Goal: Task Accomplishment & Management: Manage account settings

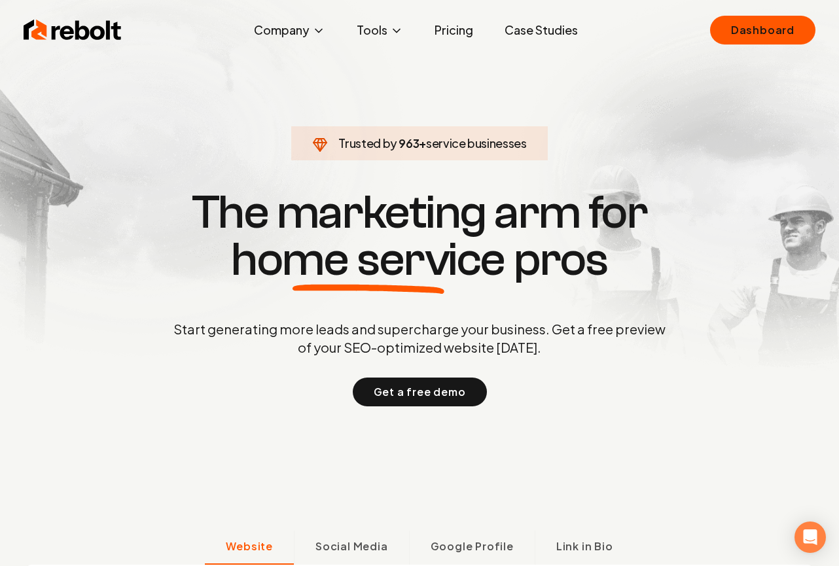
click at [767, 46] on div "Rebolt Company About Blog Jobs Tools Google Review QR Code Generator Google Bus…" at bounding box center [420, 29] width 824 height 39
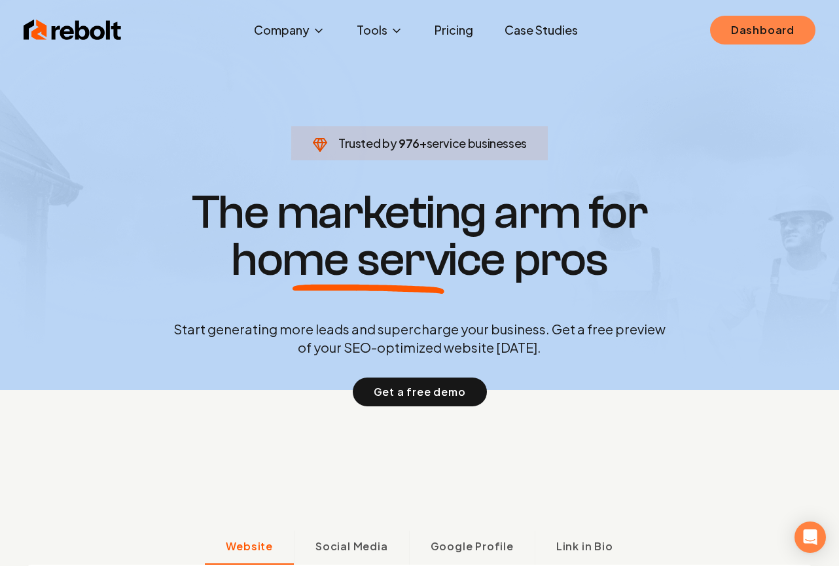
click at [767, 45] on div "Rebolt Company About Blog Jobs Tools Google Review QR Code Generator Google Bus…" at bounding box center [420, 29] width 824 height 39
click at [767, 40] on link "Dashboard" at bounding box center [762, 30] width 105 height 29
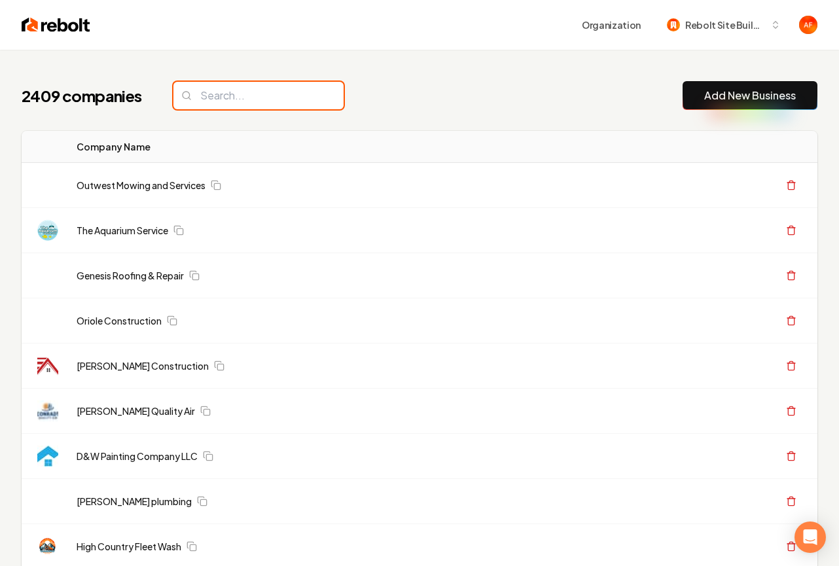
click at [234, 92] on input "search" at bounding box center [258, 95] width 170 height 27
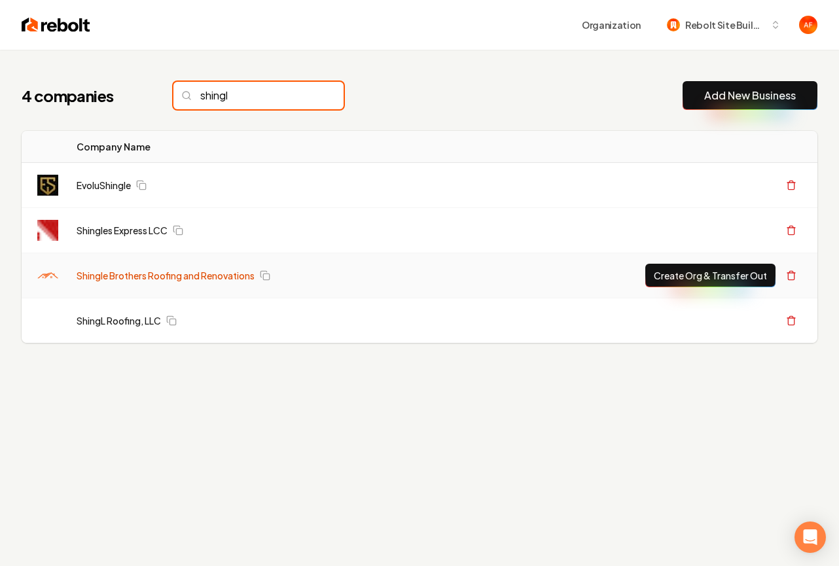
type input "shingl"
click at [154, 281] on link "Shingle Brothers Roofing and Renovations" at bounding box center [166, 275] width 178 height 13
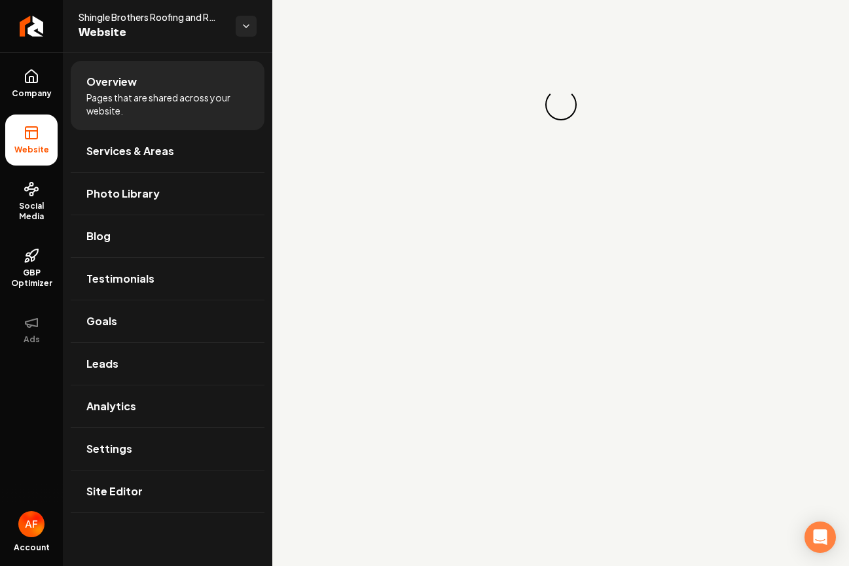
click at [776, 20] on div "Loading... Loading..." at bounding box center [560, 104] width 577 height 209
click at [774, 22] on div "Loading... Loading..." at bounding box center [560, 104] width 577 height 209
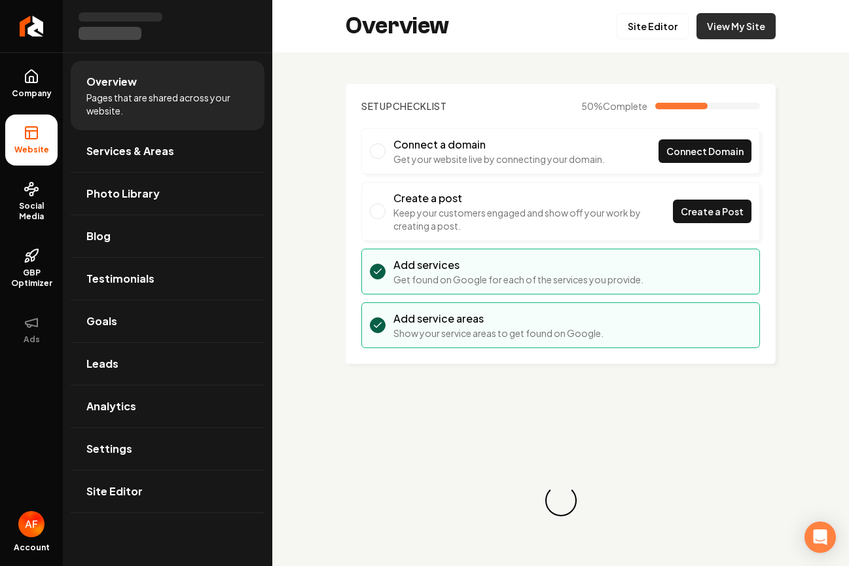
click at [723, 26] on link "View My Site" at bounding box center [736, 26] width 79 height 26
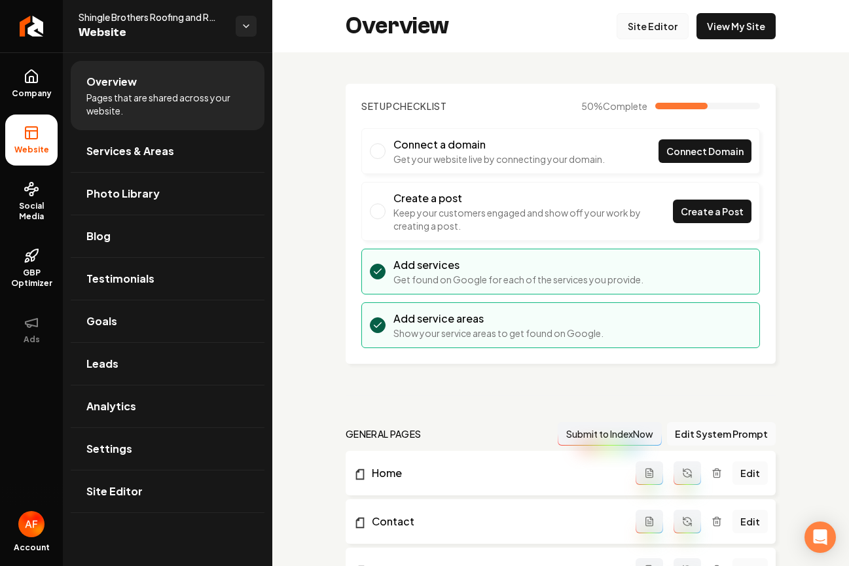
click at [640, 23] on link "Site Editor" at bounding box center [653, 26] width 72 height 26
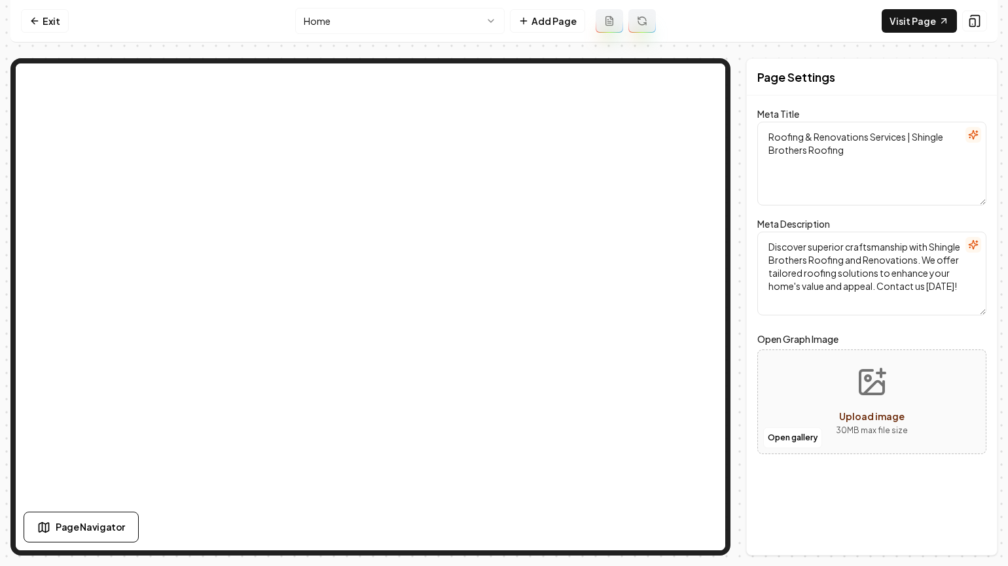
click at [20, 19] on nav "Exit Home Add Page Visit Page" at bounding box center [503, 21] width 987 height 43
click at [41, 20] on link "Exit" at bounding box center [45, 21] width 48 height 24
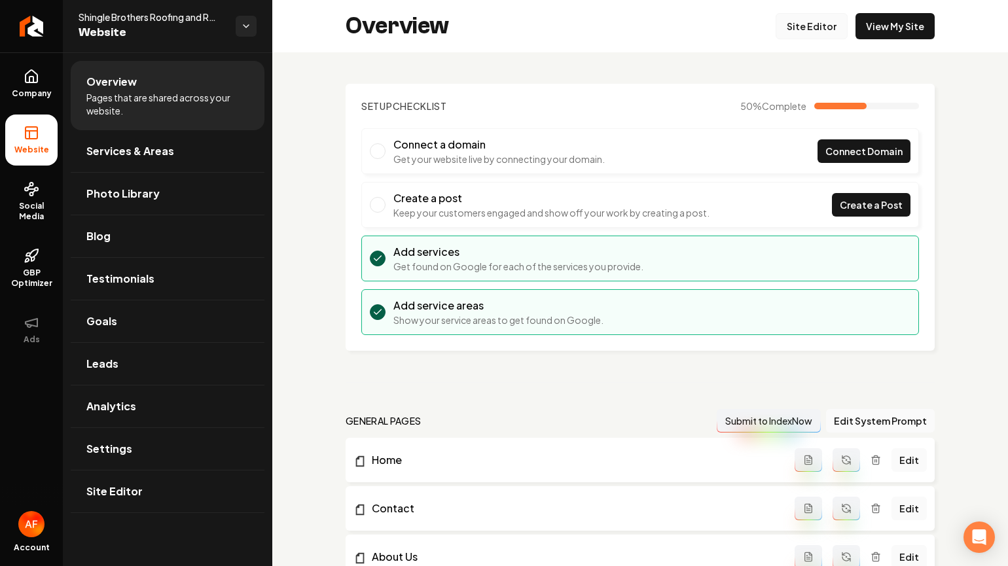
click at [802, 22] on link "Site Editor" at bounding box center [812, 26] width 72 height 26
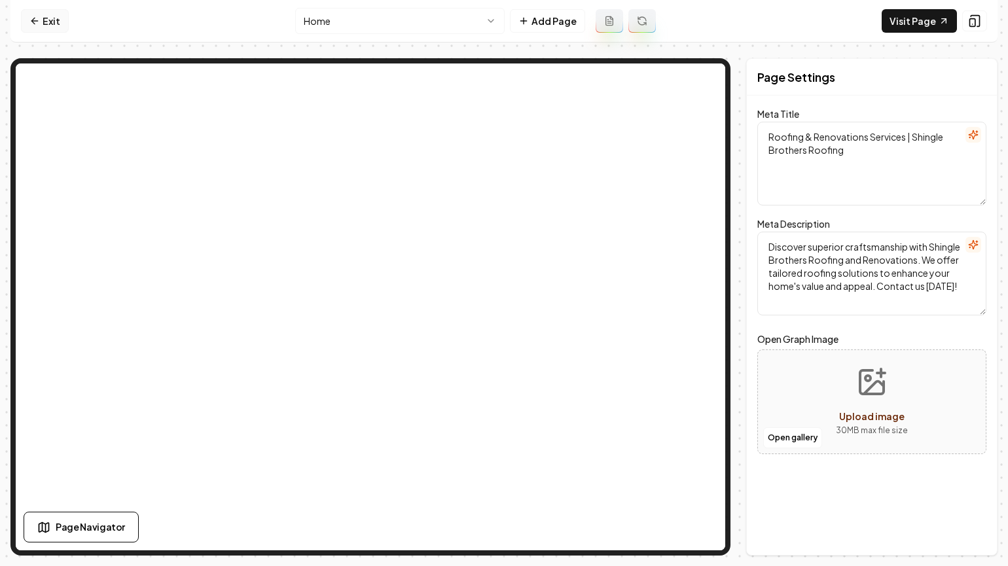
click at [22, 26] on link "Exit" at bounding box center [45, 21] width 48 height 24
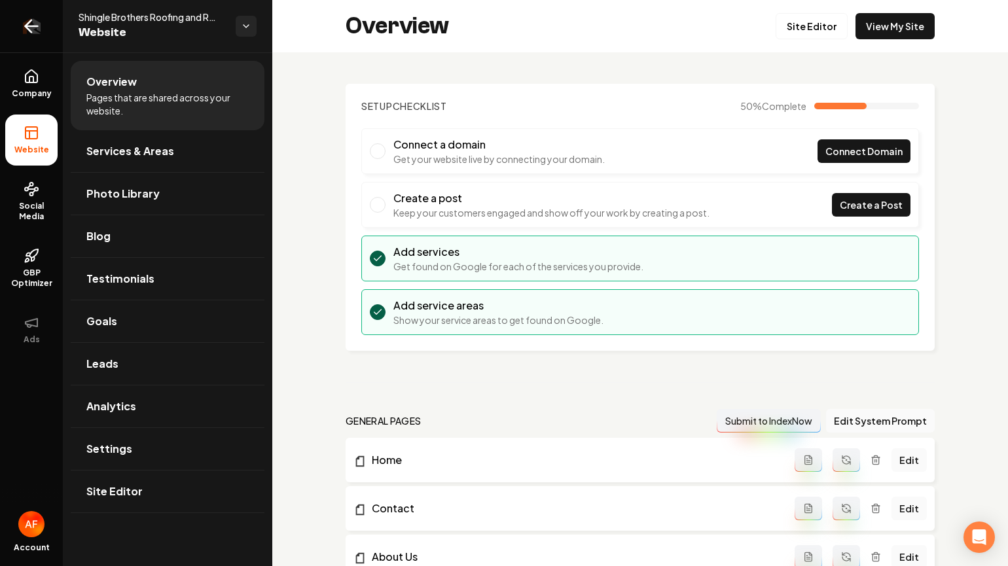
click at [29, 24] on icon "Return to dashboard" at bounding box center [31, 26] width 21 height 21
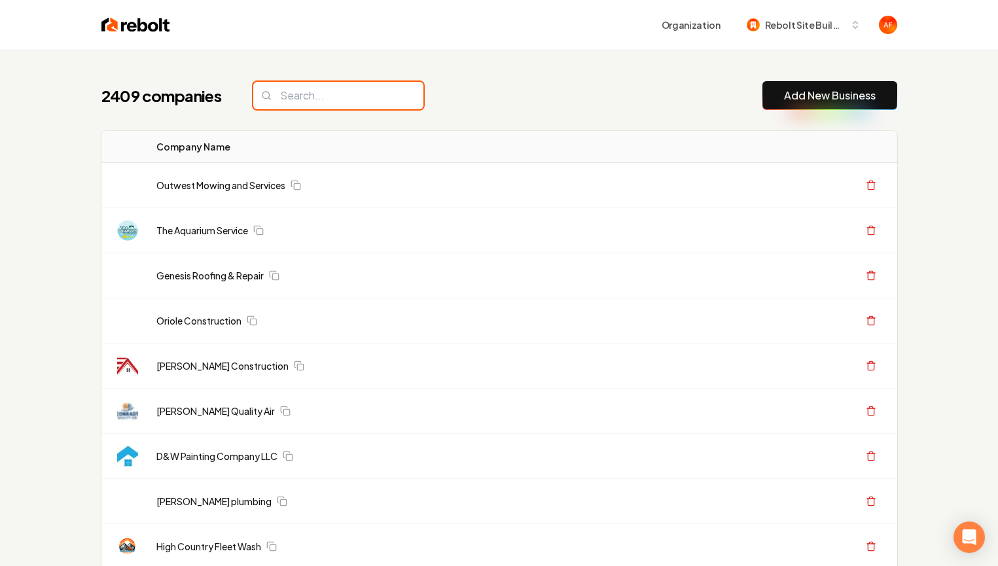
click at [299, 101] on input "search" at bounding box center [338, 95] width 170 height 27
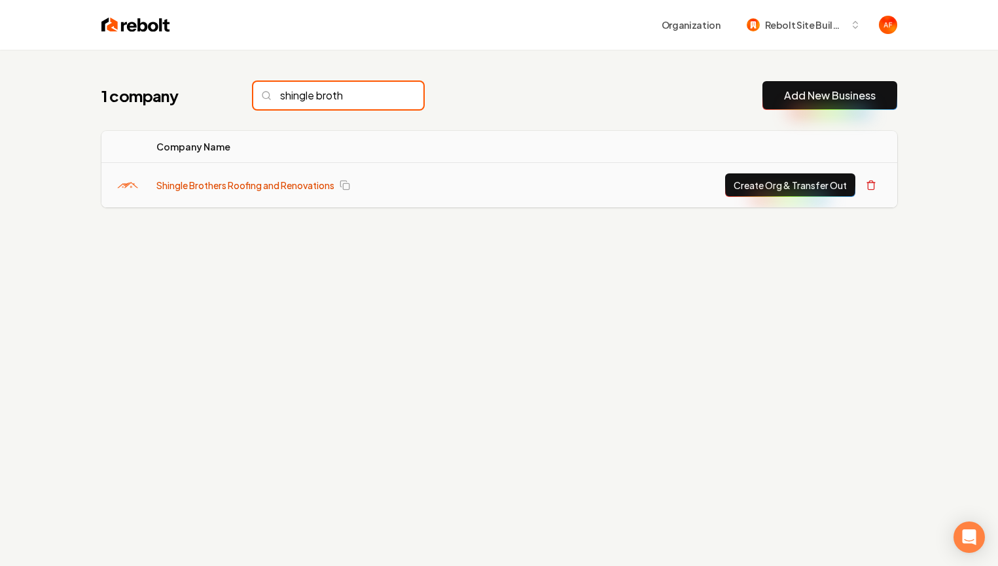
type input "shingle broth"
click at [262, 188] on link "Shingle Brothers Roofing and Renovations" at bounding box center [245, 185] width 178 height 13
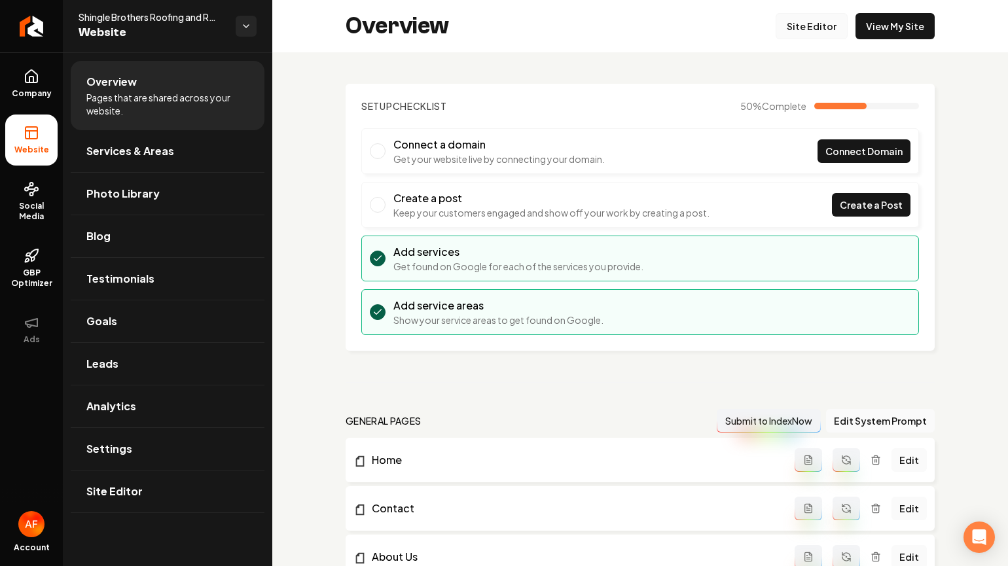
click at [811, 31] on link "Site Editor" at bounding box center [812, 26] width 72 height 26
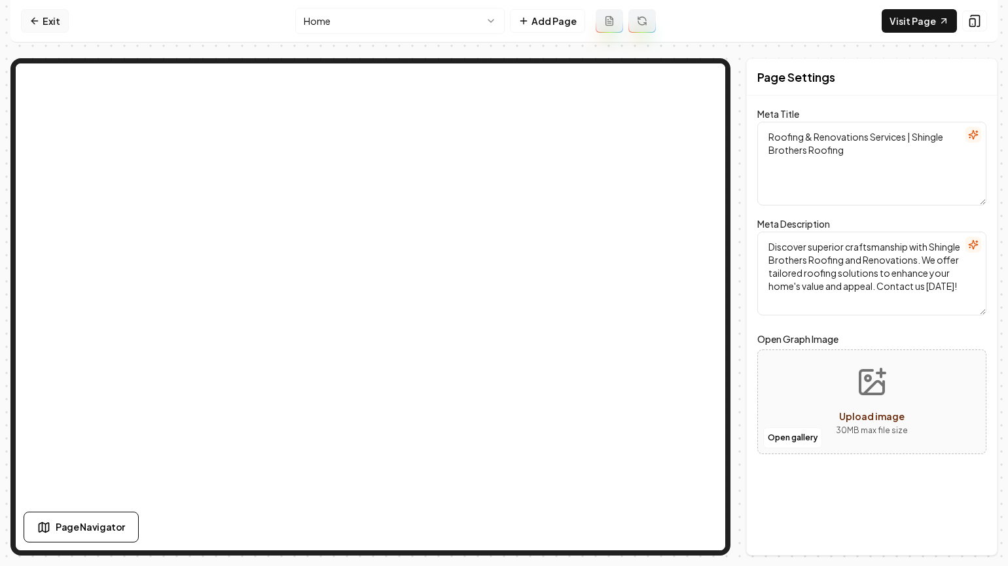
click at [53, 27] on link "Exit" at bounding box center [45, 21] width 48 height 24
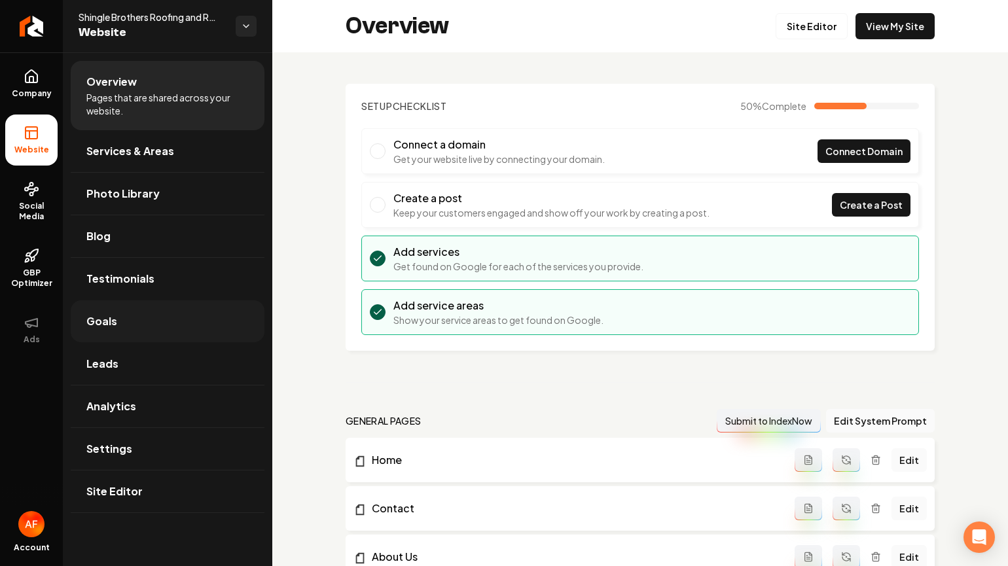
click at [128, 329] on link "Goals" at bounding box center [168, 321] width 194 height 42
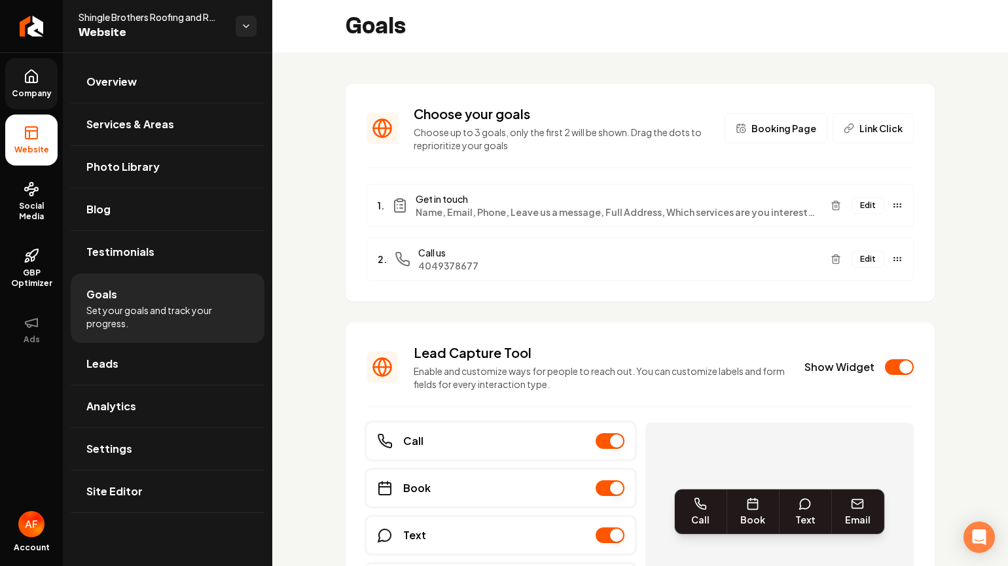
click at [20, 100] on link "Company" at bounding box center [31, 83] width 52 height 51
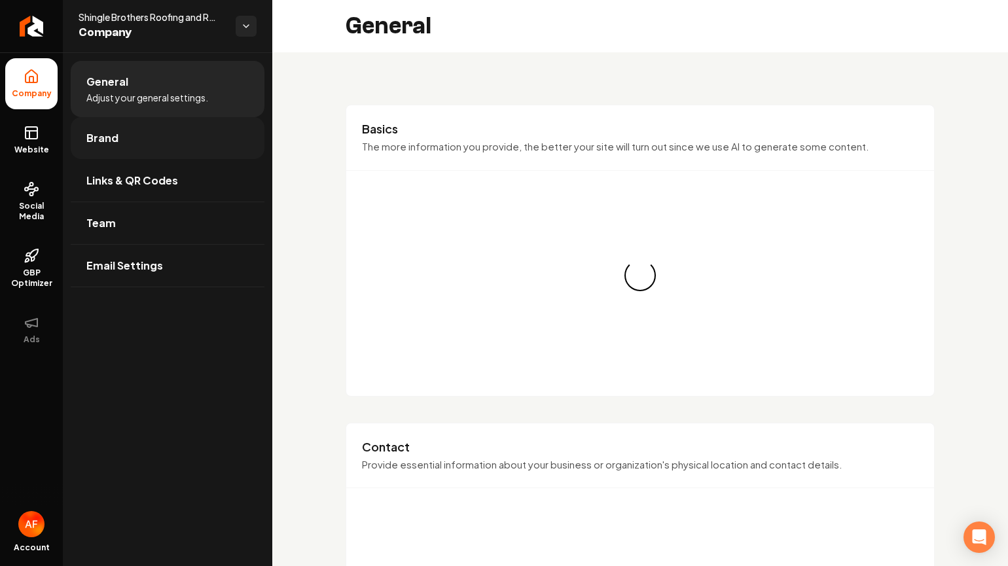
click at [134, 158] on link "Brand" at bounding box center [168, 138] width 194 height 42
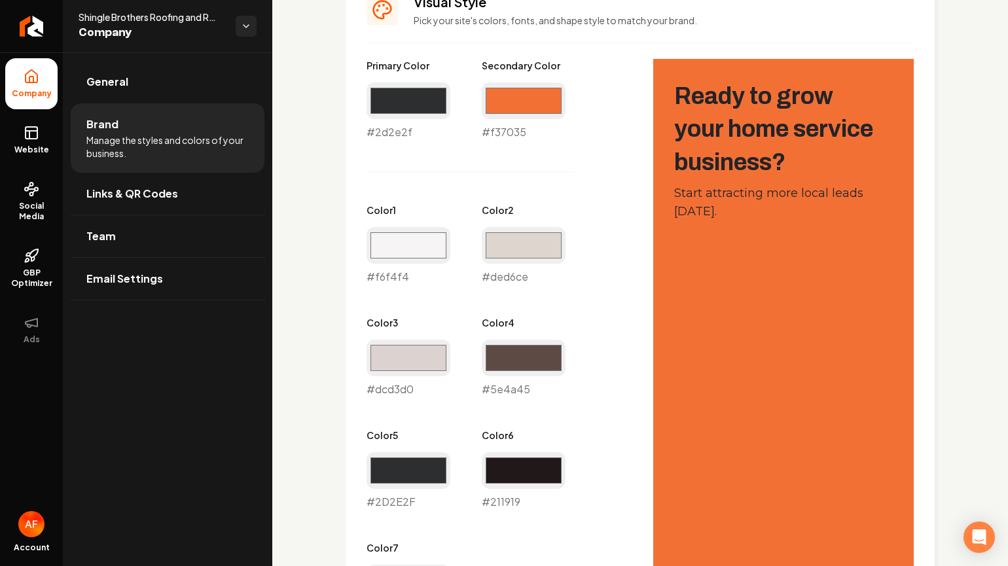
scroll to position [642, 0]
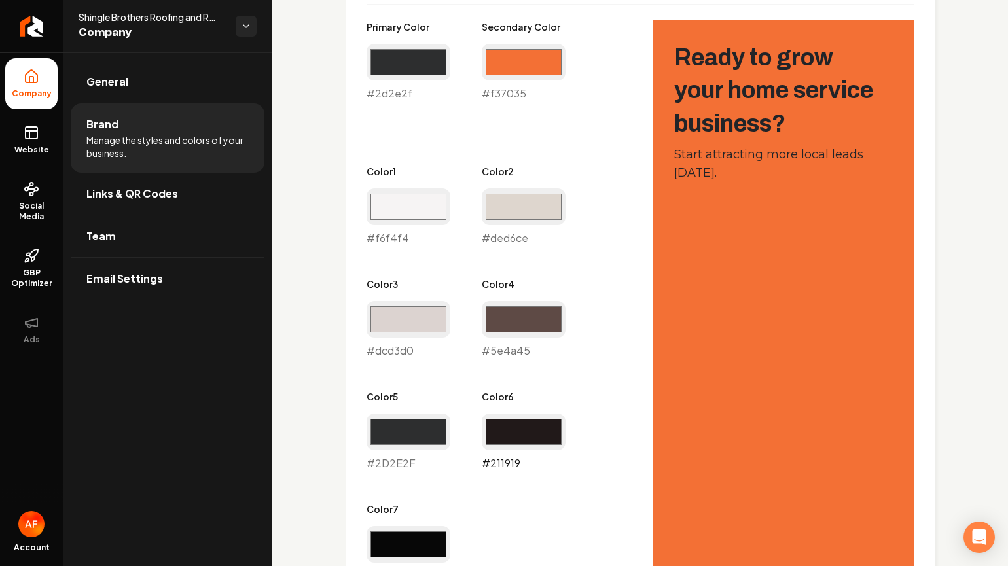
click at [537, 432] on input "#211919" at bounding box center [524, 432] width 84 height 37
type input "#f37034"
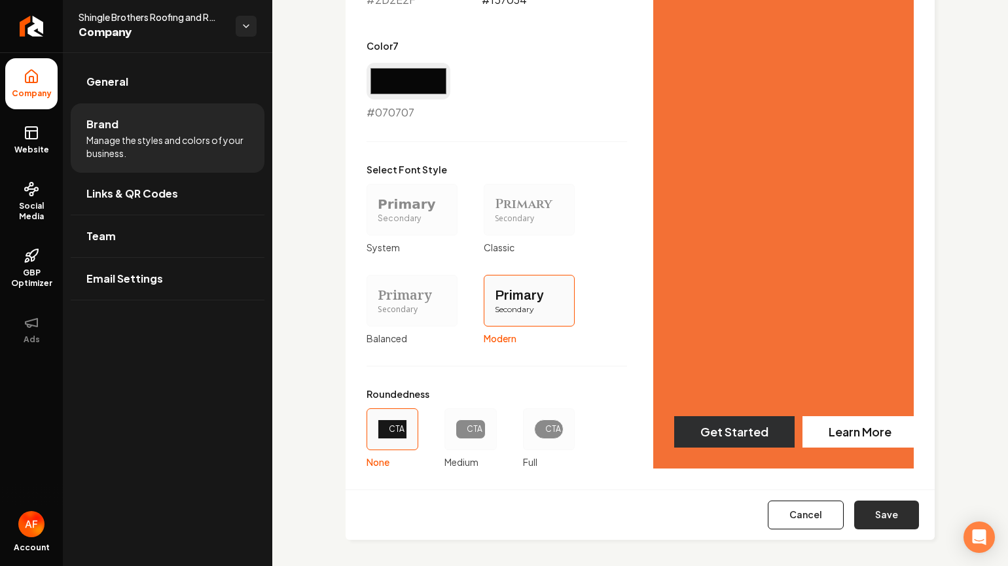
scroll to position [1110, 0]
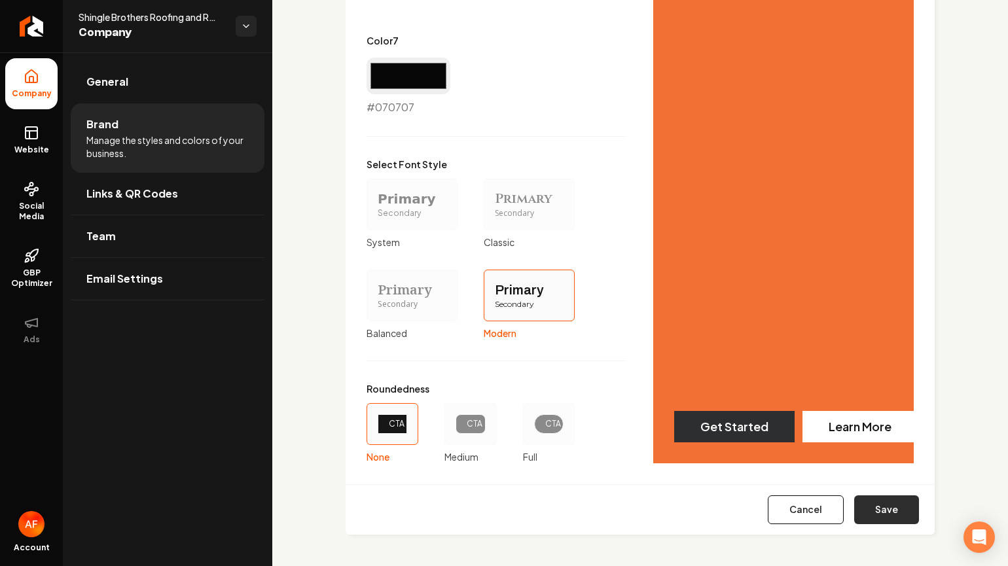
click at [848, 501] on button "Save" at bounding box center [886, 510] width 65 height 29
click at [534, 427] on div "Primary Color #2d2e2f #2d2e2f Secondary Color #f37035 #f37035 Color 1 #f6f4f4 #…" at bounding box center [497, 8] width 261 height 912
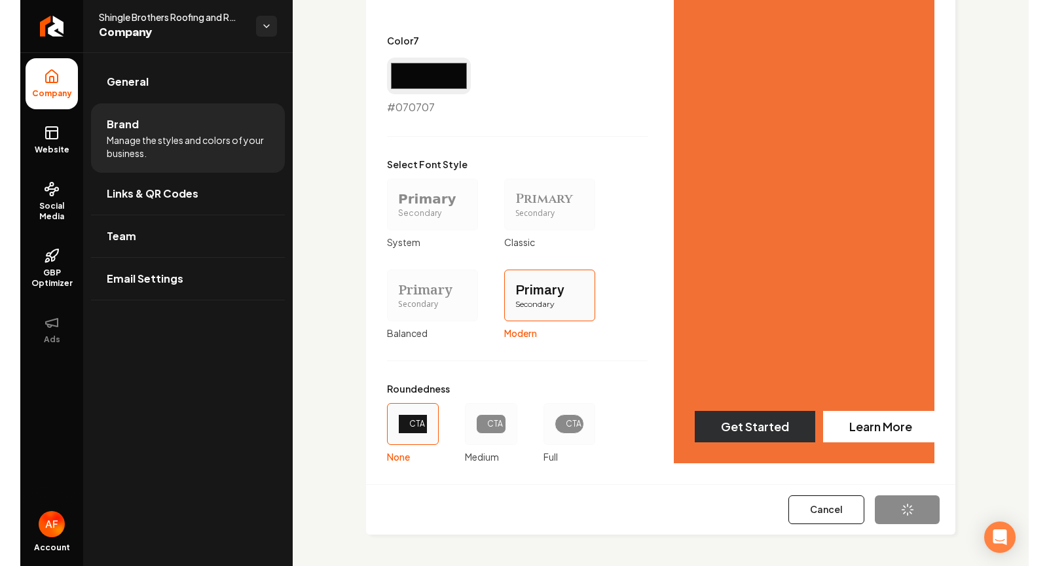
scroll to position [1060, 0]
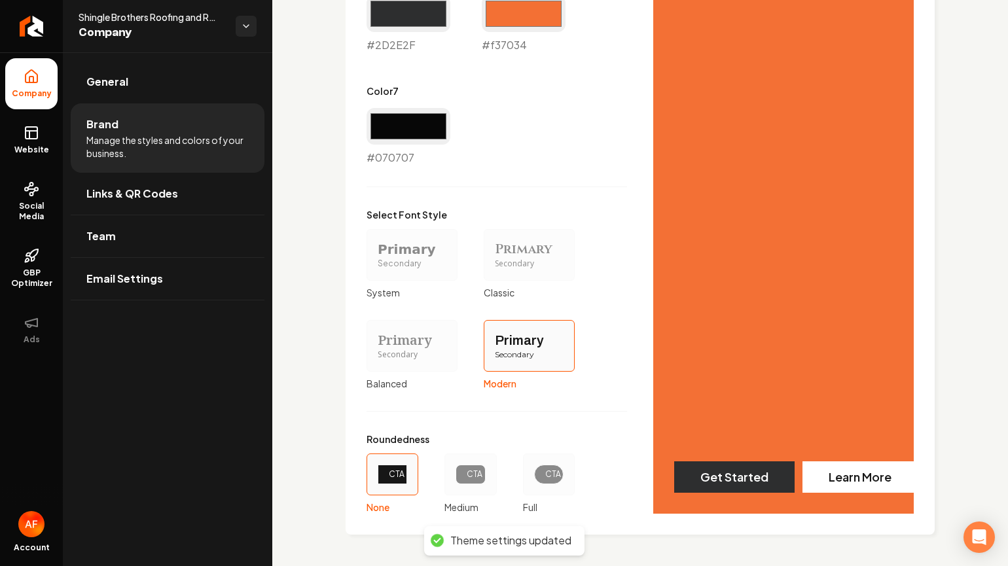
click at [545, 473] on div "CTA" at bounding box center [548, 474] width 7 height 10
click at [533, 473] on button "CTA Full" at bounding box center [527, 474] width 10 height 10
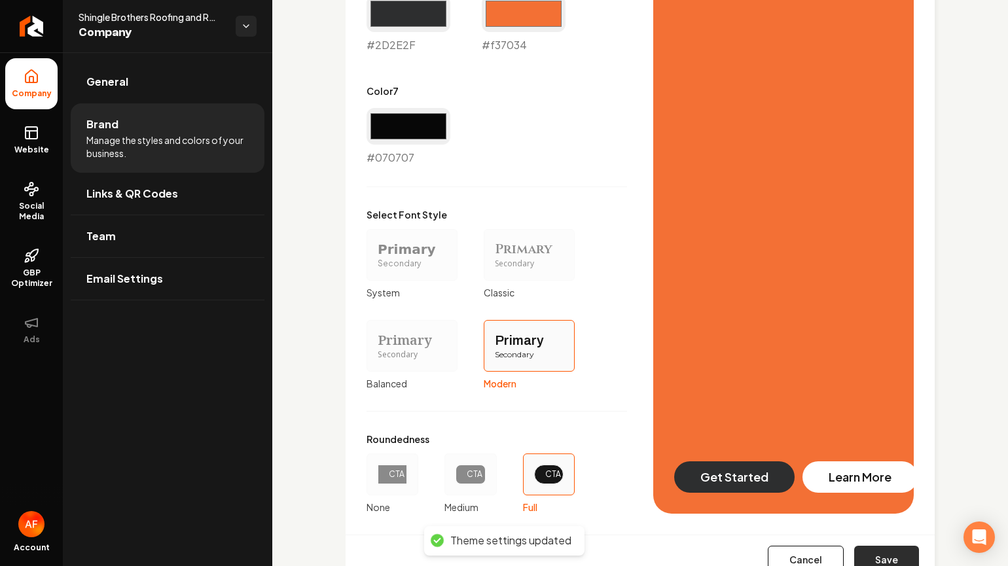
click at [848, 563] on button "Save" at bounding box center [886, 560] width 65 height 29
type input "#2d2e2f"
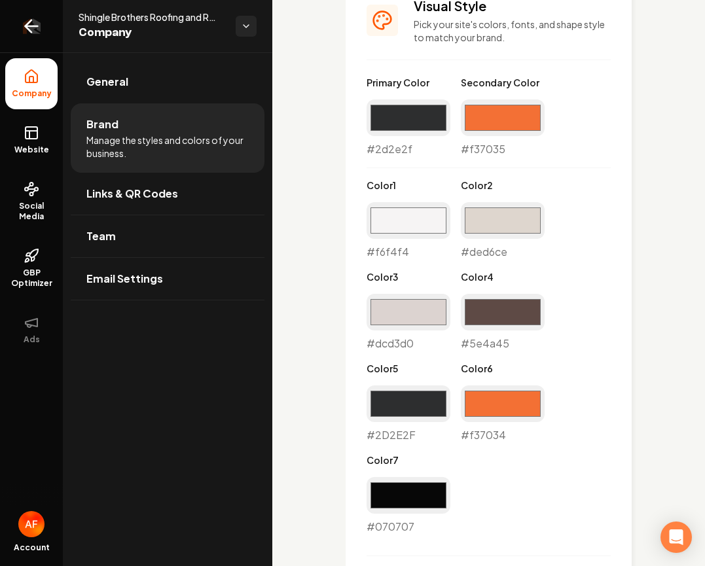
click at [14, 35] on link "Return to dashboard" at bounding box center [31, 26] width 63 height 52
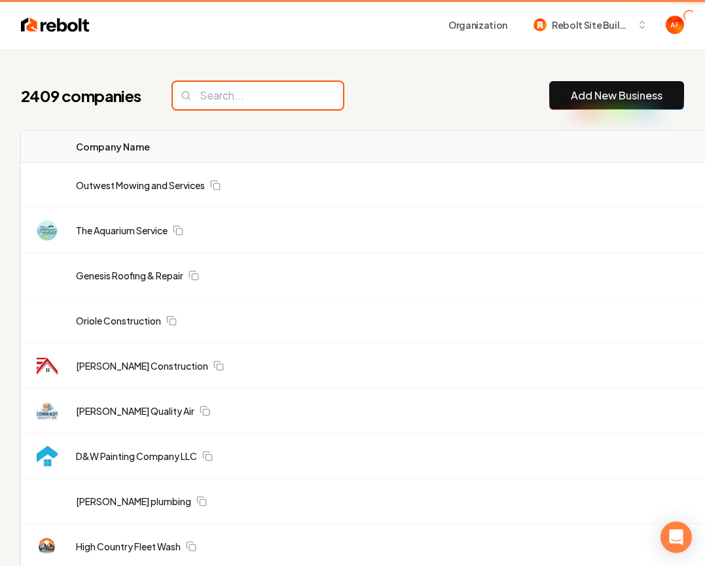
click at [219, 97] on input "search" at bounding box center [258, 95] width 170 height 27
click at [223, 93] on input "search" at bounding box center [258, 95] width 170 height 27
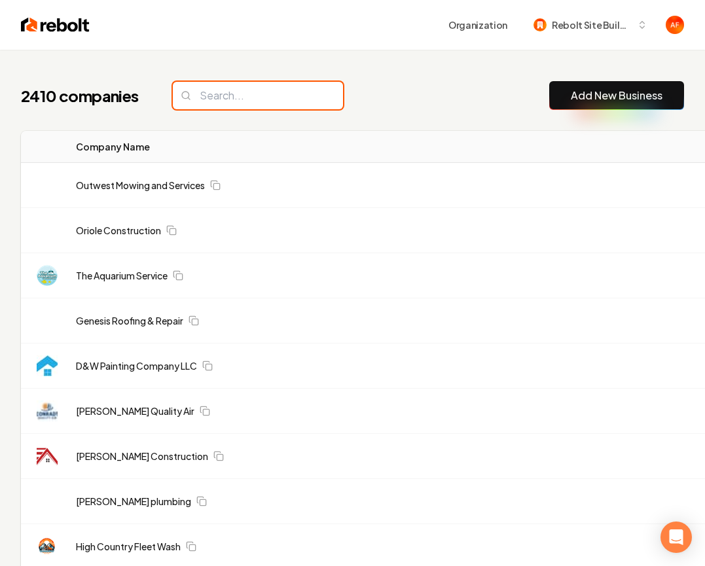
click at [247, 93] on input "search" at bounding box center [258, 95] width 170 height 27
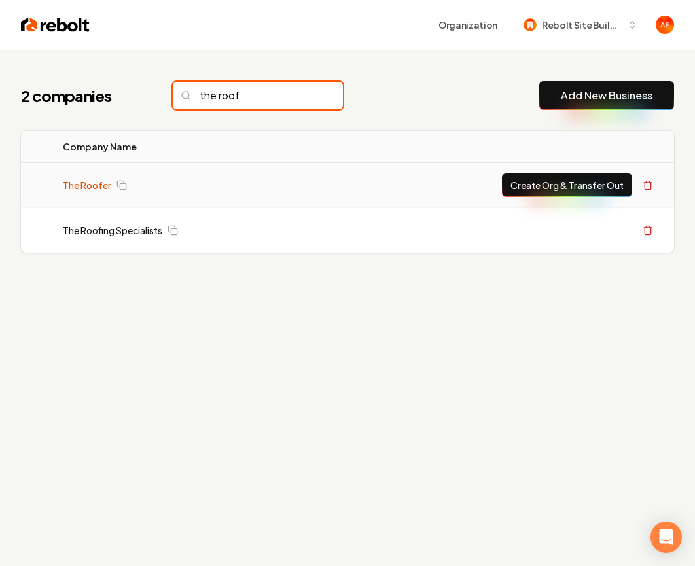
type input "the roof"
click at [95, 187] on link "The Roofer" at bounding box center [87, 185] width 48 height 13
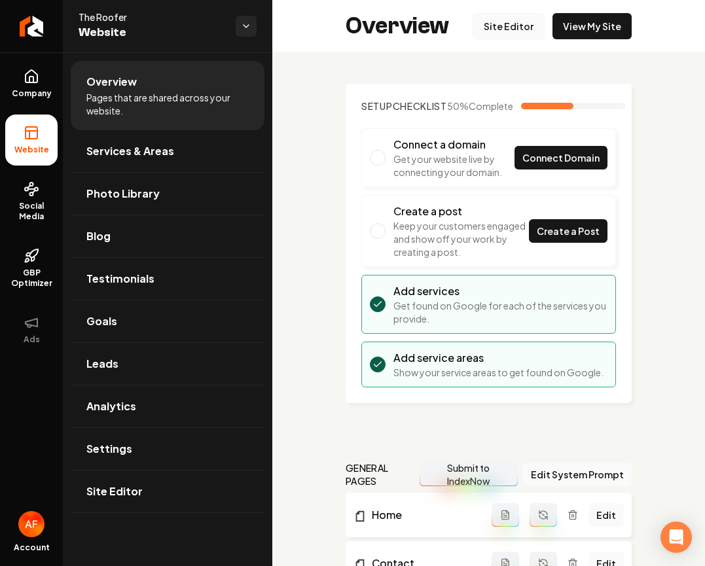
click at [498, 38] on link "Site Editor" at bounding box center [509, 26] width 72 height 26
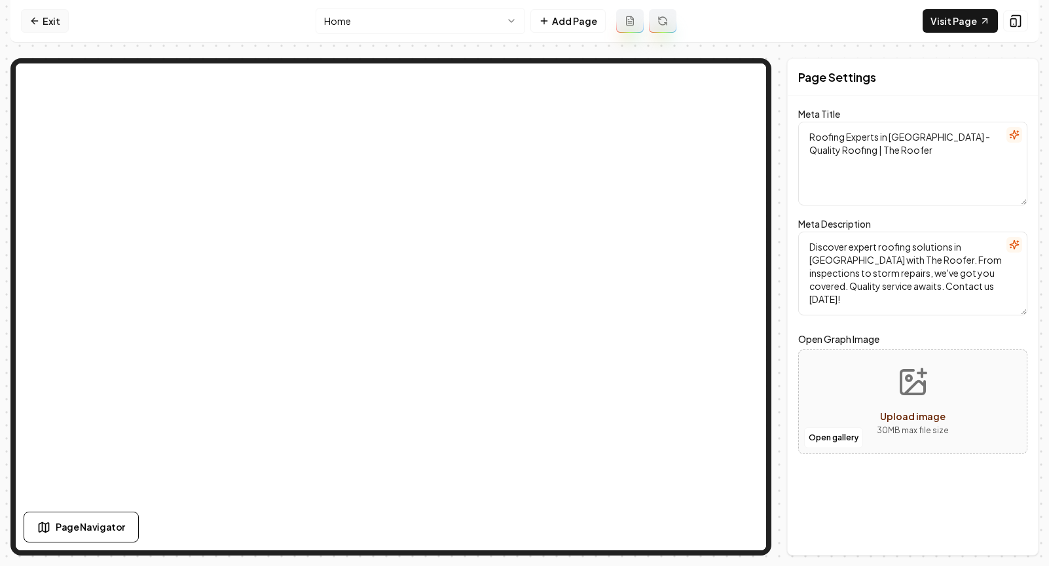
click at [43, 24] on link "Exit" at bounding box center [45, 21] width 48 height 24
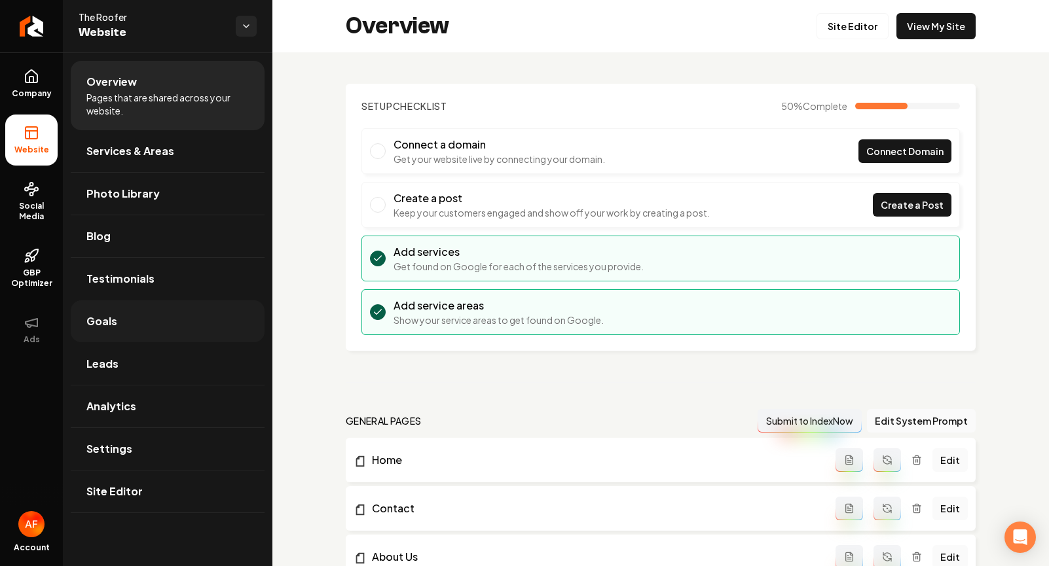
click at [132, 332] on link "Goals" at bounding box center [168, 321] width 194 height 42
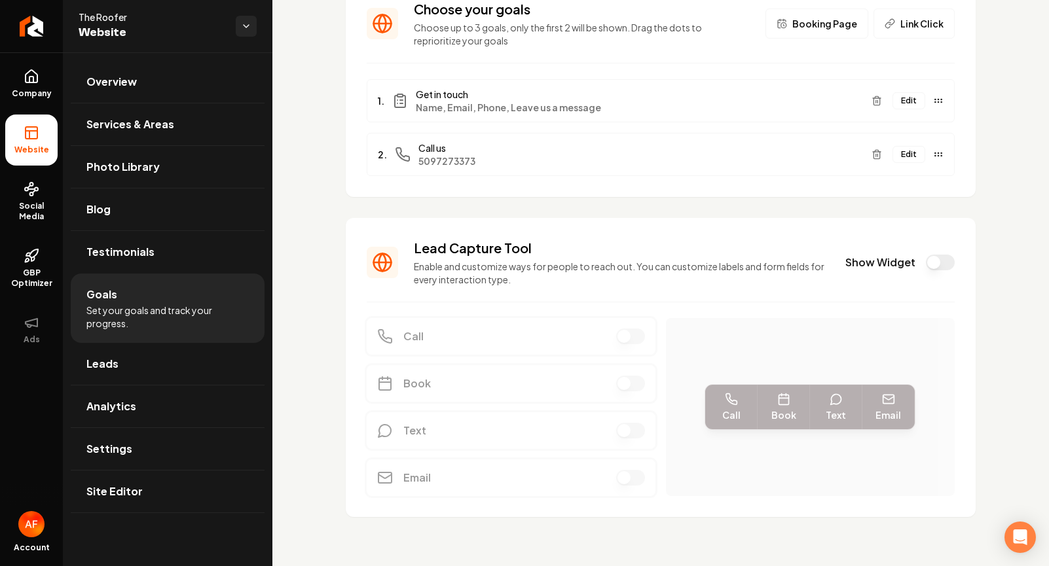
scroll to position [108, 0]
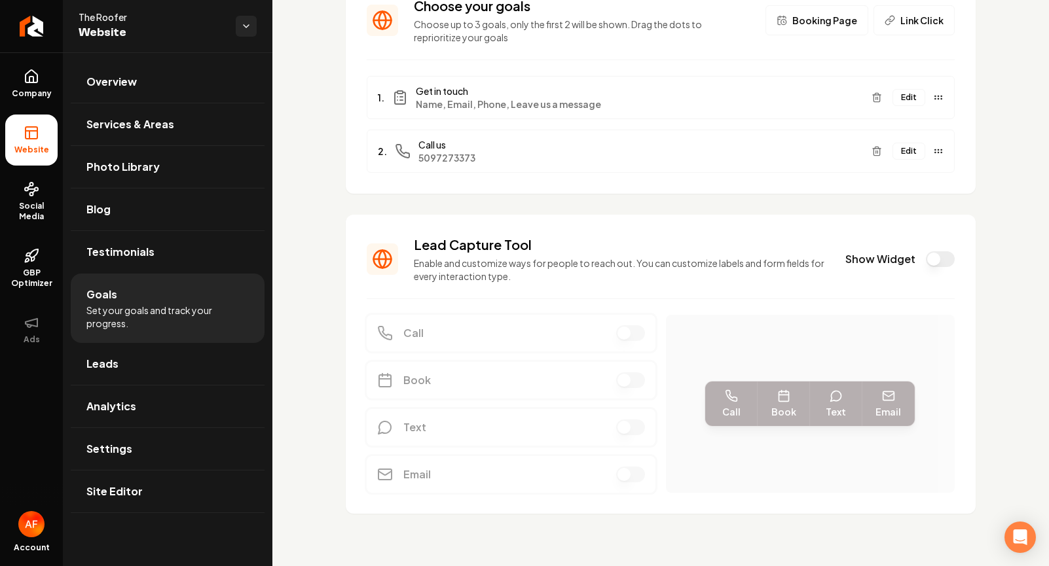
drag, startPoint x: 943, startPoint y: 253, endPoint x: 929, endPoint y: 255, distance: 13.8
click at [848, 254] on button "Show Widget" at bounding box center [940, 259] width 29 height 16
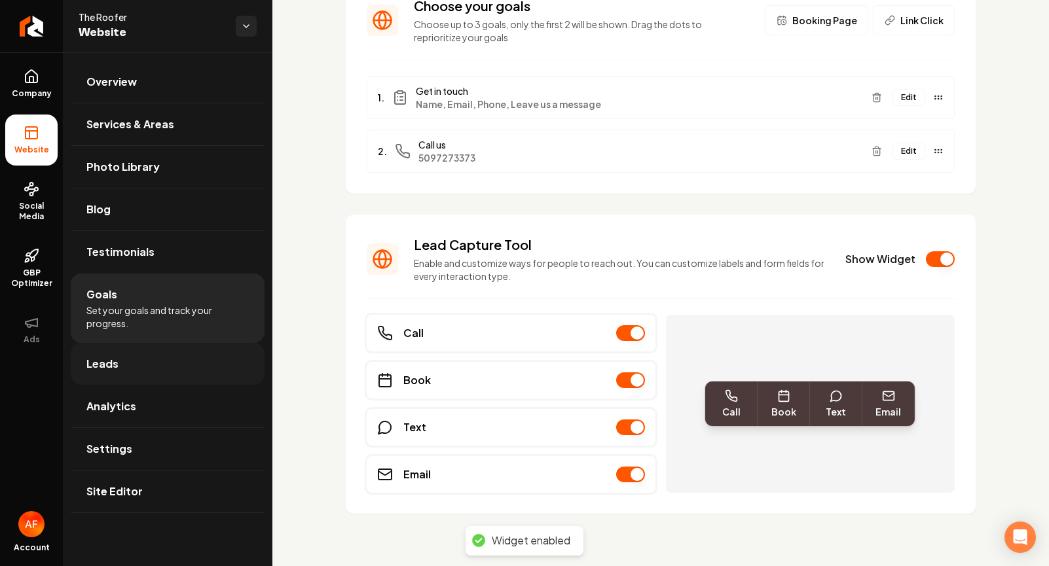
click at [130, 346] on link "Leads" at bounding box center [168, 364] width 194 height 42
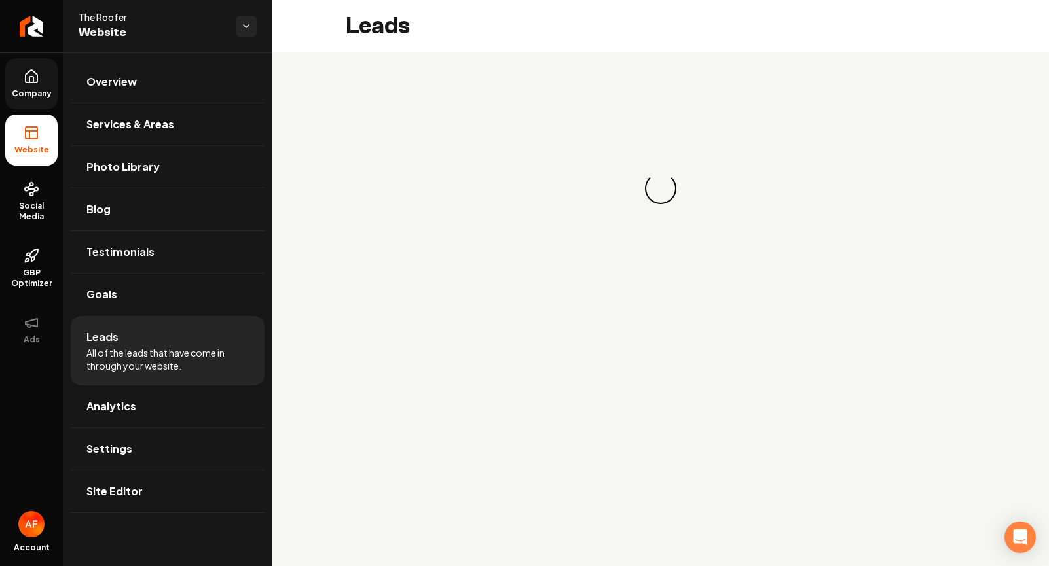
click at [41, 100] on link "Company" at bounding box center [31, 83] width 52 height 51
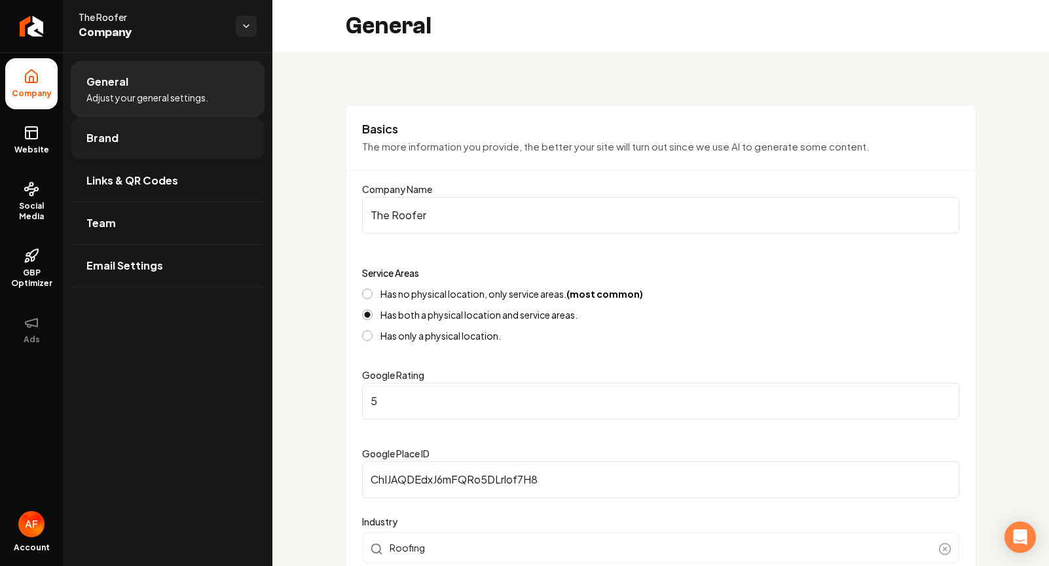
click at [151, 147] on link "Brand" at bounding box center [168, 138] width 194 height 42
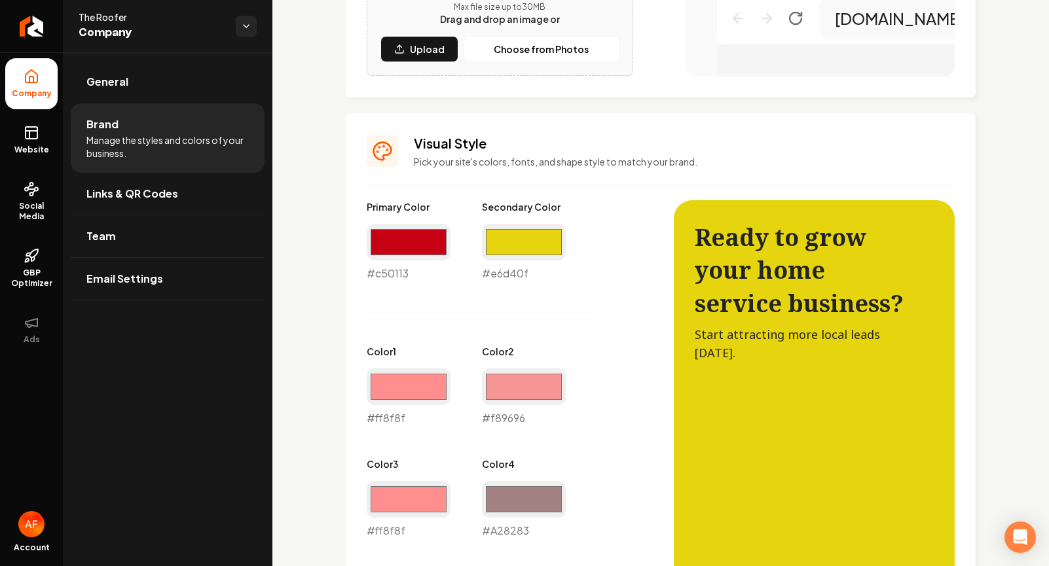
scroll to position [720, 0]
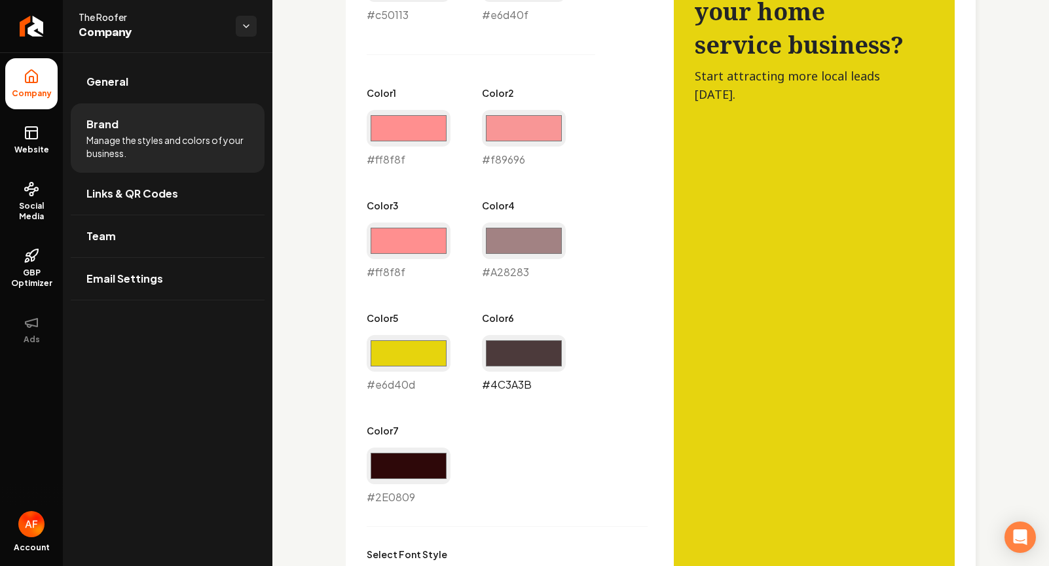
click at [507, 352] on input "#4c3a3b" at bounding box center [524, 353] width 84 height 37
type input "#000000"
click at [596, 325] on div "Primary Color #c50113 #c50113 Secondary Color #e6d40f #e6d40f Color 1 #ff8f8f #…" at bounding box center [507, 224] width 281 height 564
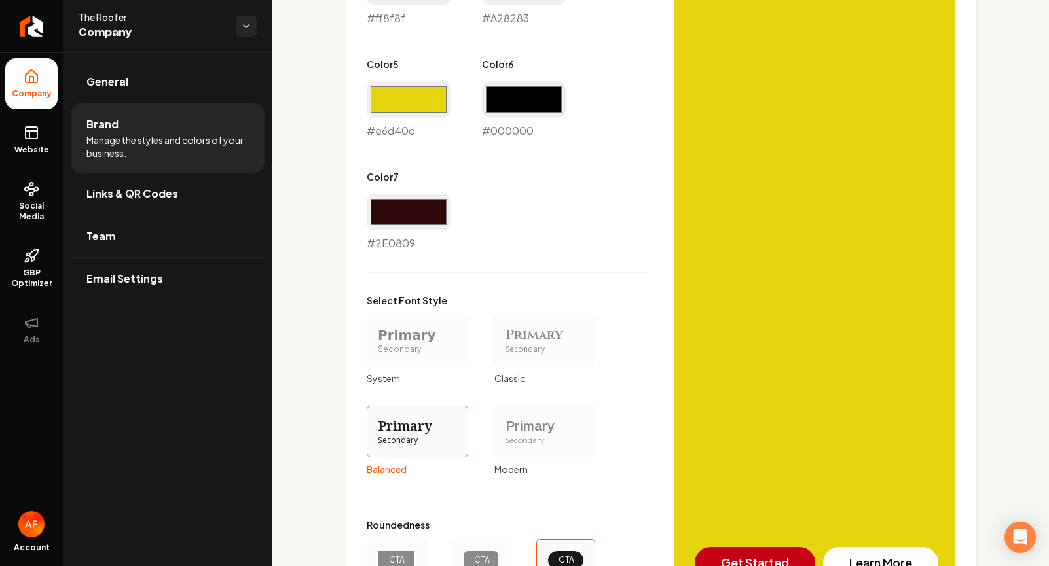
scroll to position [1110, 0]
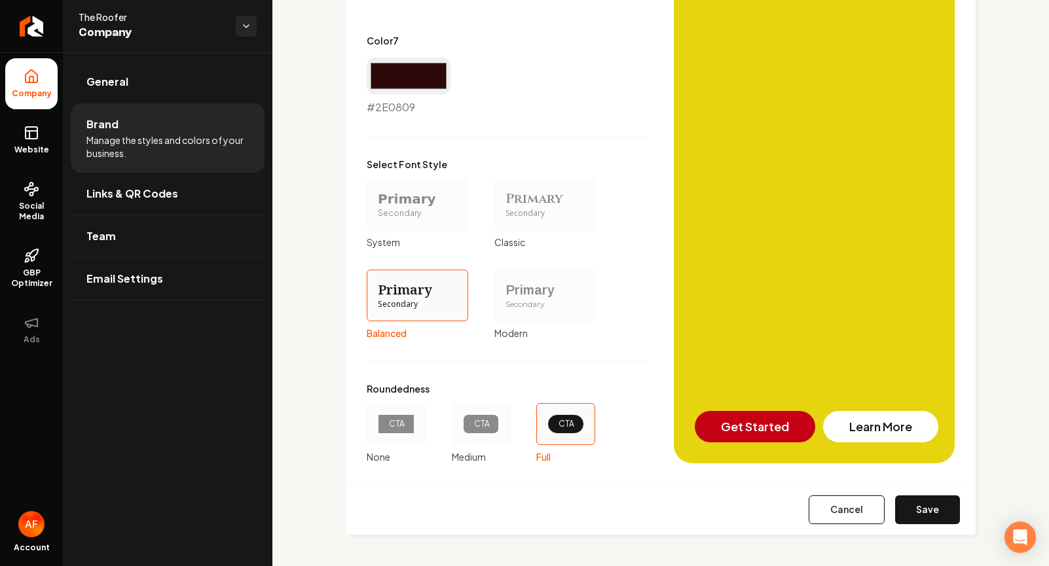
click at [848, 505] on button "Save" at bounding box center [927, 510] width 65 height 29
type input "#a28283"
type input "#2e0809"
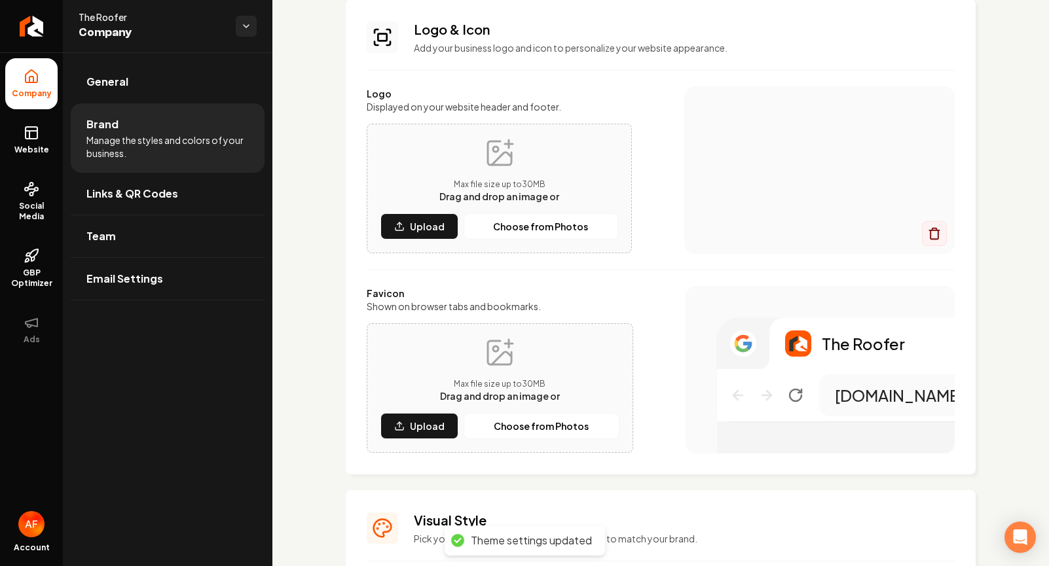
scroll to position [0, 0]
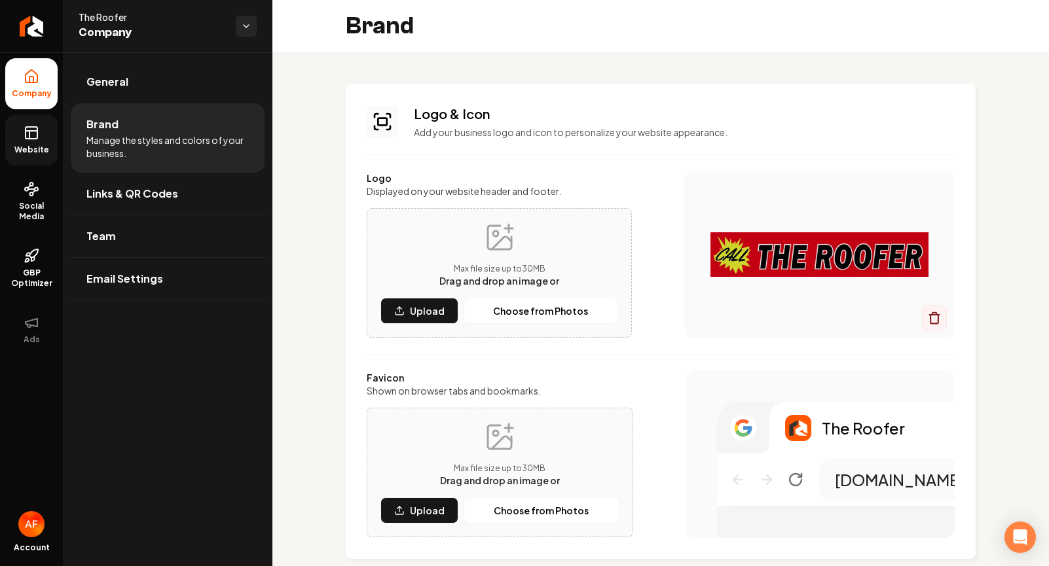
click at [39, 126] on icon at bounding box center [32, 133] width 16 height 16
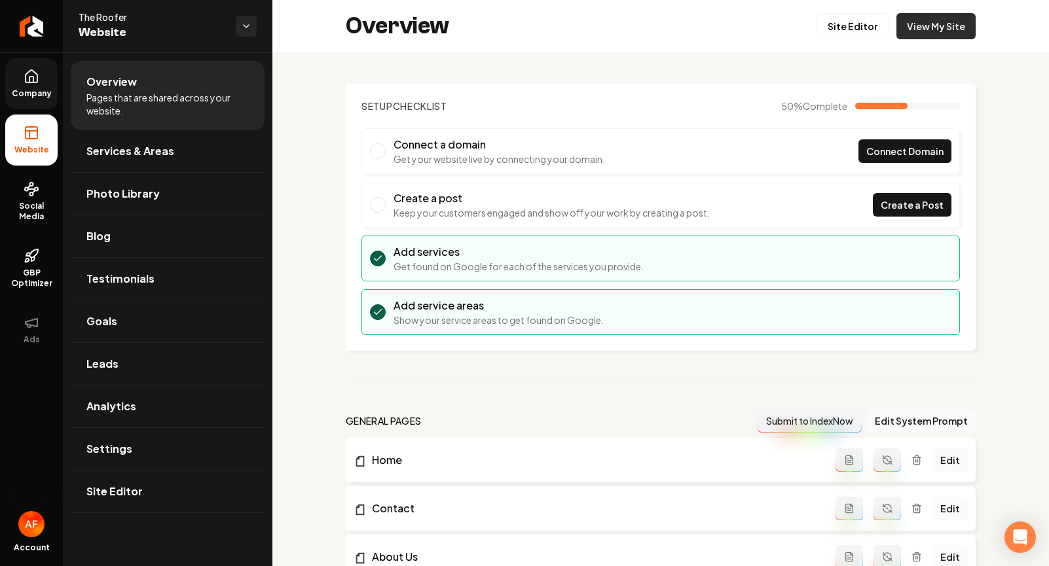
click at [848, 18] on link "View My Site" at bounding box center [935, 26] width 79 height 26
click at [24, 183] on icon at bounding box center [32, 189] width 16 height 16
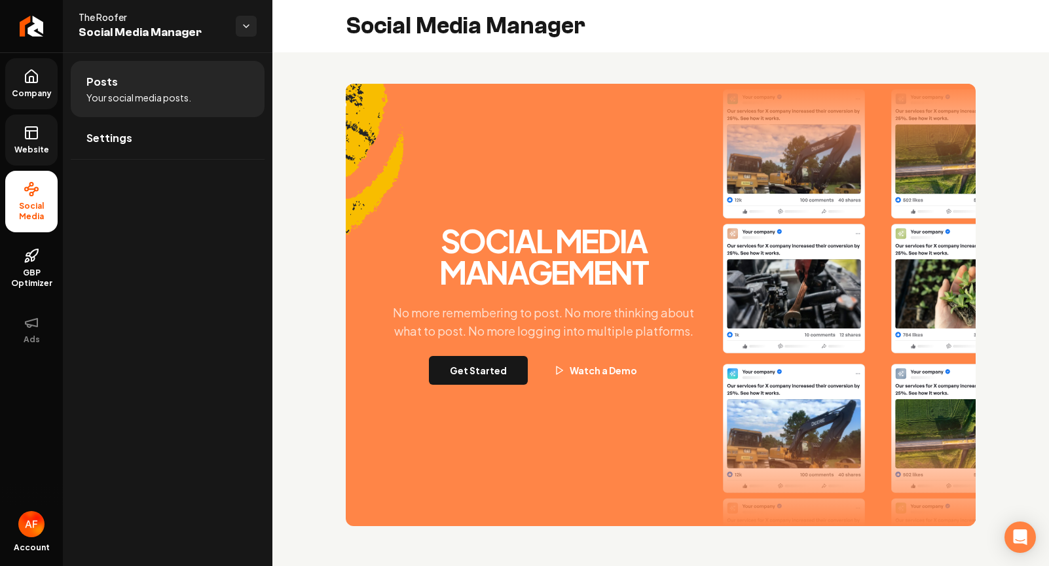
click at [36, 137] on icon at bounding box center [32, 133] width 16 height 16
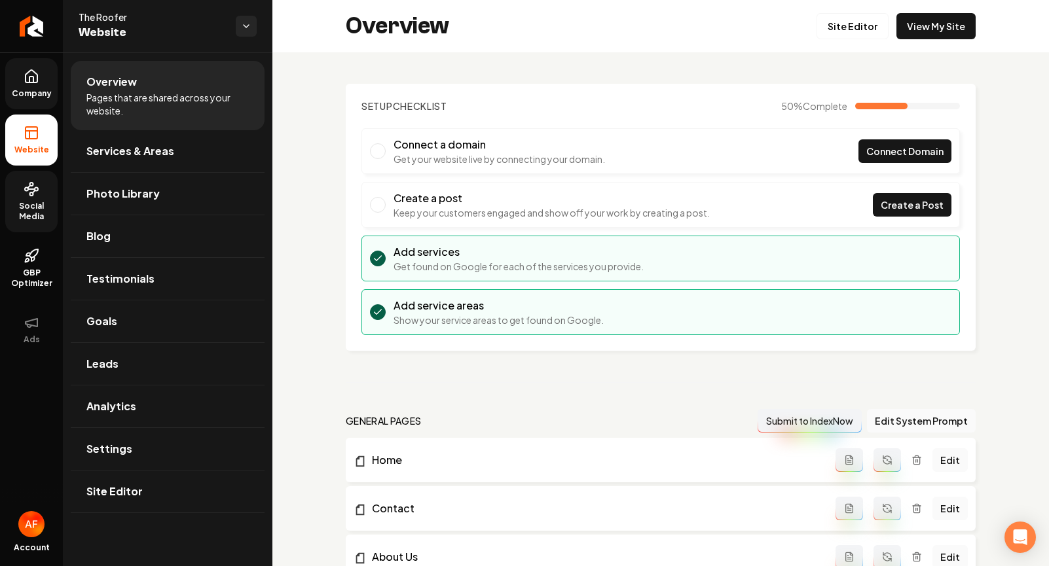
click at [42, 88] on span "Company" at bounding box center [32, 93] width 50 height 10
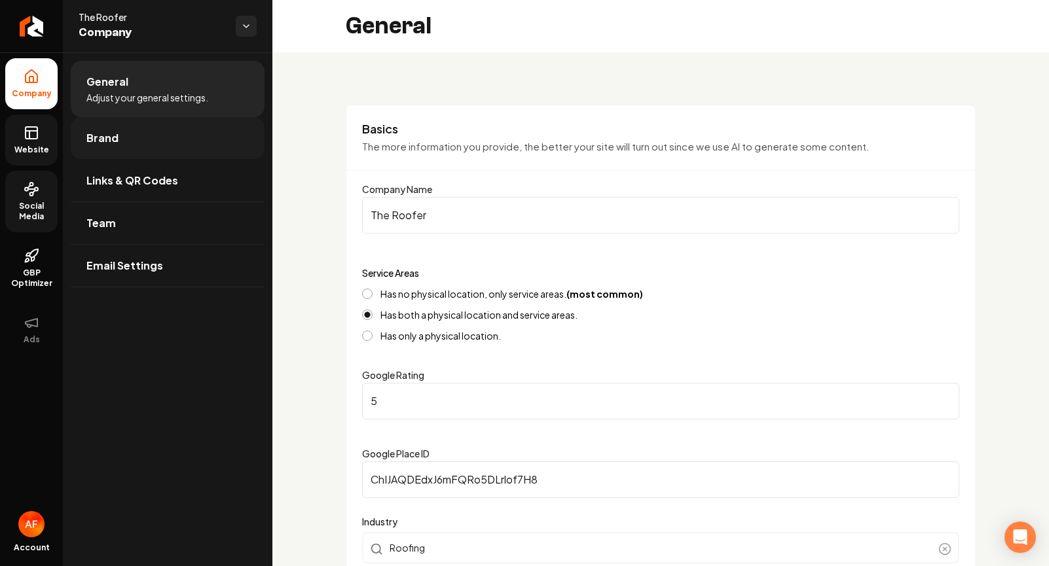
click at [125, 134] on link "Brand" at bounding box center [168, 138] width 194 height 42
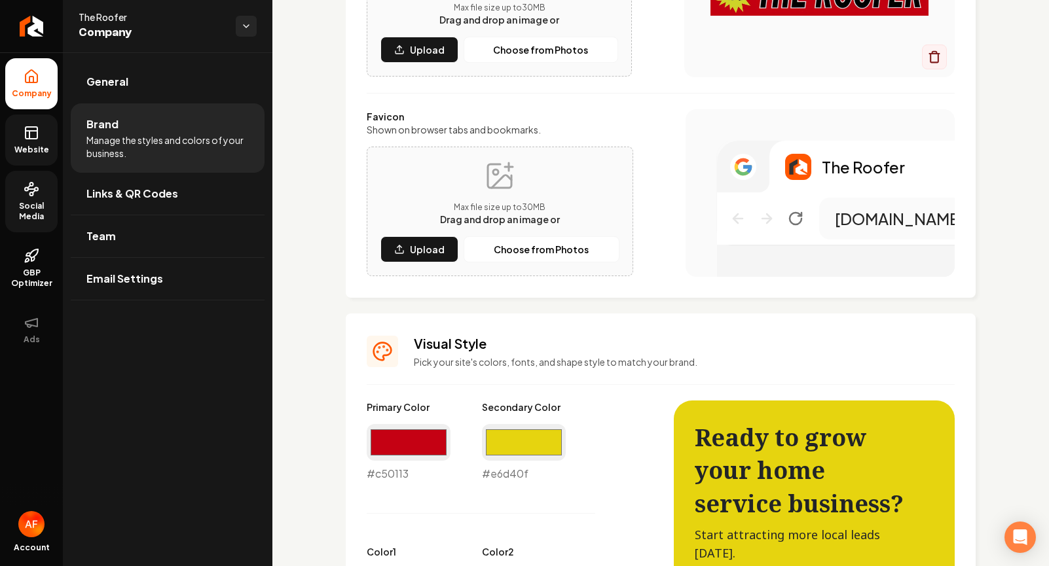
scroll to position [708, 0]
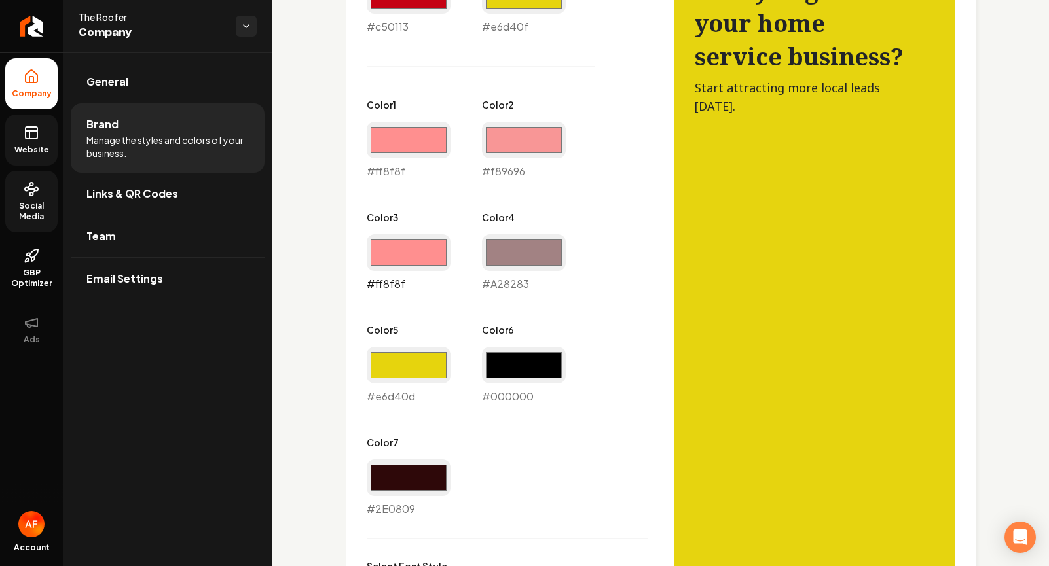
click at [414, 244] on input "#ff8f8f" at bounding box center [409, 252] width 84 height 37
type input "#e6d40d"
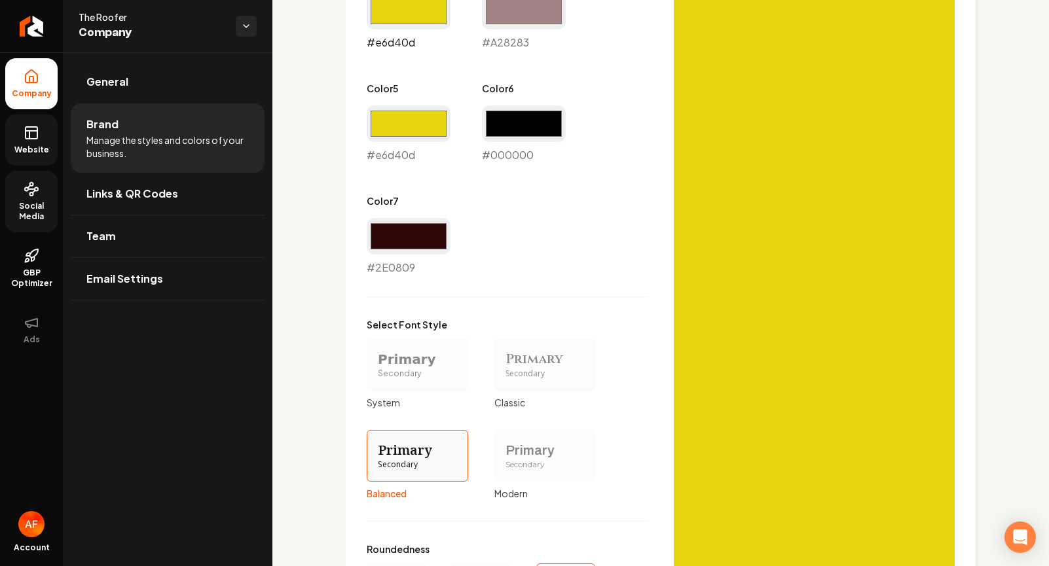
scroll to position [1110, 0]
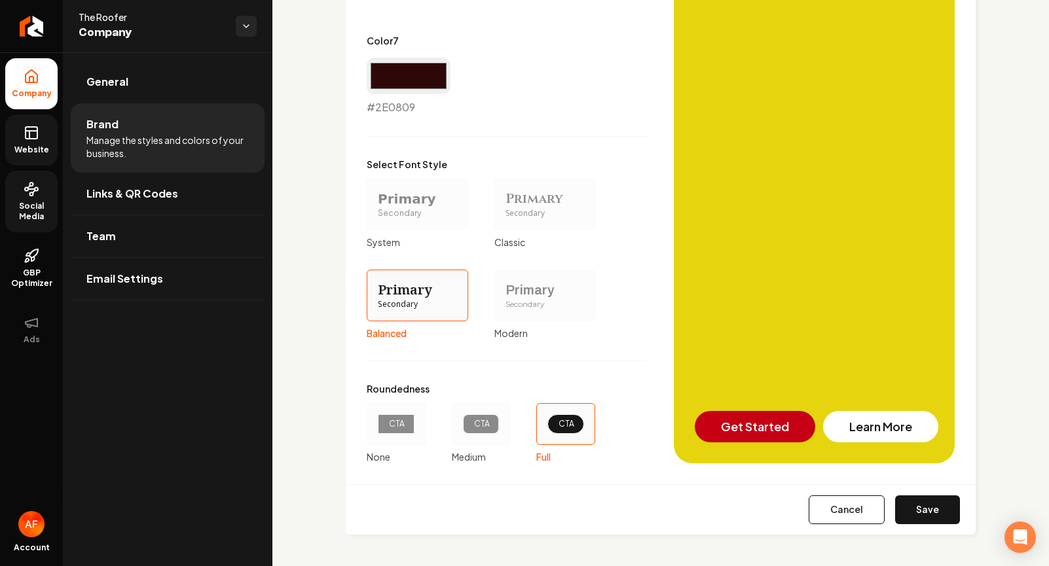
click at [848, 525] on div "Cancel Save" at bounding box center [661, 509] width 630 height 50
click at [848, 506] on button "Save" at bounding box center [927, 510] width 65 height 29
type input "#a28283"
type input "#2e0809"
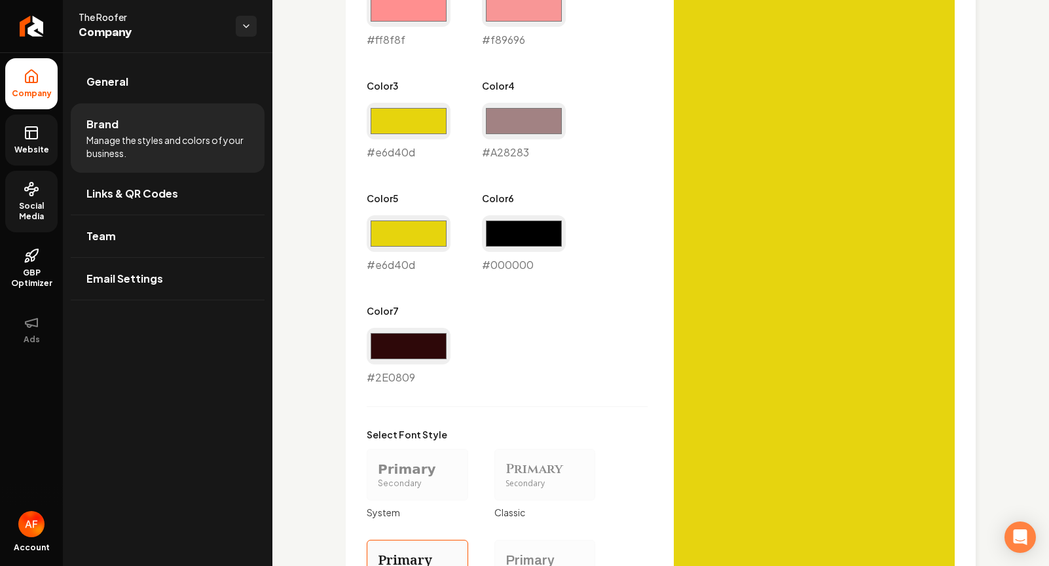
scroll to position [611, 0]
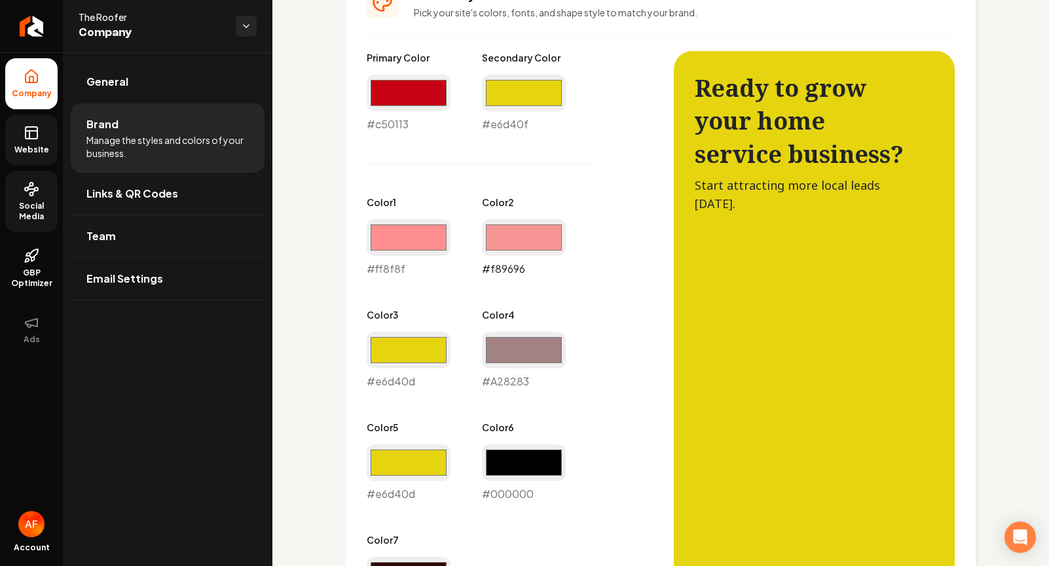
click at [495, 242] on input "#f89696" at bounding box center [524, 237] width 84 height 37
drag, startPoint x: 480, startPoint y: 369, endPoint x: 486, endPoint y: 363, distance: 8.8
click at [481, 369] on div "Primary Color #c50113 #c50113 Secondary Color #e6d40f #e6d40f Color 1 #ff8f8f #…" at bounding box center [507, 333] width 281 height 564
click at [504, 234] on input "#f89696" at bounding box center [524, 237] width 84 height 37
type input "#e6d40d"
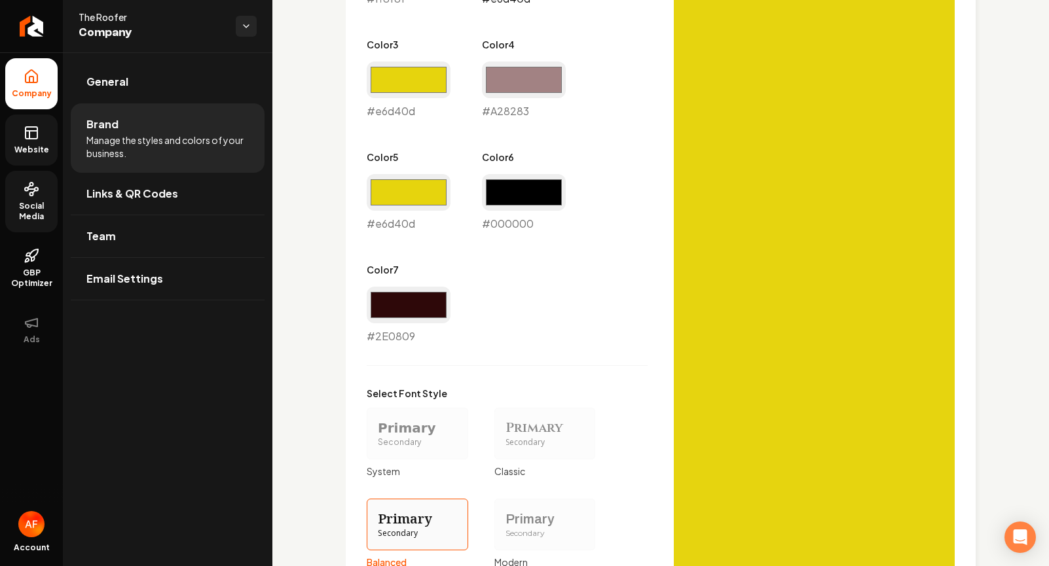
scroll to position [1110, 0]
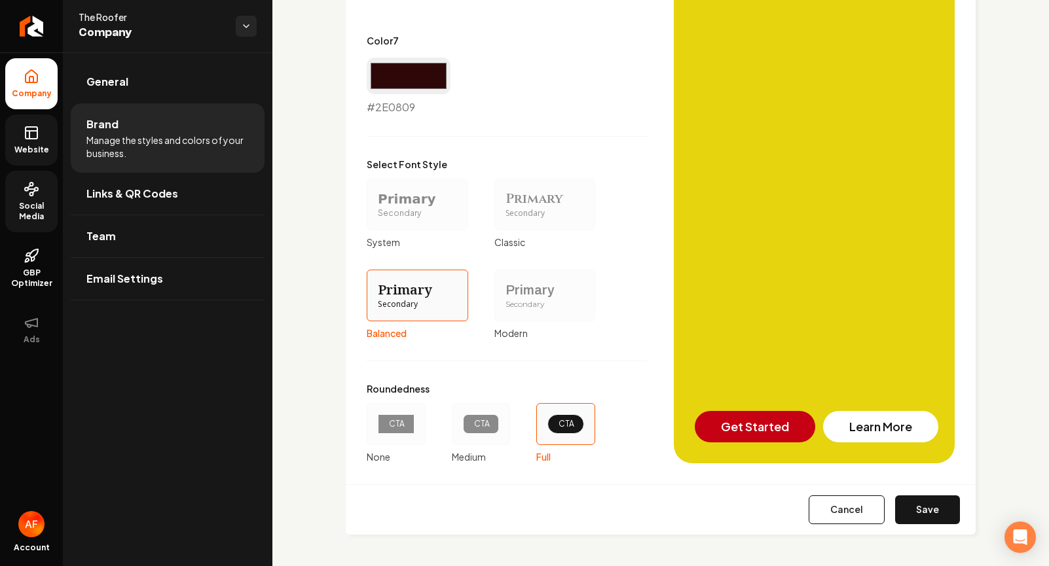
click at [848, 519] on button "Save" at bounding box center [927, 510] width 65 height 29
type input "#a28283"
type input "#2e0809"
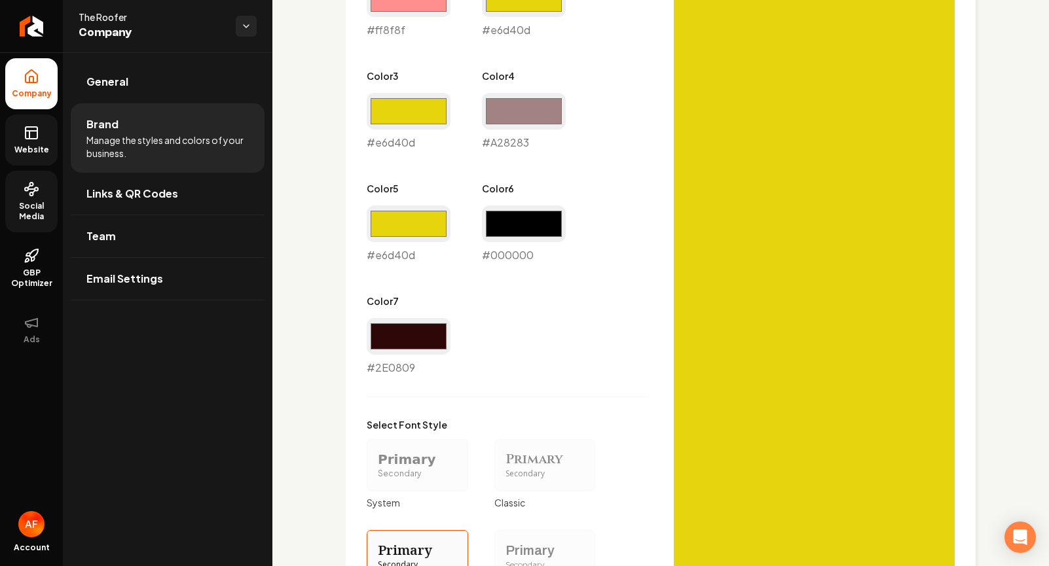
scroll to position [414, 0]
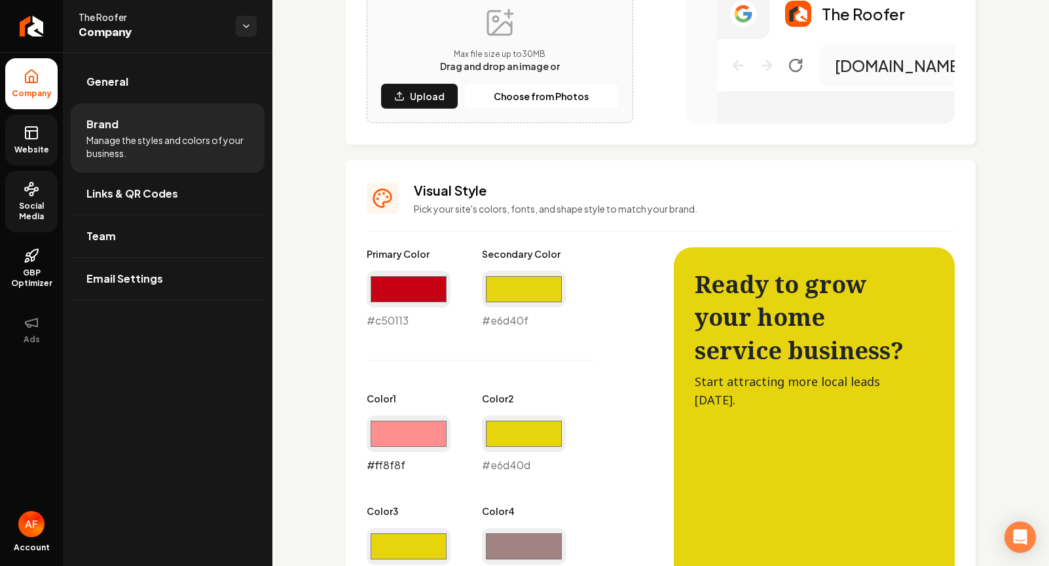
click at [407, 431] on input "#ff8f8f" at bounding box center [409, 434] width 84 height 37
type input "#e6d40d"
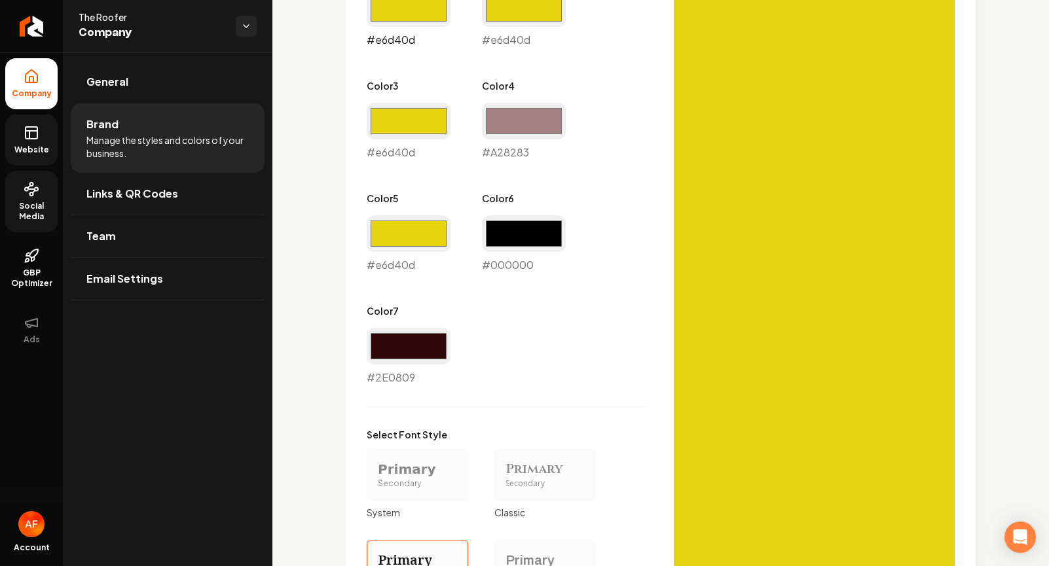
scroll to position [1110, 0]
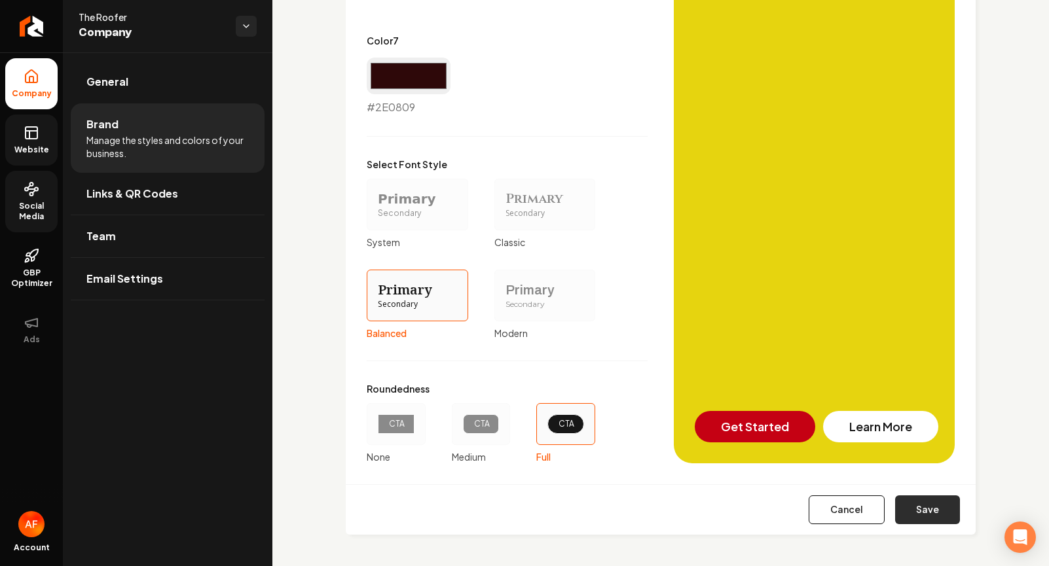
click at [848, 513] on button "Save" at bounding box center [927, 510] width 65 height 29
type input "#a28283"
type input "#2e0809"
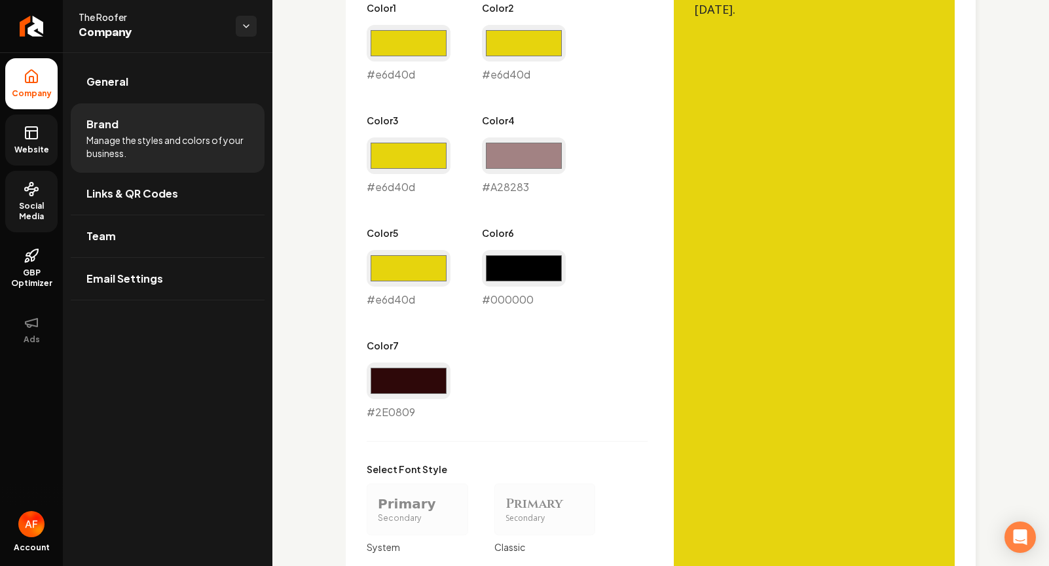
scroll to position [535, 0]
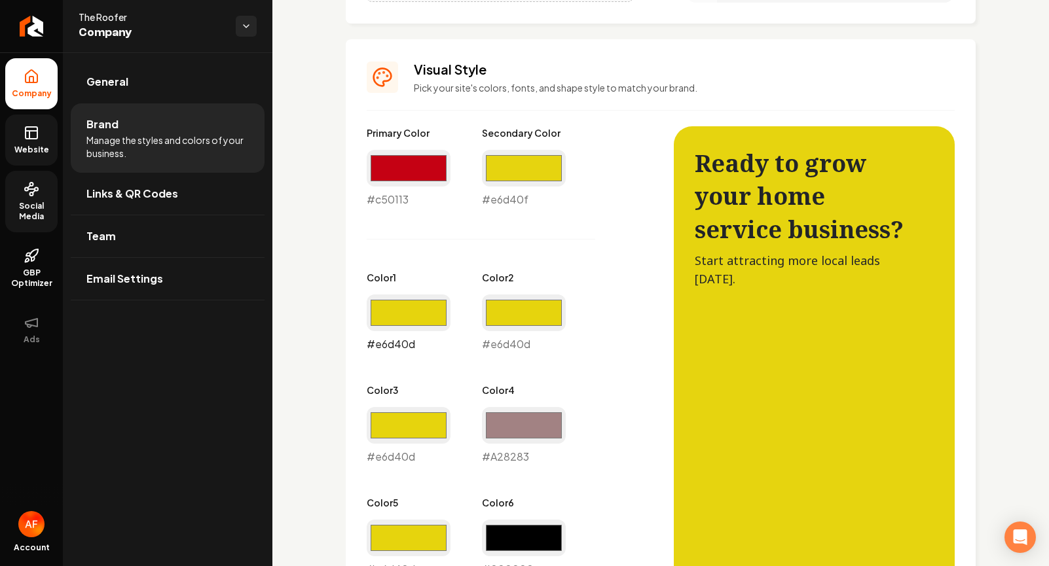
click at [420, 318] on input "#e6d40d" at bounding box center [409, 313] width 84 height 37
type input "#fff9bd"
click at [433, 233] on div "Primary Color #c50113 #c50113 Secondary Color #e6d40f #e6d40f Color 1 #fff9bd #…" at bounding box center [507, 408] width 281 height 564
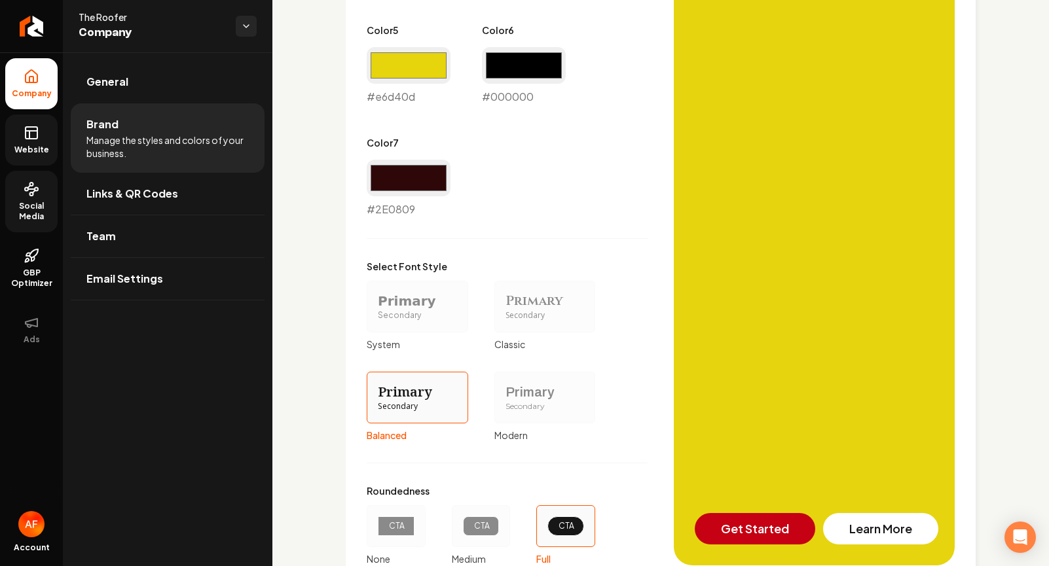
scroll to position [1110, 0]
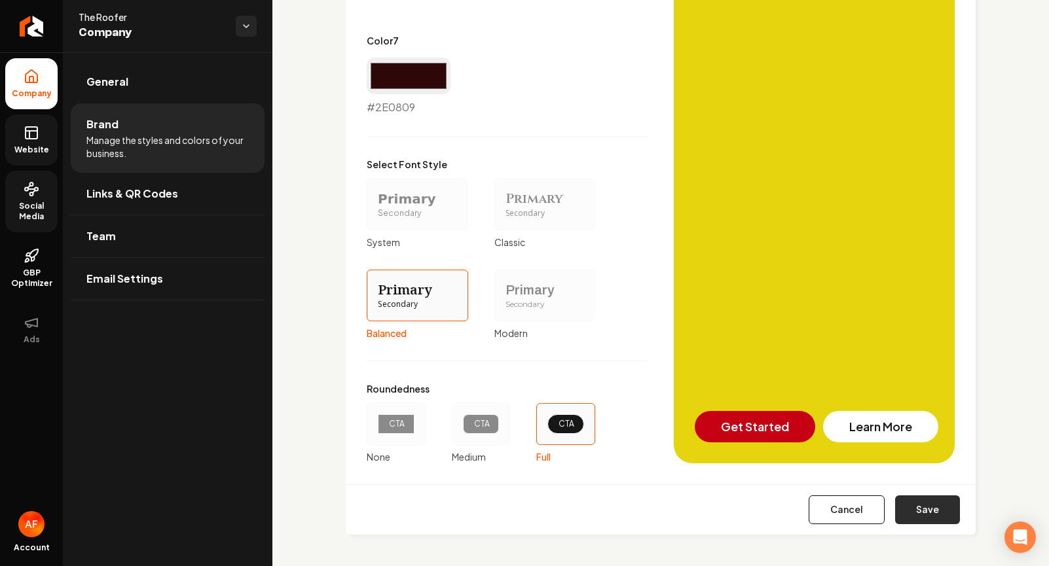
click at [848, 507] on button "Save" at bounding box center [927, 510] width 65 height 29
type input "#a28283"
type input "#2e0809"
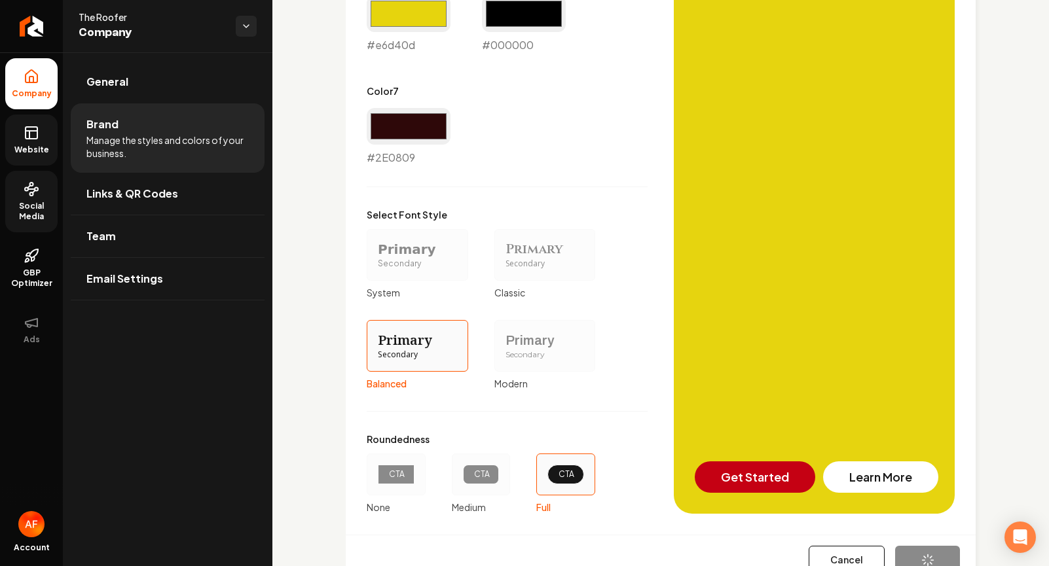
drag, startPoint x: 58, startPoint y: 131, endPoint x: 52, endPoint y: 133, distance: 6.8
click at [52, 133] on ul "Company Website Social Media GBP Optimizer Ads" at bounding box center [31, 206] width 63 height 308
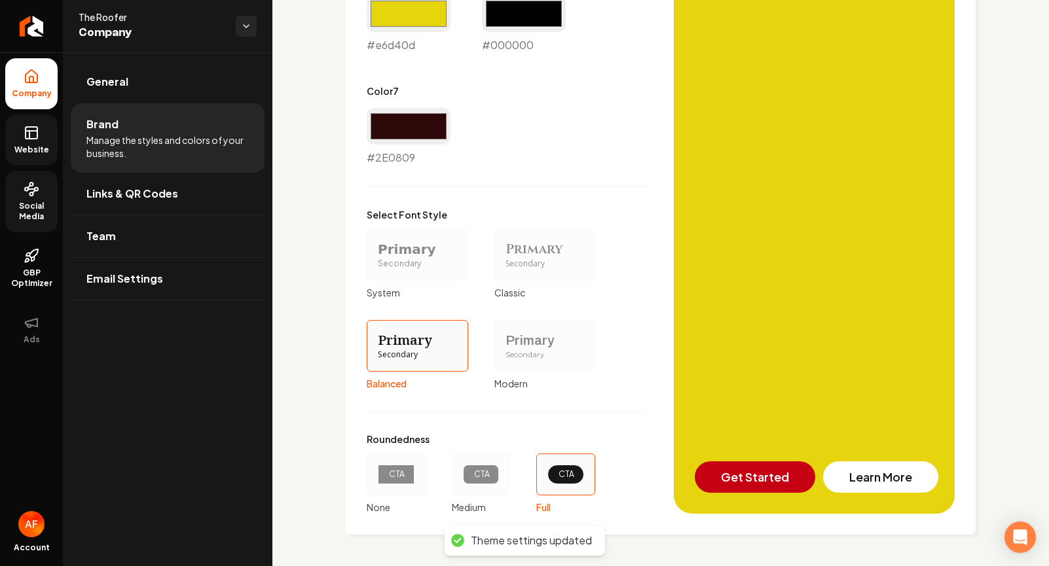
click at [41, 140] on link "Website" at bounding box center [31, 140] width 52 height 51
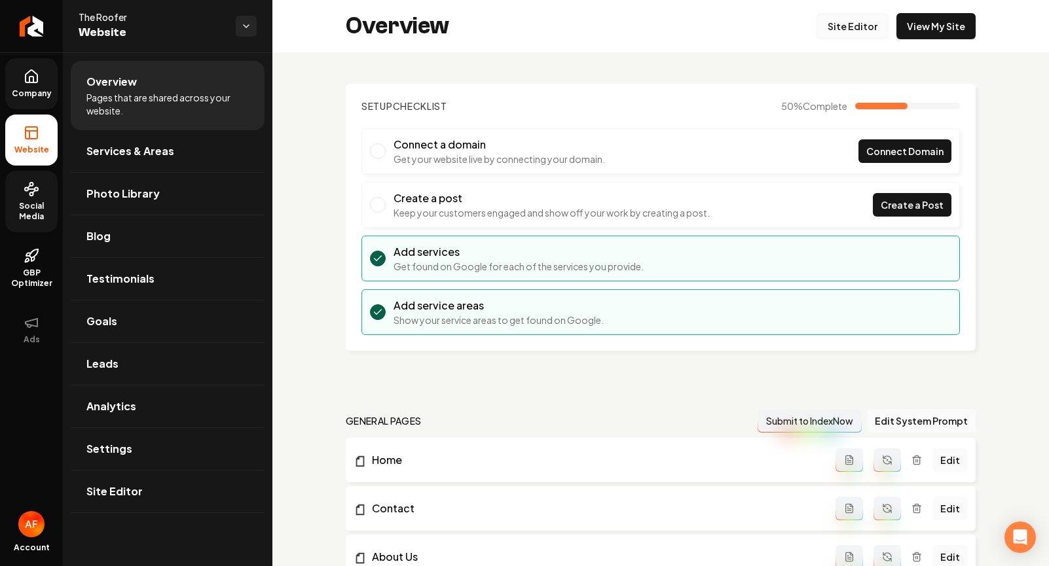
click at [848, 33] on link "Site Editor" at bounding box center [852, 26] width 72 height 26
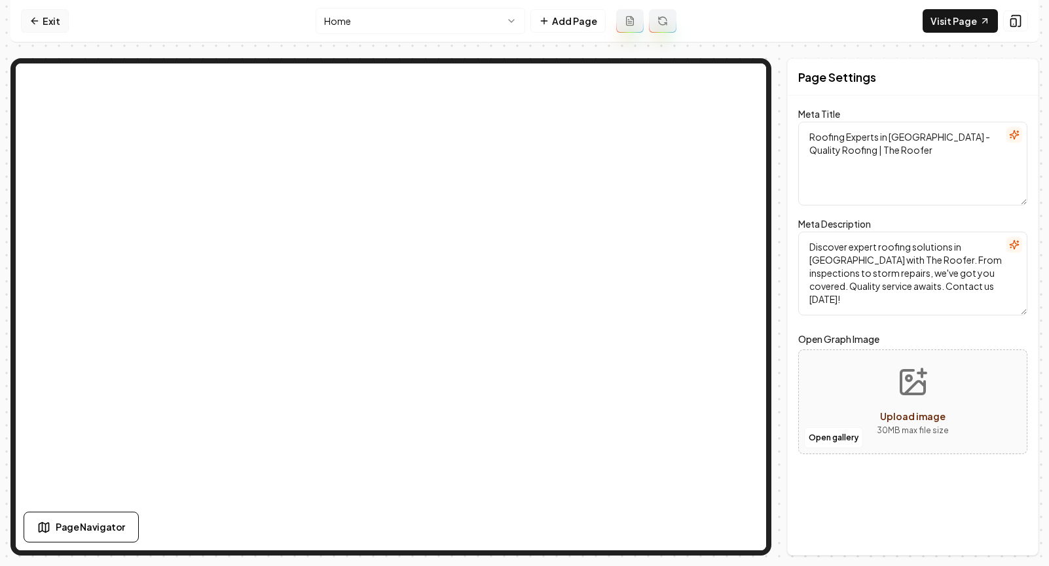
click at [41, 23] on link "Exit" at bounding box center [45, 21] width 48 height 24
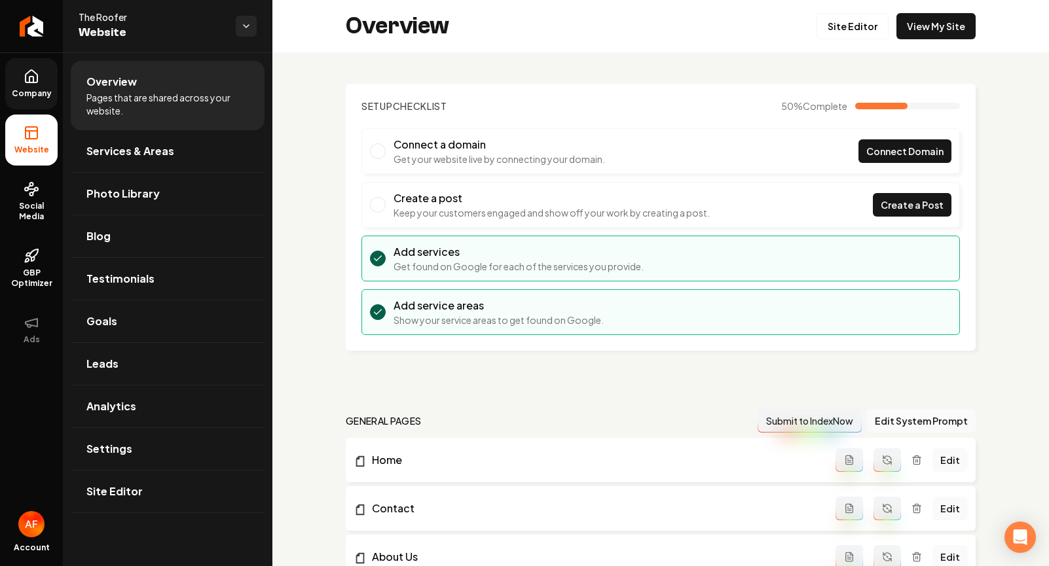
click at [20, 108] on link "Company" at bounding box center [31, 83] width 52 height 51
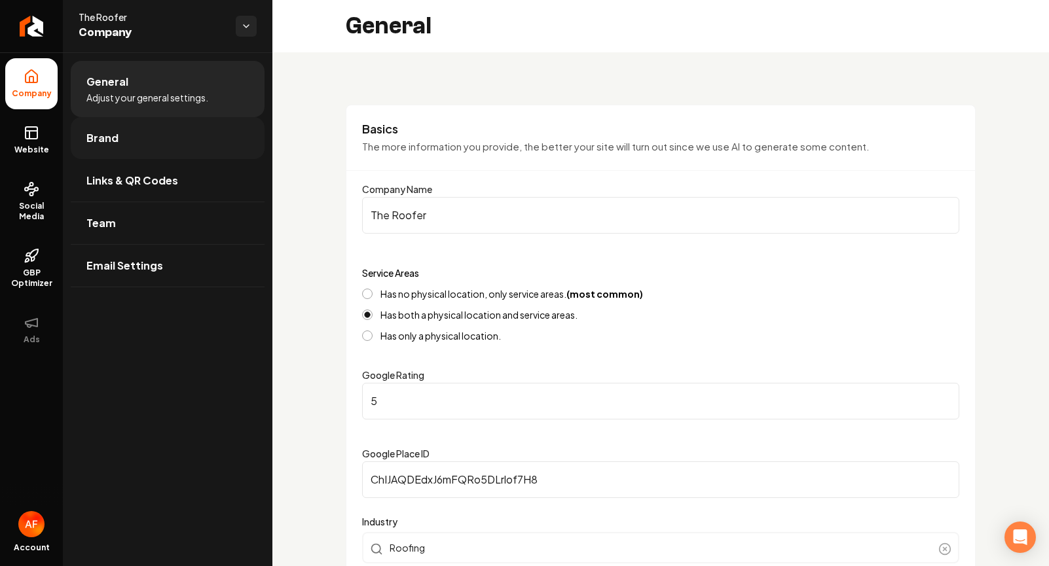
click at [139, 154] on link "Brand" at bounding box center [168, 138] width 194 height 42
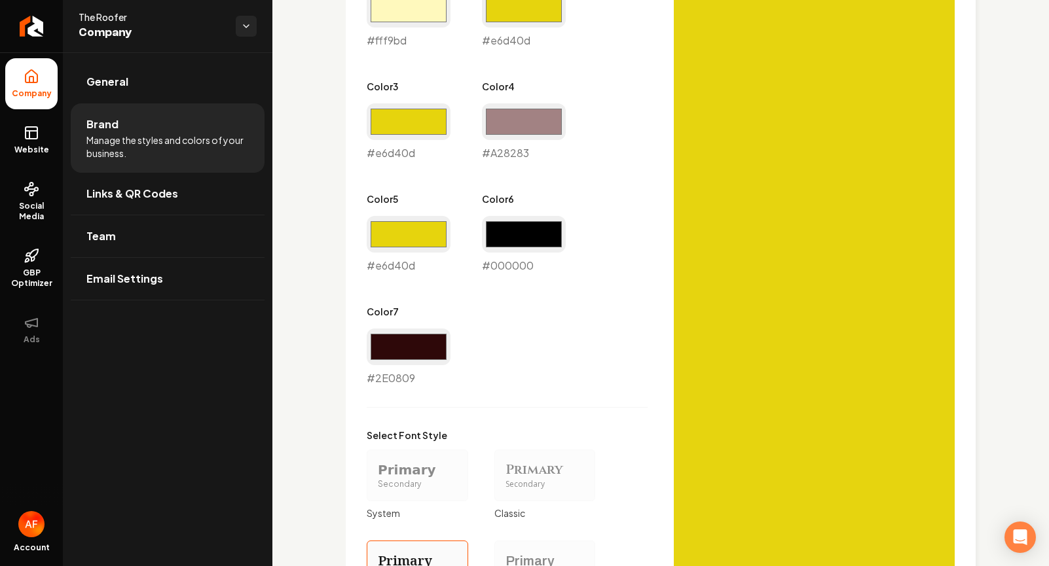
scroll to position [821, 0]
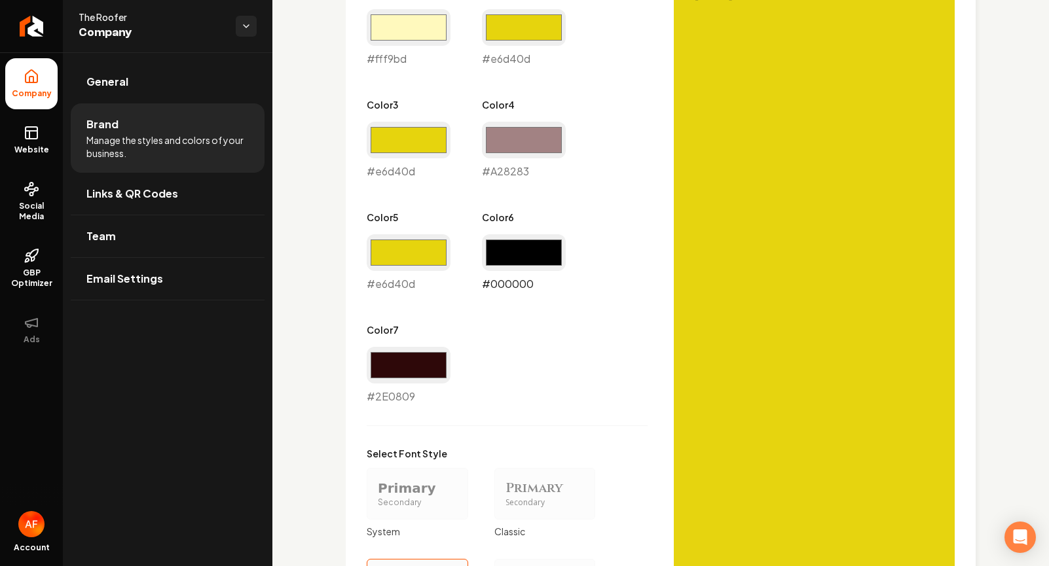
click at [538, 253] on input "#000000" at bounding box center [524, 252] width 84 height 37
type input "#e6d40d"
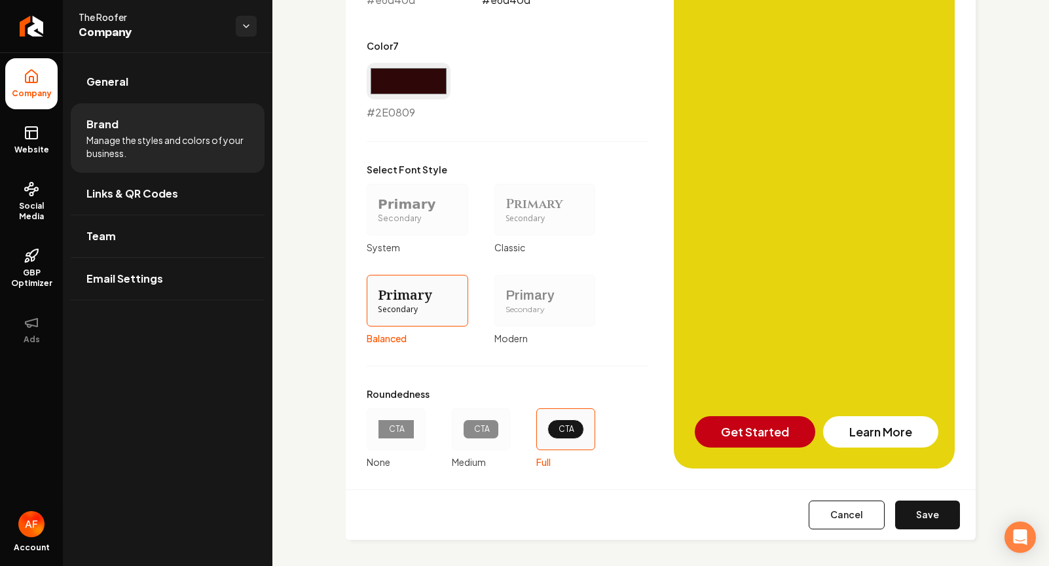
scroll to position [1110, 0]
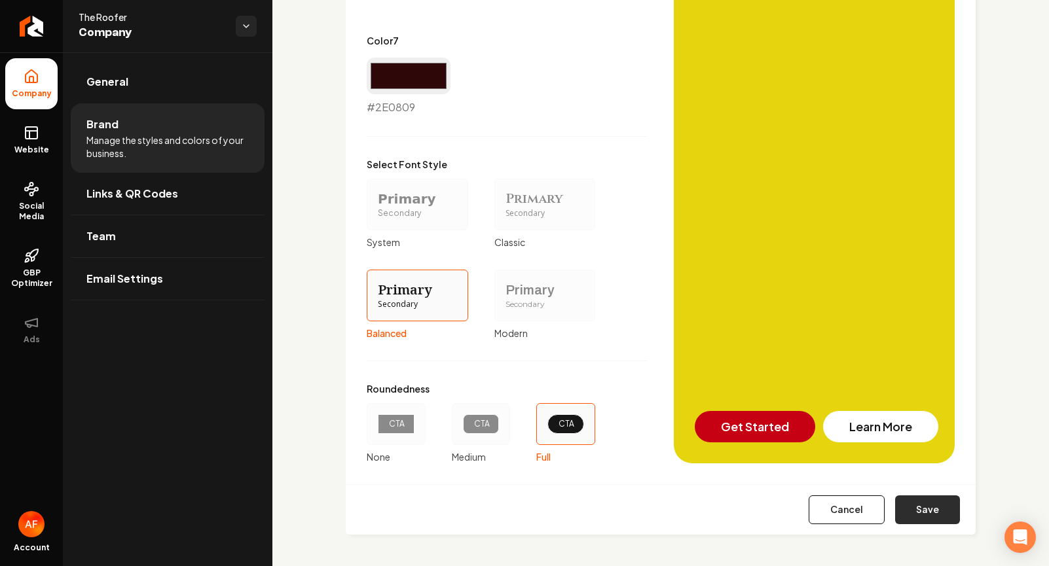
click at [848, 509] on button "Save" at bounding box center [927, 510] width 65 height 29
type input "#a28283"
type input "#2e0809"
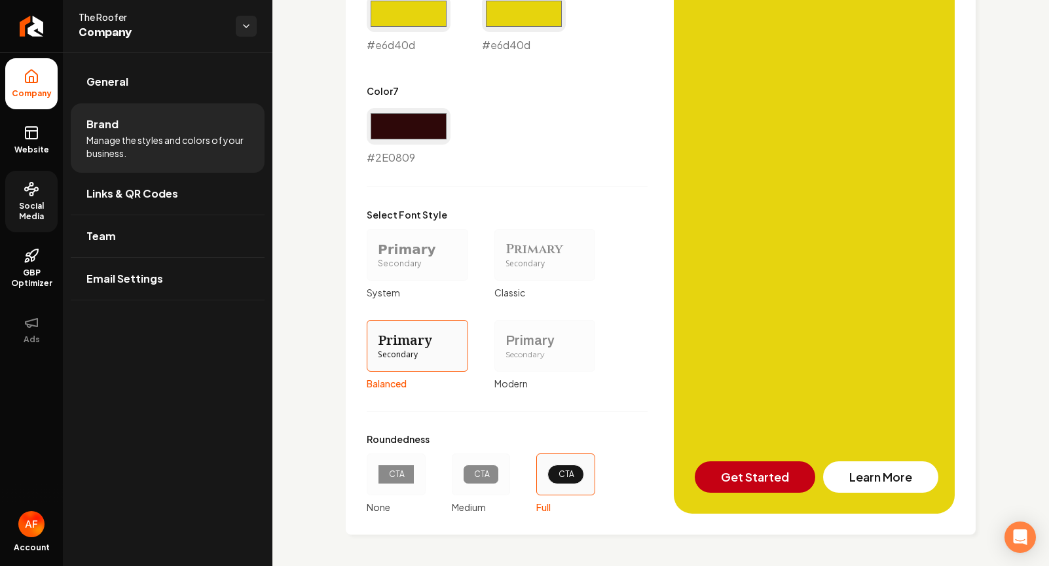
click at [43, 171] on link "Social Media" at bounding box center [31, 202] width 52 height 62
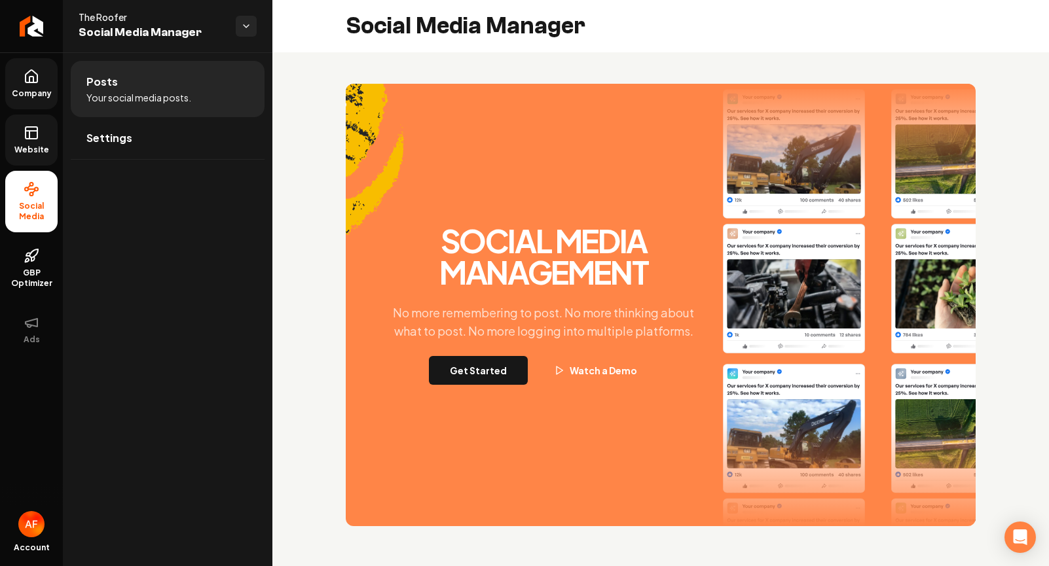
click at [42, 145] on span "Website" at bounding box center [31, 150] width 45 height 10
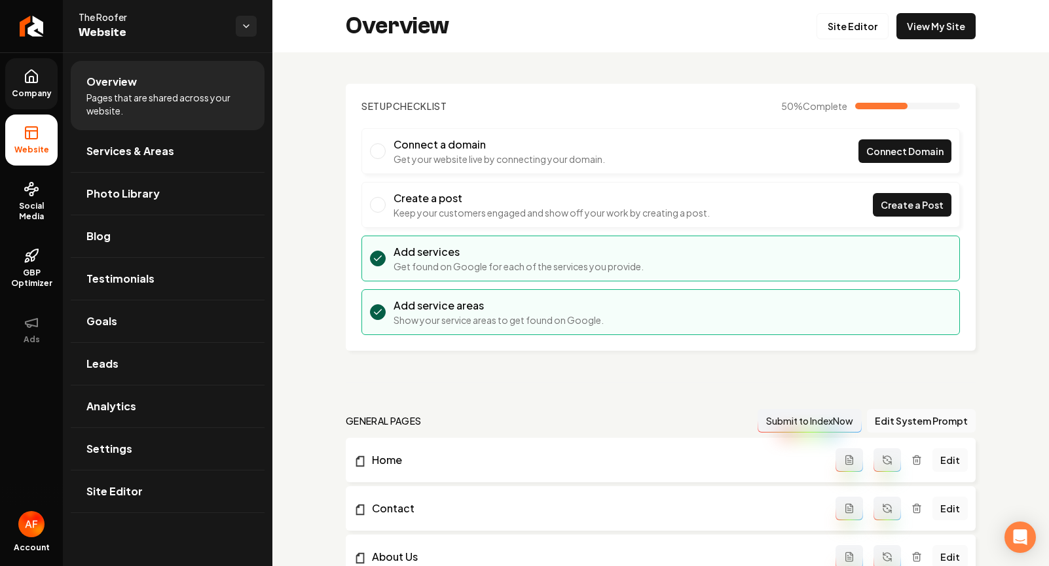
click at [30, 97] on span "Company" at bounding box center [32, 93] width 50 height 10
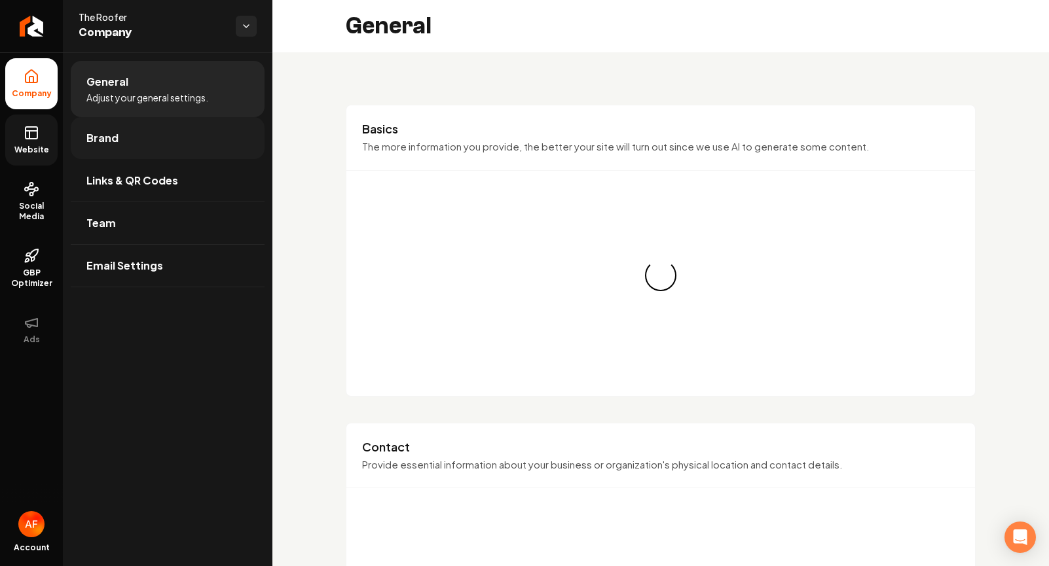
click at [159, 153] on link "Brand" at bounding box center [168, 138] width 194 height 42
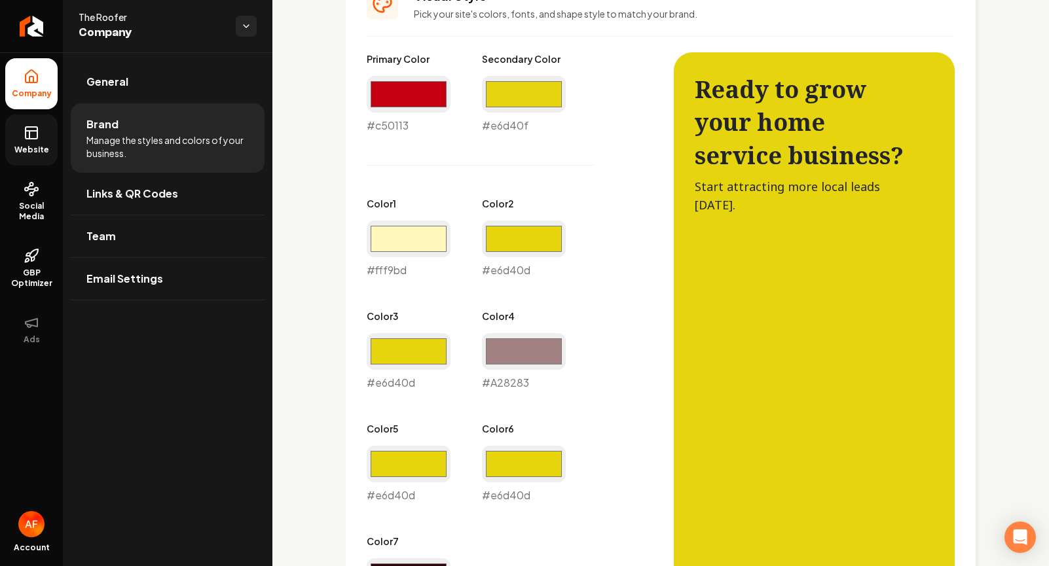
scroll to position [609, 0]
click at [521, 477] on input "#e6d40d" at bounding box center [524, 464] width 84 height 37
type input "#000000"
click at [647, 251] on div "Primary Color #c50113 #c50113 Secondary Color #e6d40f #e6d40f Color 1 #fff9bd #…" at bounding box center [661, 508] width 588 height 912
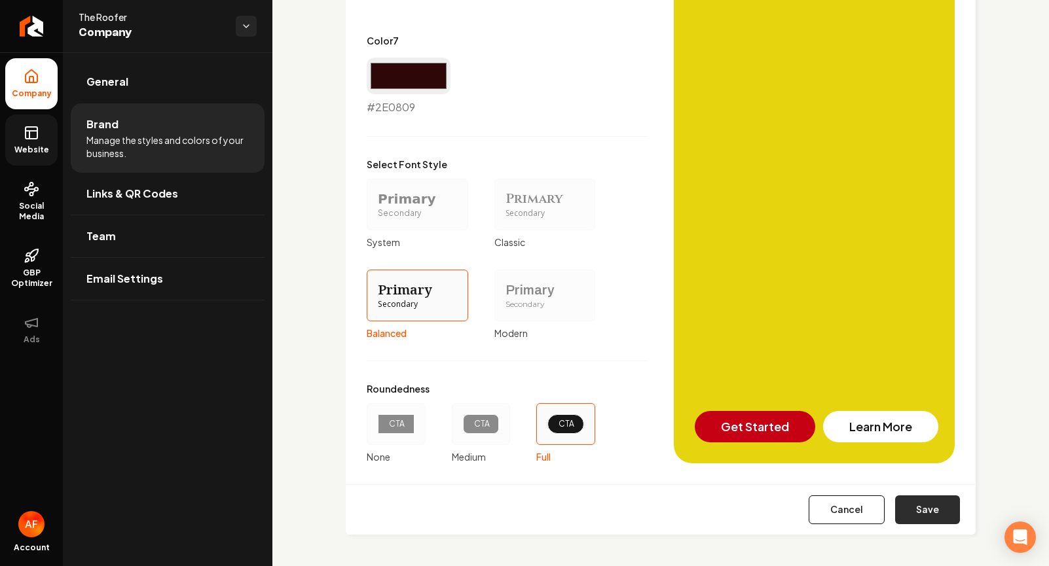
click at [848, 513] on button "Save" at bounding box center [927, 510] width 65 height 29
type input "#a28283"
type input "#2e0809"
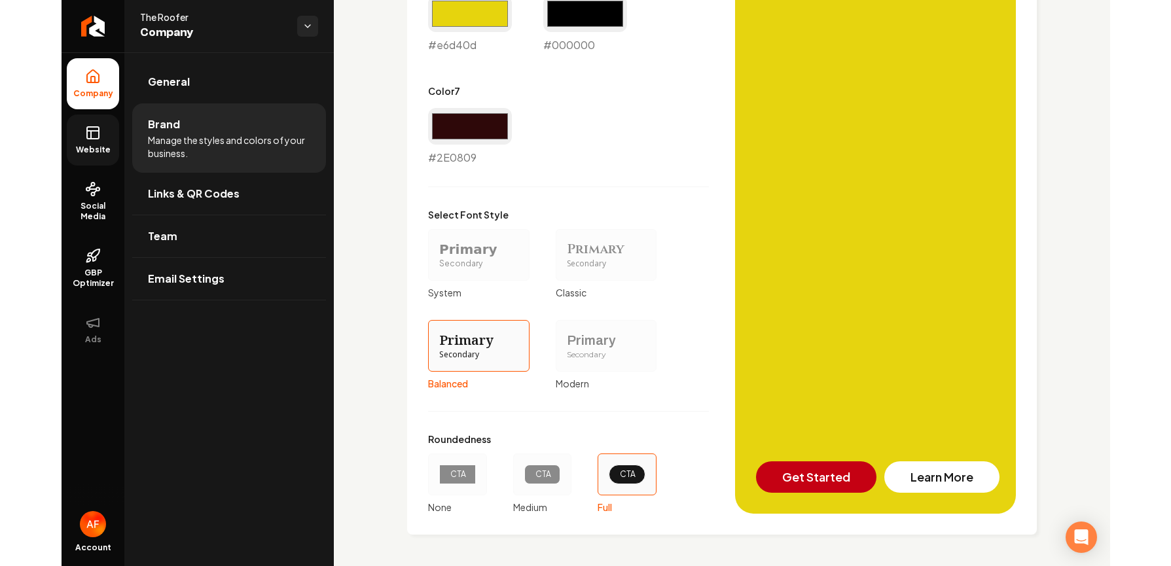
scroll to position [0, 0]
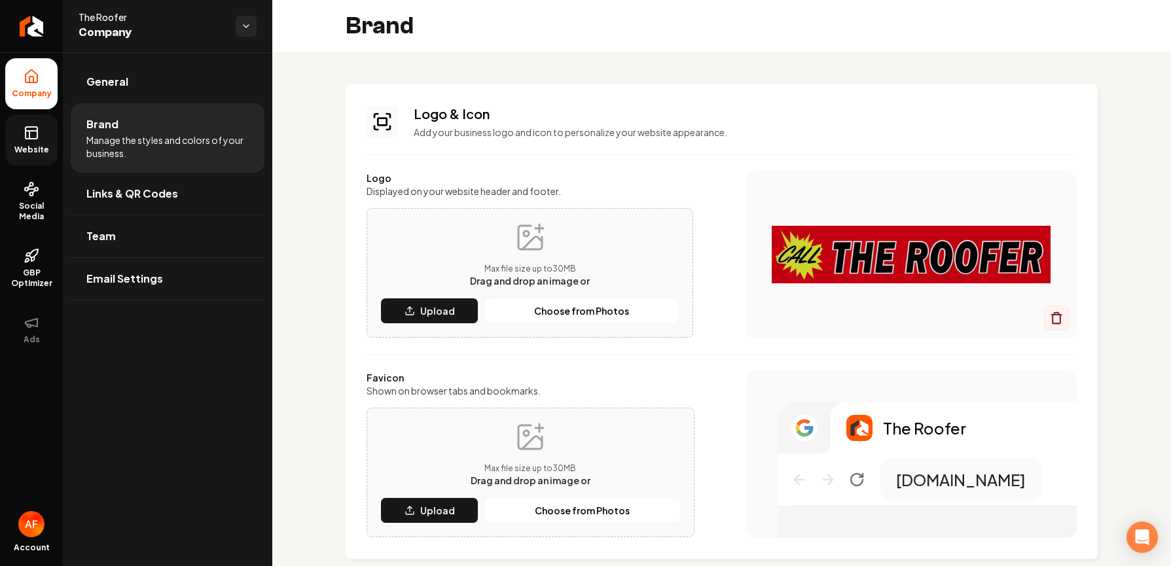
click at [18, 137] on link "Website" at bounding box center [31, 140] width 52 height 51
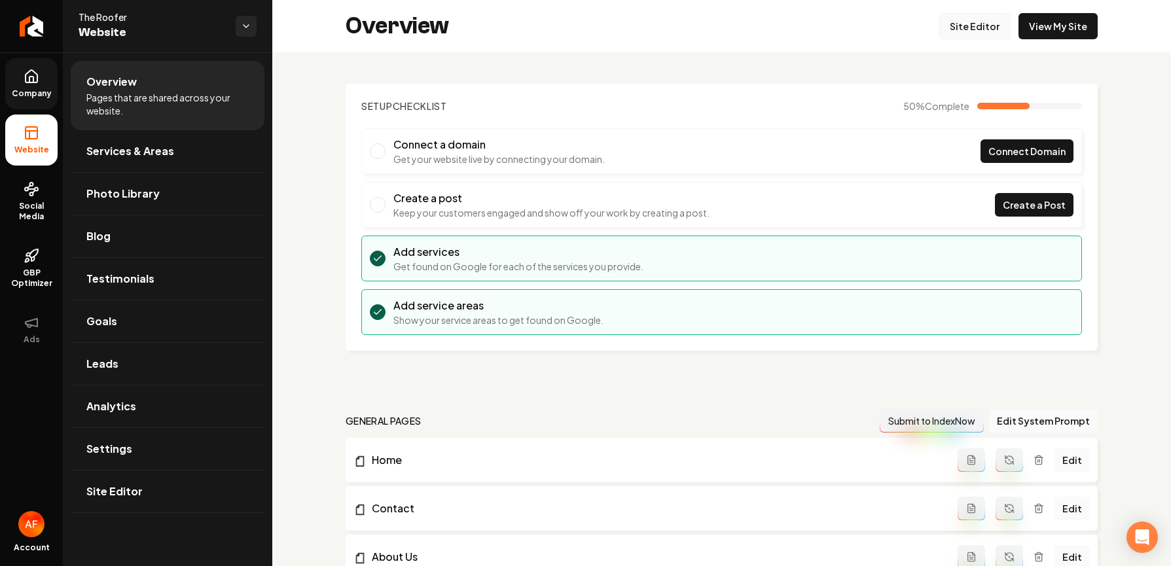
click at [848, 27] on link "Site Editor" at bounding box center [975, 26] width 72 height 26
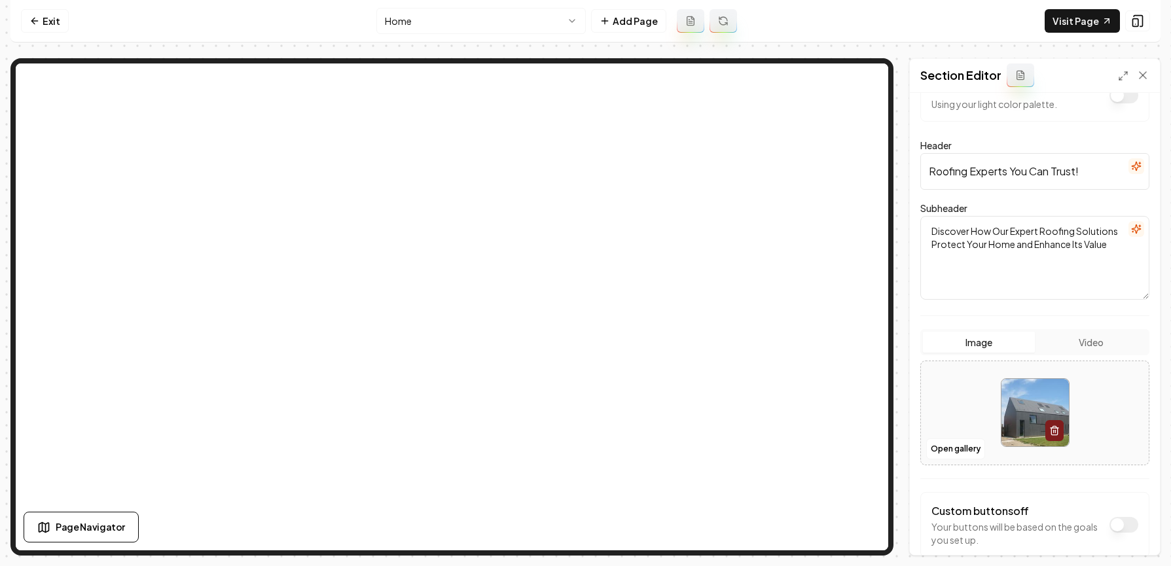
scroll to position [110, 0]
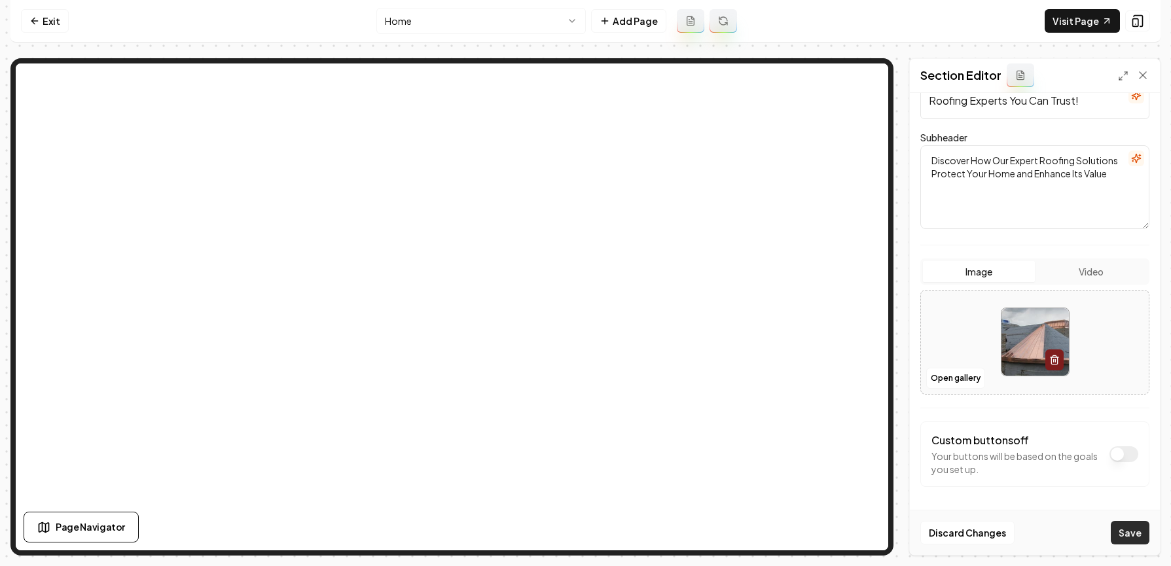
click at [848, 534] on button "Save" at bounding box center [1130, 533] width 39 height 24
click at [848, 384] on button "Open gallery" at bounding box center [955, 378] width 59 height 21
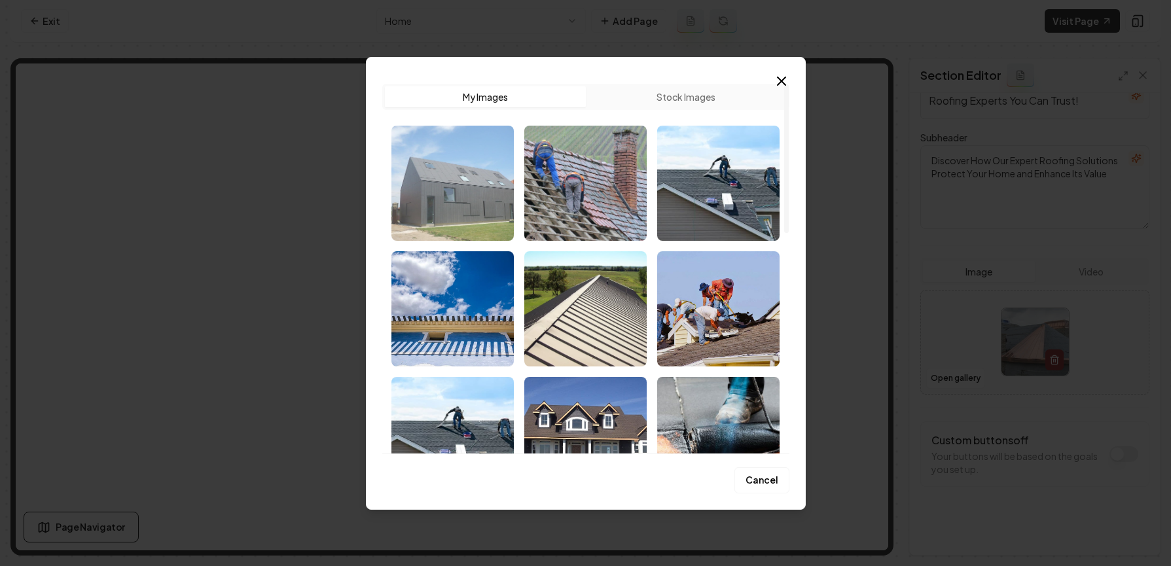
click at [458, 207] on img "Select image image_67d837b6432c47641671def3.webp" at bounding box center [452, 183] width 122 height 115
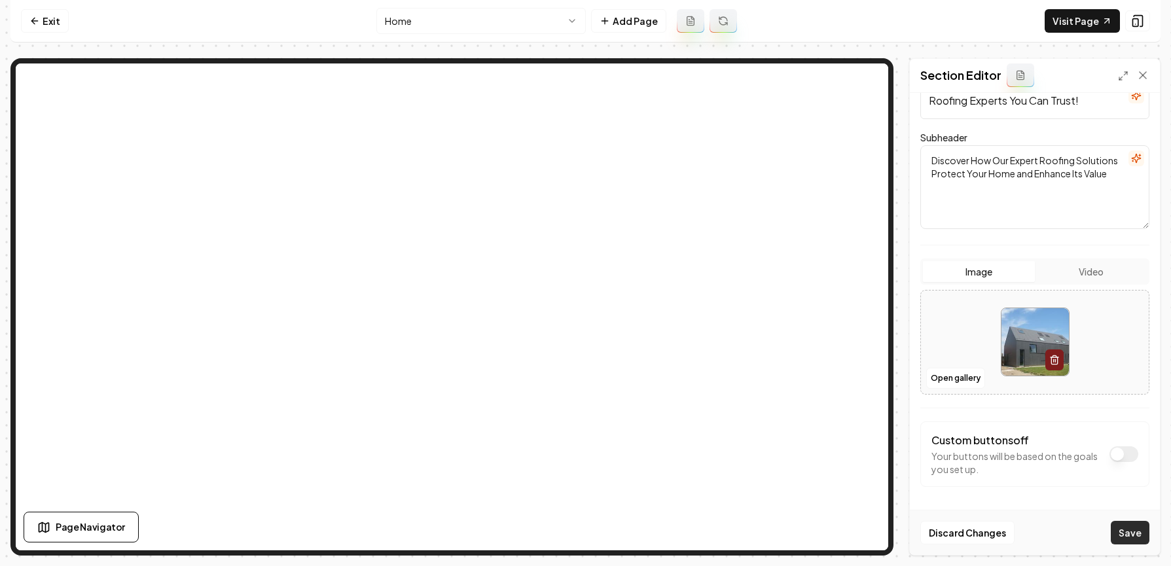
click at [848, 535] on button "Save" at bounding box center [1130, 533] width 39 height 24
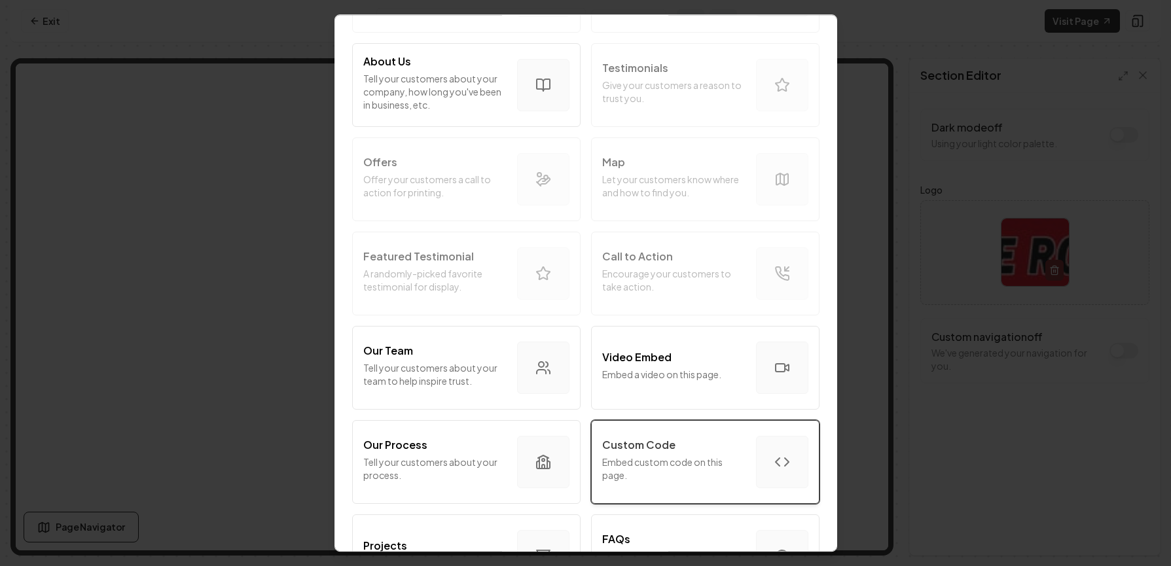
scroll to position [248, 0]
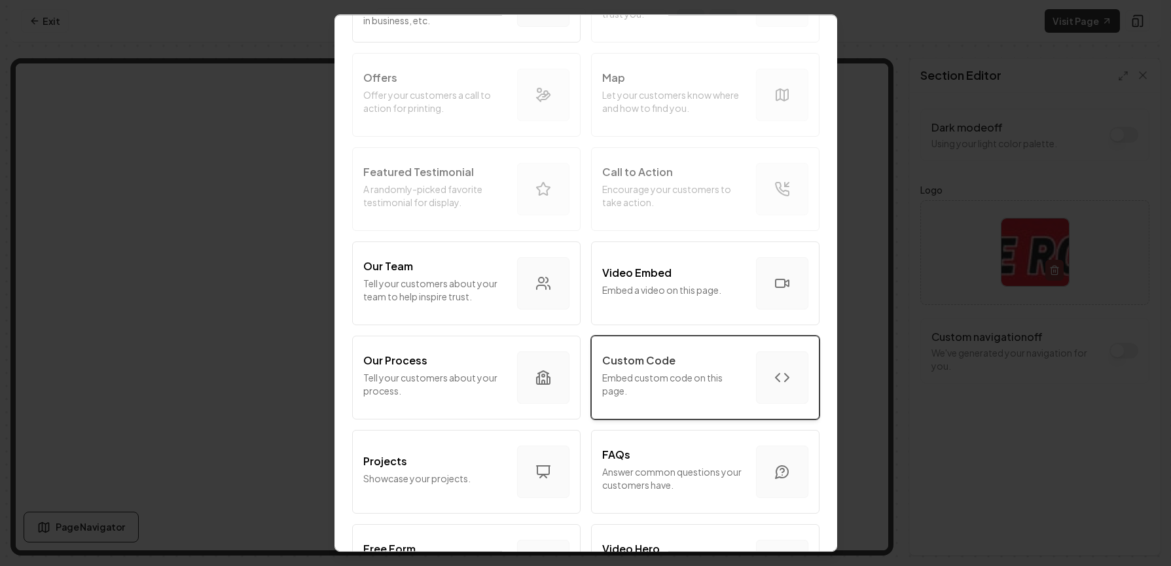
click at [709, 386] on p "Embed custom code on this page." at bounding box center [673, 384] width 143 height 26
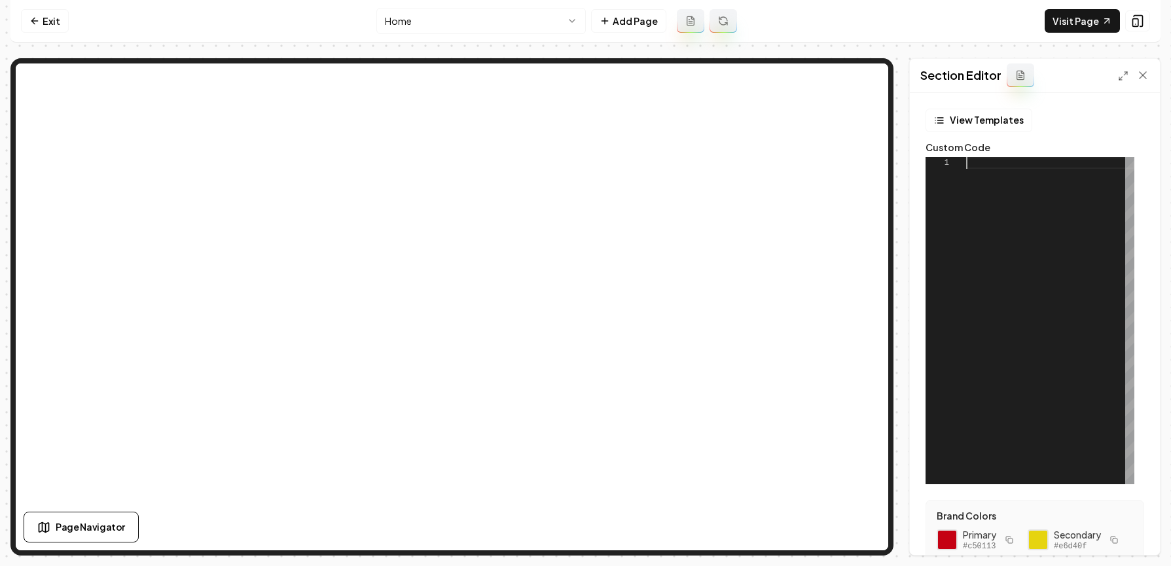
click at [848, 304] on div at bounding box center [1050, 320] width 168 height 327
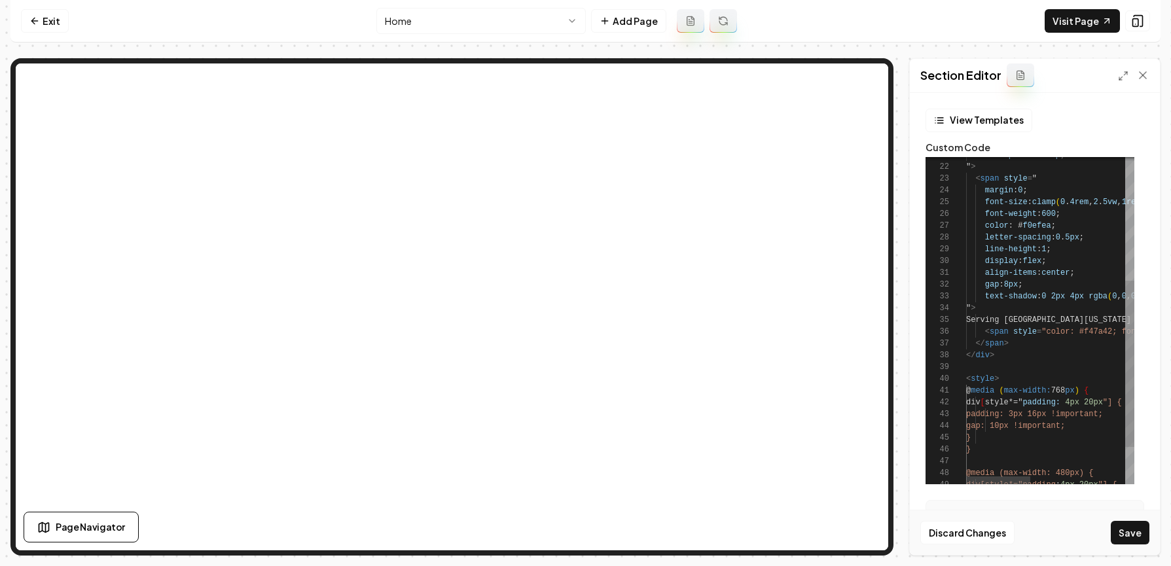
scroll to position [47, 109]
drag, startPoint x: 1076, startPoint y: 321, endPoint x: 1062, endPoint y: 325, distance: 14.3
click at [848, 321] on div "color : # f0efea ; letter-spacing : 0 . 5px ; line-height : 1 ; display : flex …" at bounding box center [1174, 236] width 416 height 644
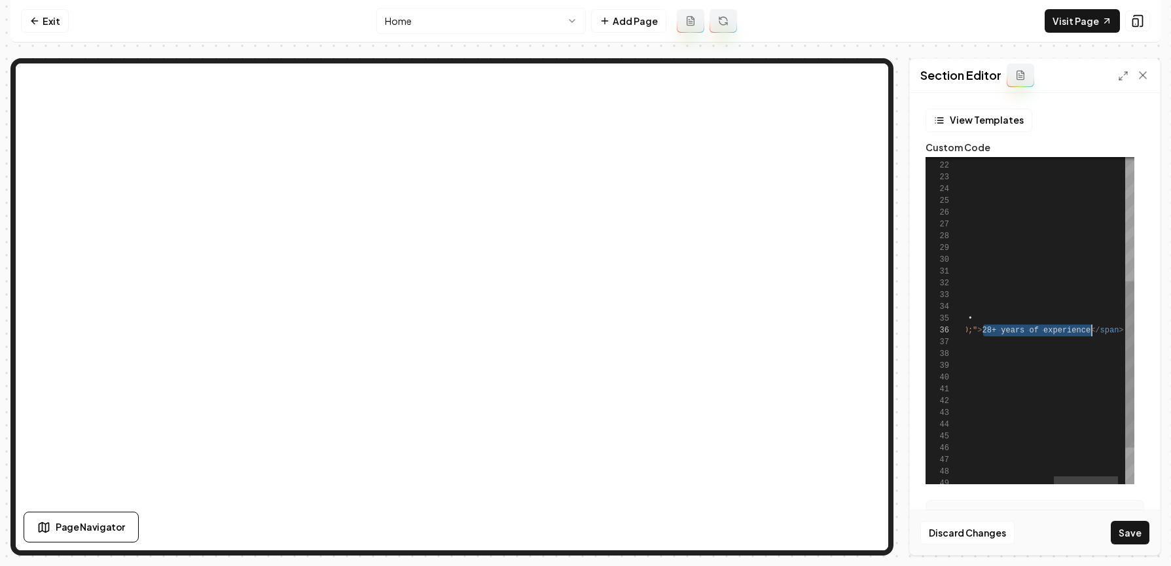
scroll to position [59, 355]
drag, startPoint x: 1009, startPoint y: 331, endPoint x: 1091, endPoint y: 327, distance: 82.6
click at [848, 327] on div "color : # f0efea ; letter-spacing : 0 . 5px ; line-height : 1 ; display : flex …" at bounding box center [945, 234] width 416 height 644
click at [848, 333] on div "color : # f0efea ; letter-spacing : 0 . 5px ; line-height : 1 ; display : flex …" at bounding box center [945, 234] width 416 height 644
click at [848, 331] on div "color : # f0efea ; letter-spacing : 0 . 5px ; line-height : 1 ; display : flex …" at bounding box center [945, 234] width 416 height 644
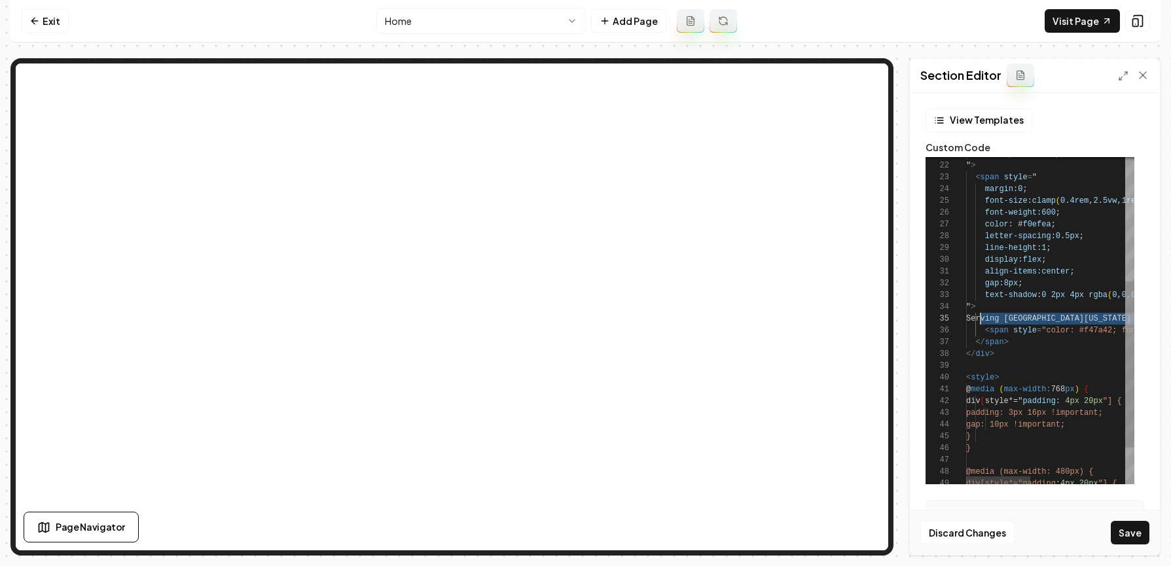
scroll to position [47, 19]
drag, startPoint x: 1101, startPoint y: 317, endPoint x: 985, endPoint y: 317, distance: 115.9
click at [848, 317] on div "color : # f0efea ; letter-spacing : 0 . 5px ; line-height : 1 ; display : flex …" at bounding box center [1174, 234] width 416 height 644
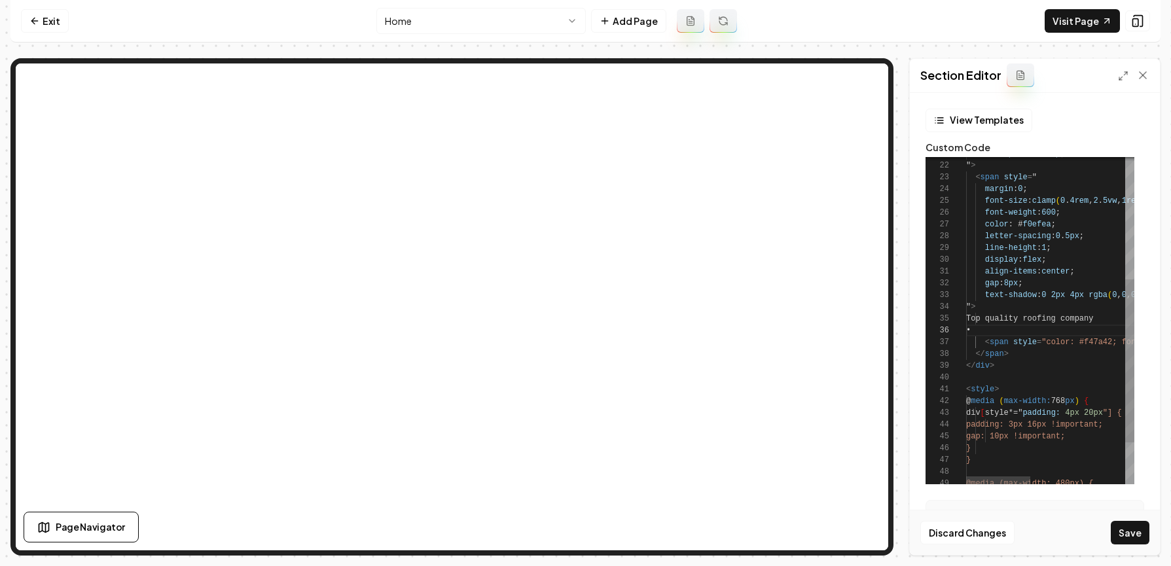
scroll to position [47, 147]
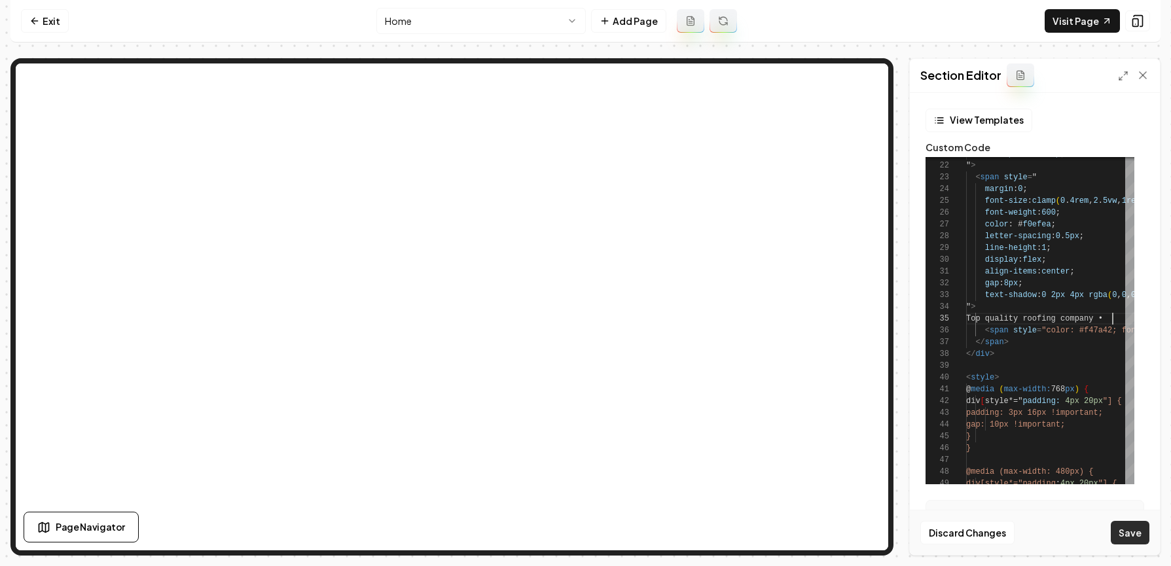
type textarea "**********"
click at [848, 528] on button "Save" at bounding box center [1130, 533] width 39 height 24
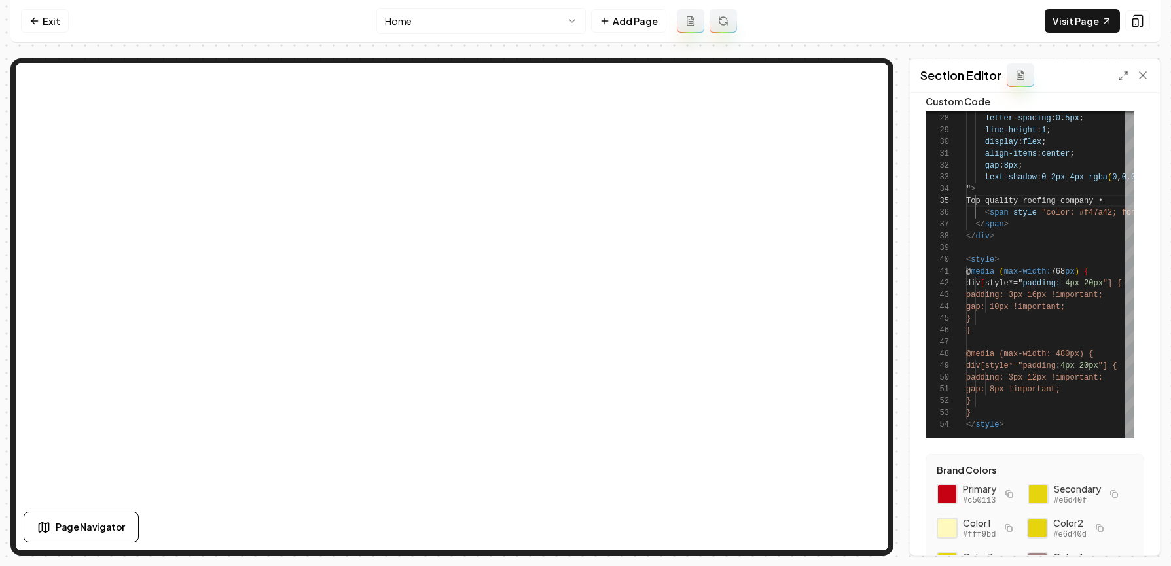
scroll to position [191, 0]
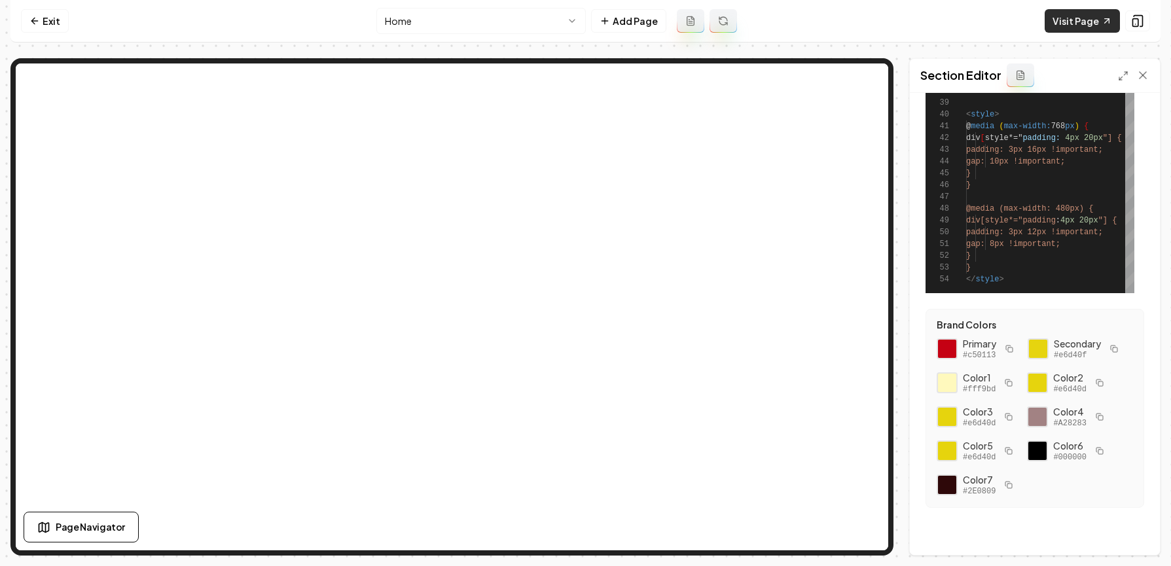
click at [848, 22] on link "Visit Page" at bounding box center [1082, 21] width 75 height 24
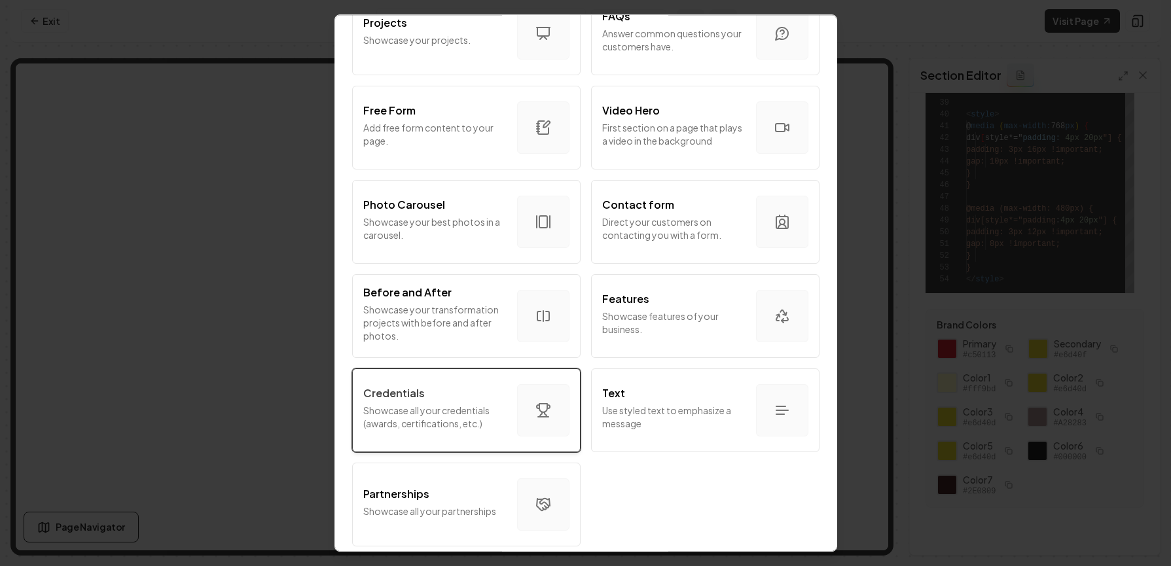
scroll to position [697, 0]
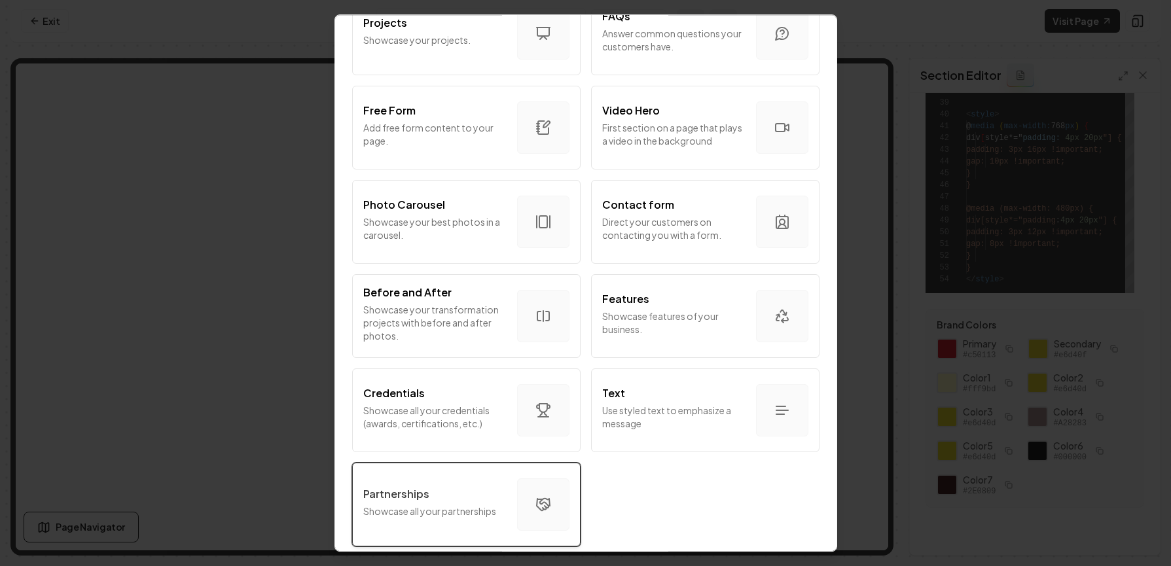
click at [452, 486] on div "Partnerships" at bounding box center [434, 494] width 143 height 16
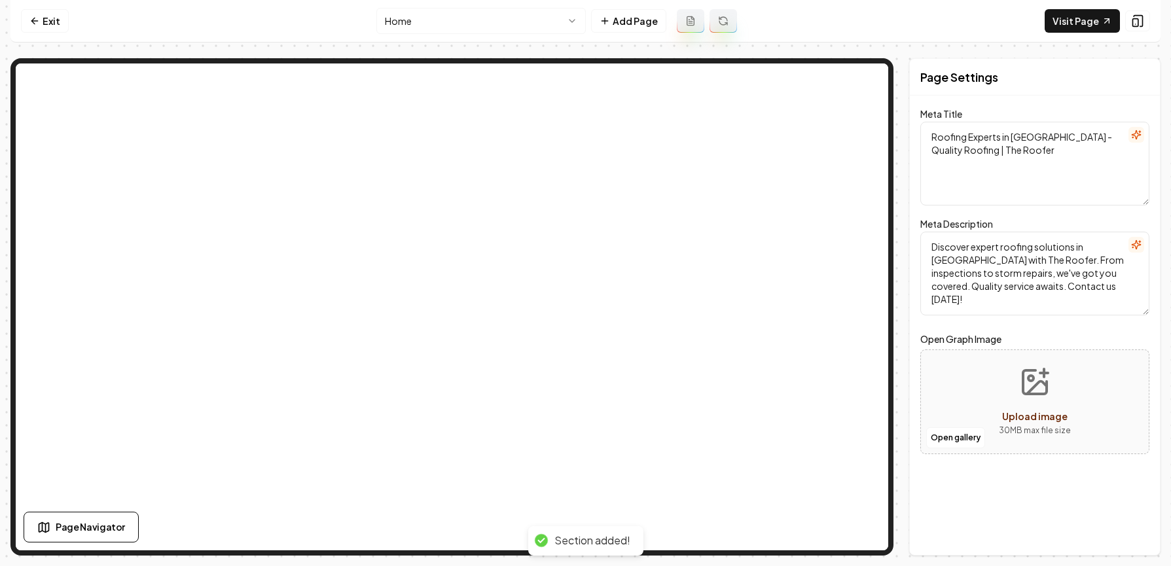
scroll to position [0, 0]
click at [848, 146] on textarea "Roofing Experts in [GEOGRAPHIC_DATA] - Quality Roofing | The Roofer" at bounding box center [1034, 164] width 229 height 84
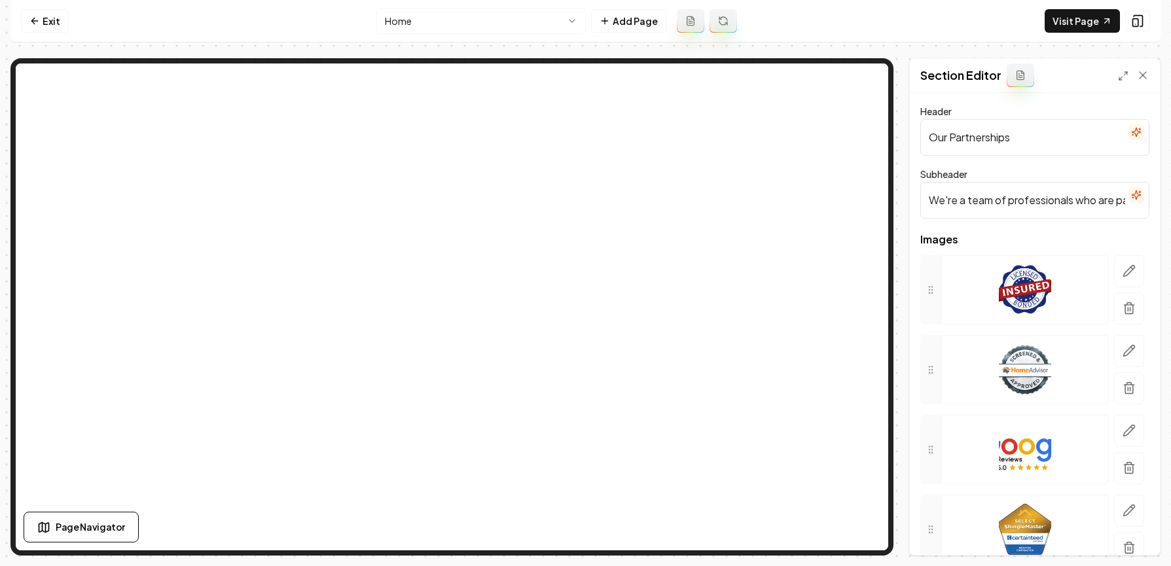
click at [848, 136] on input "Our Partnerships" at bounding box center [1034, 137] width 229 height 37
type input "Brands We Trust"
click at [848, 200] on input "We're a team of professionals who are passionate about what we do." at bounding box center [1034, 200] width 229 height 37
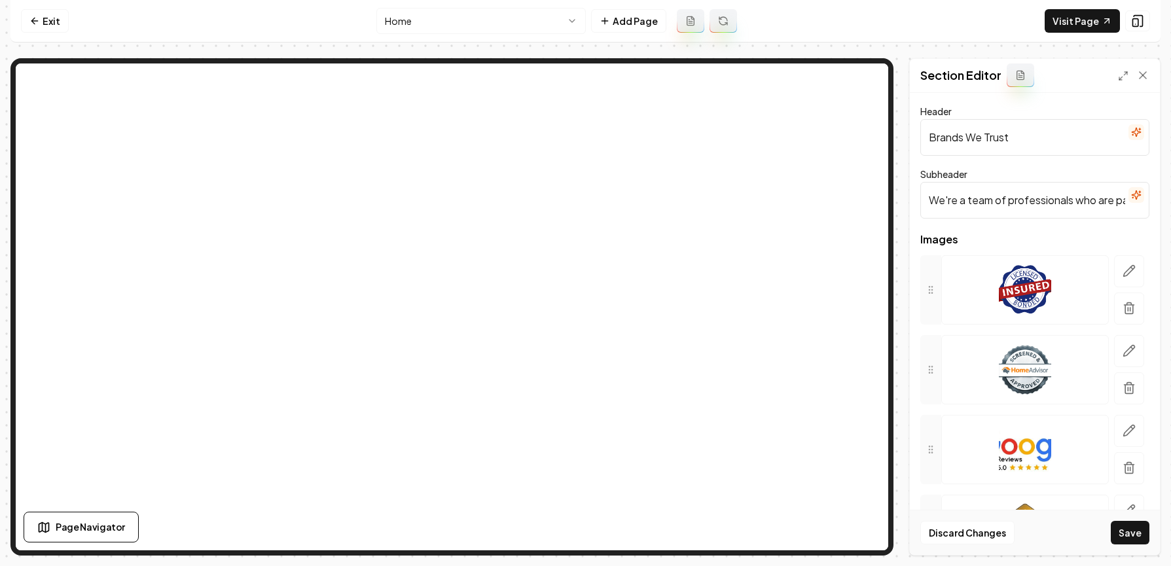
click at [848, 200] on input "We're a team of professionals who are passionate about what we do." at bounding box center [1034, 200] width 229 height 37
click at [848, 272] on icon "button" at bounding box center [1129, 271] width 11 height 11
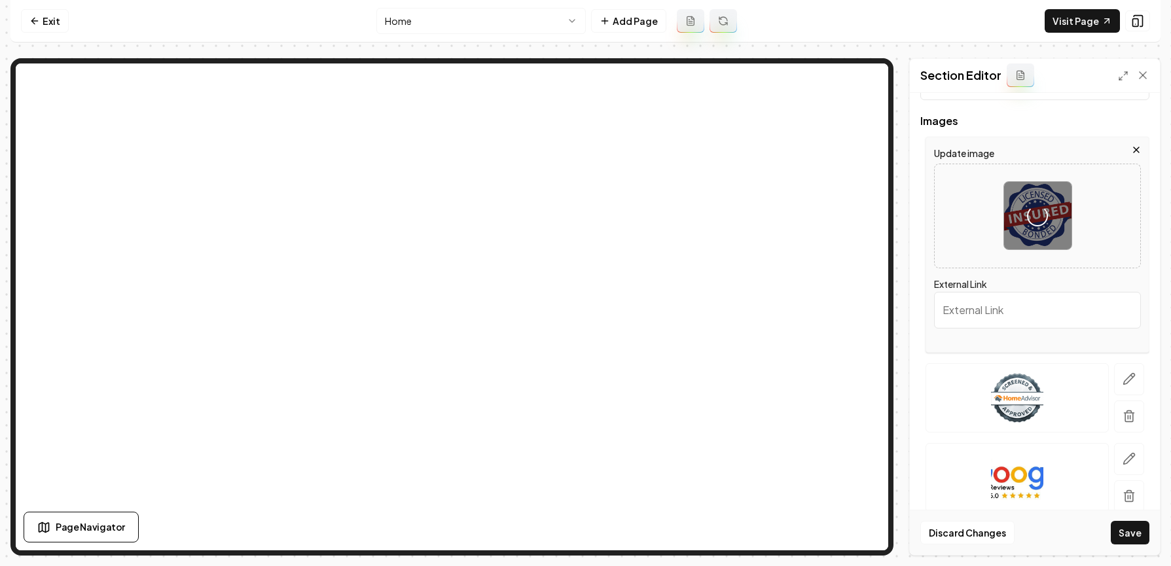
scroll to position [120, 0]
click at [848, 369] on button "button" at bounding box center [1129, 377] width 30 height 32
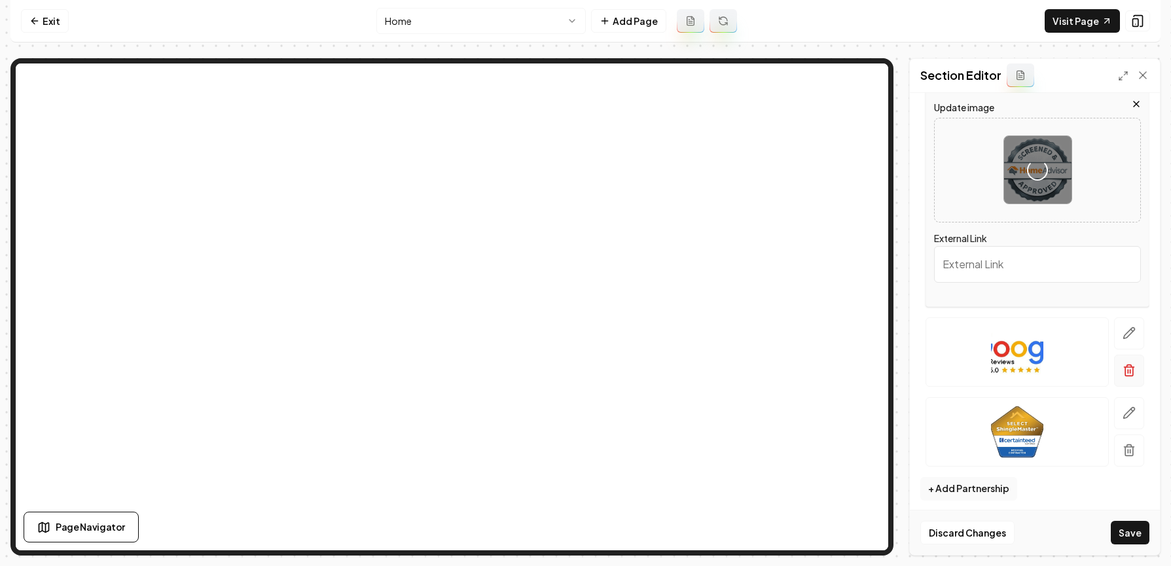
scroll to position [246, 0]
click at [848, 337] on button "button" at bounding box center [1129, 332] width 30 height 32
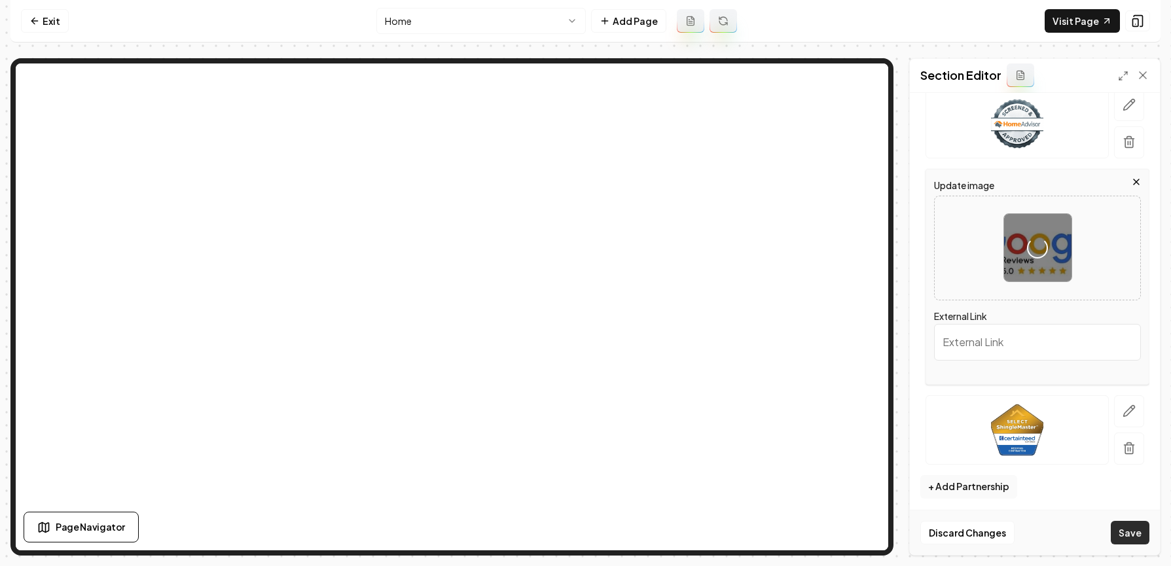
click at [848, 537] on button "Save" at bounding box center [1130, 533] width 39 height 24
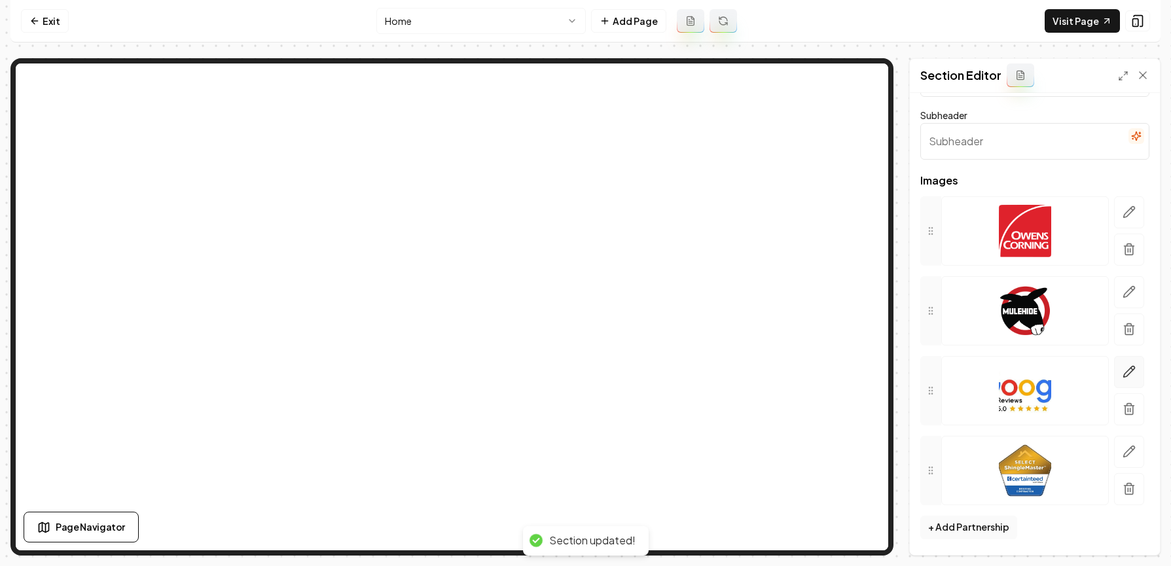
click at [848, 376] on icon "button" at bounding box center [1129, 371] width 13 height 13
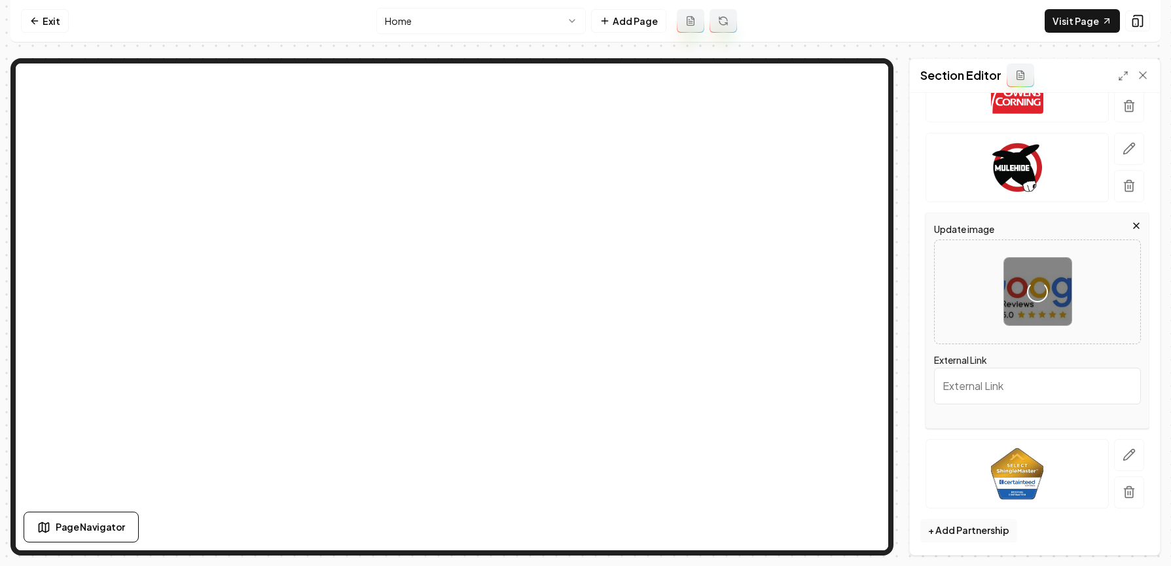
scroll to position [206, 0]
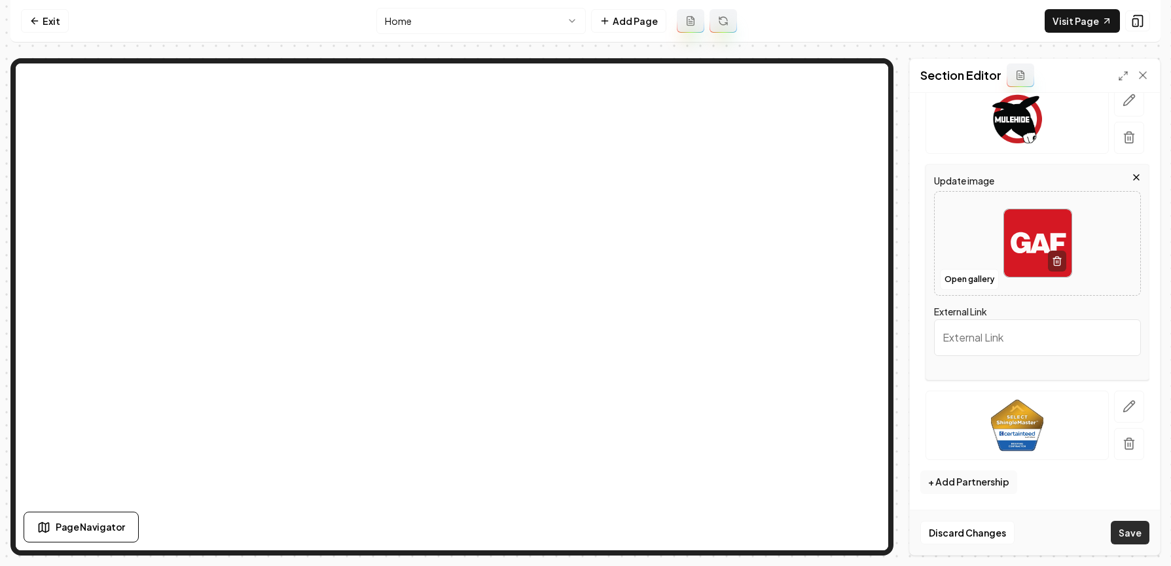
click at [848, 536] on button "Save" at bounding box center [1130, 533] width 39 height 24
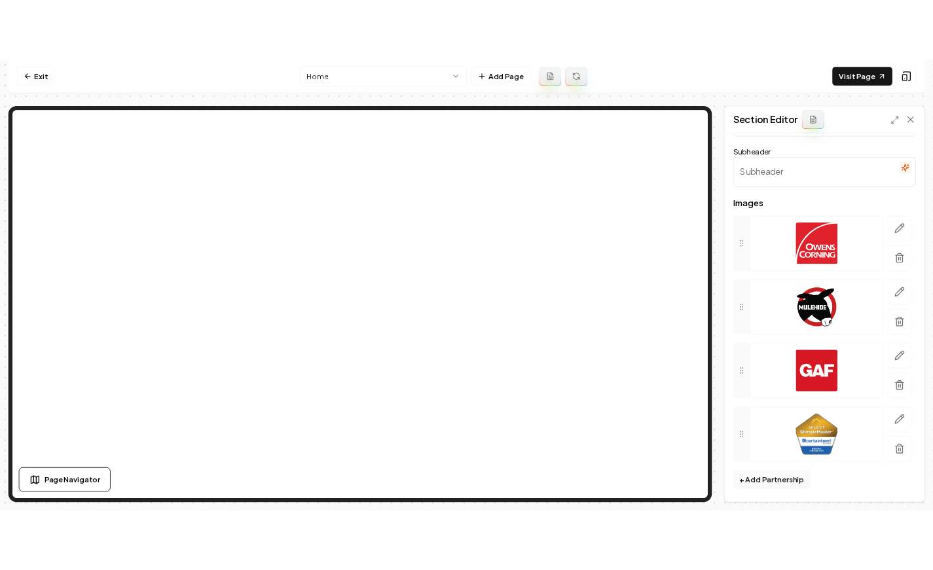
scroll to position [0, 0]
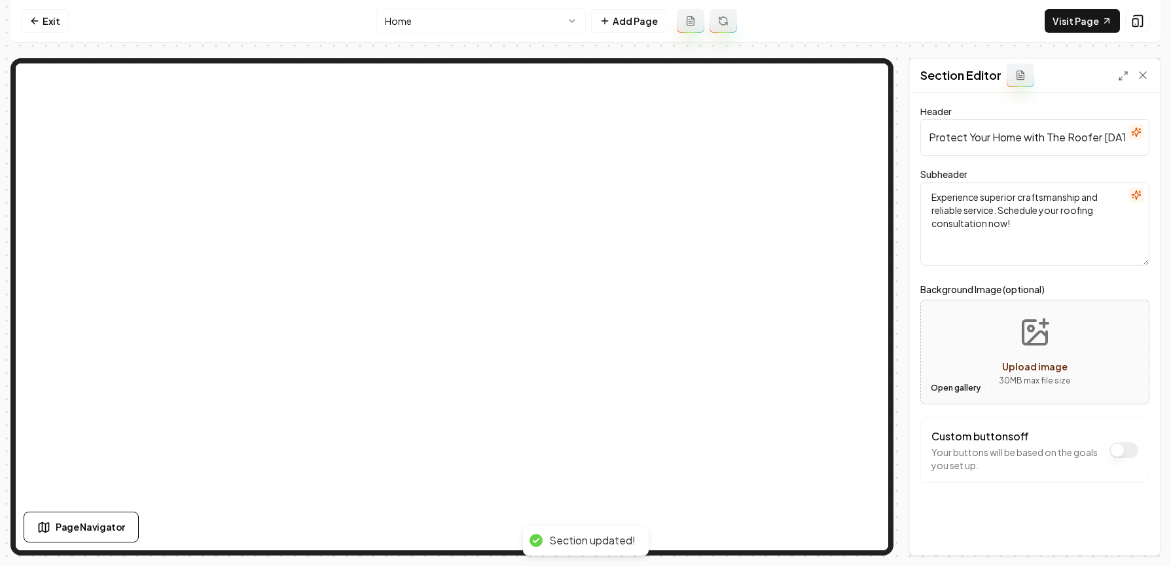
click at [848, 385] on button "Open gallery" at bounding box center [955, 388] width 59 height 21
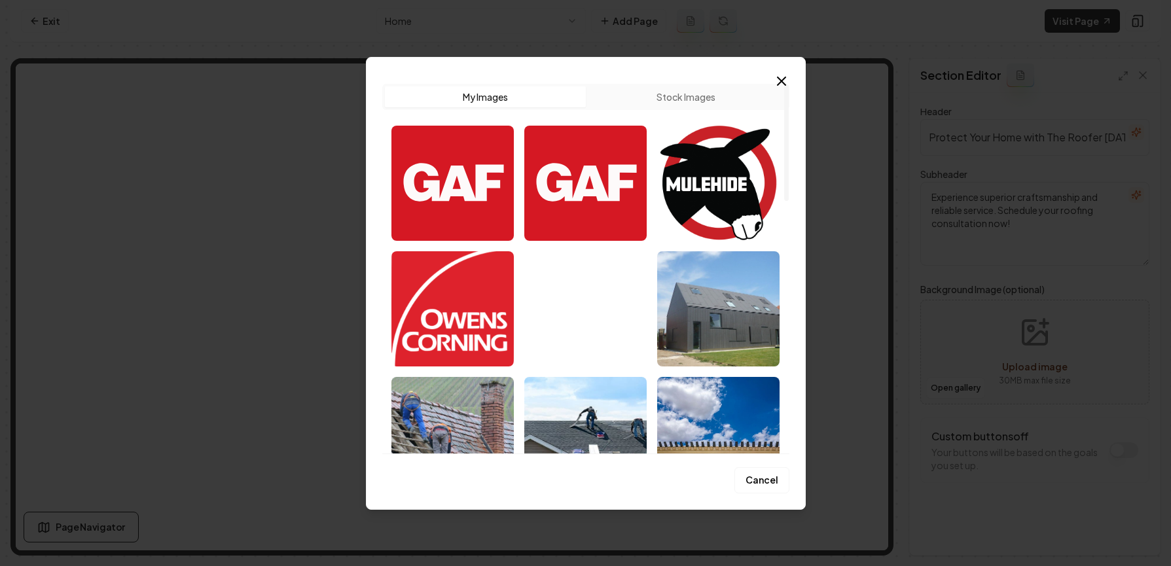
click at [603, 323] on img "Select image image_68caf95b5c7cd75eb86fa7ee.jpg" at bounding box center [585, 308] width 122 height 115
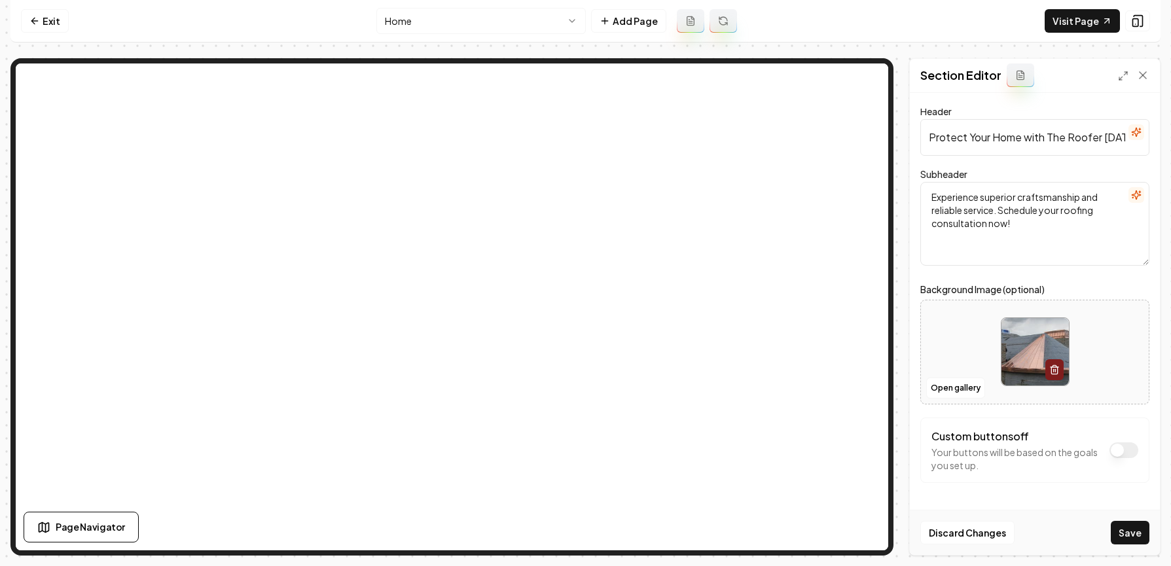
click at [848, 538] on div "Discard Changes Save" at bounding box center [1035, 532] width 250 height 45
click at [848, 537] on button "Save" at bounding box center [1130, 533] width 39 height 24
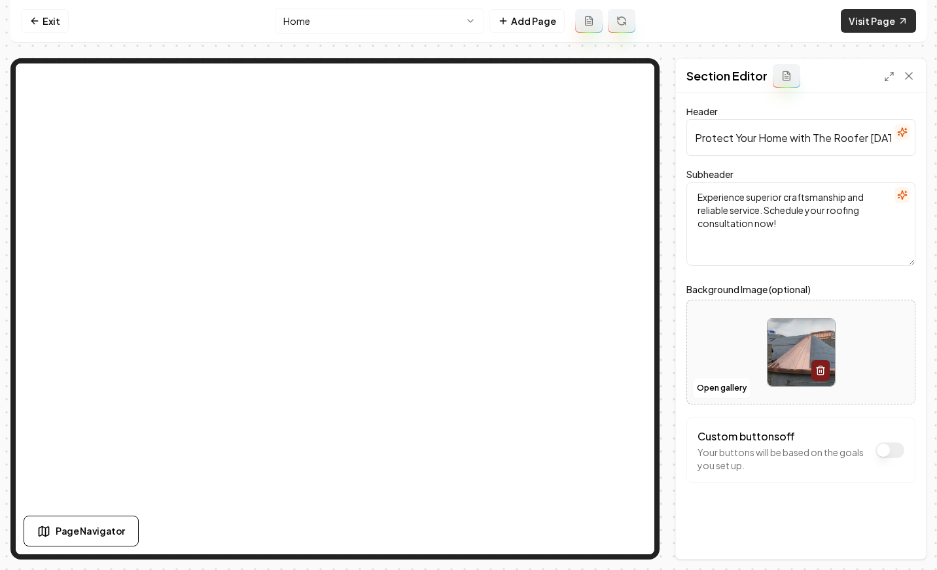
click at [848, 12] on link "Visit Page" at bounding box center [878, 21] width 75 height 24
click at [54, 16] on link "Exit" at bounding box center [45, 21] width 48 height 24
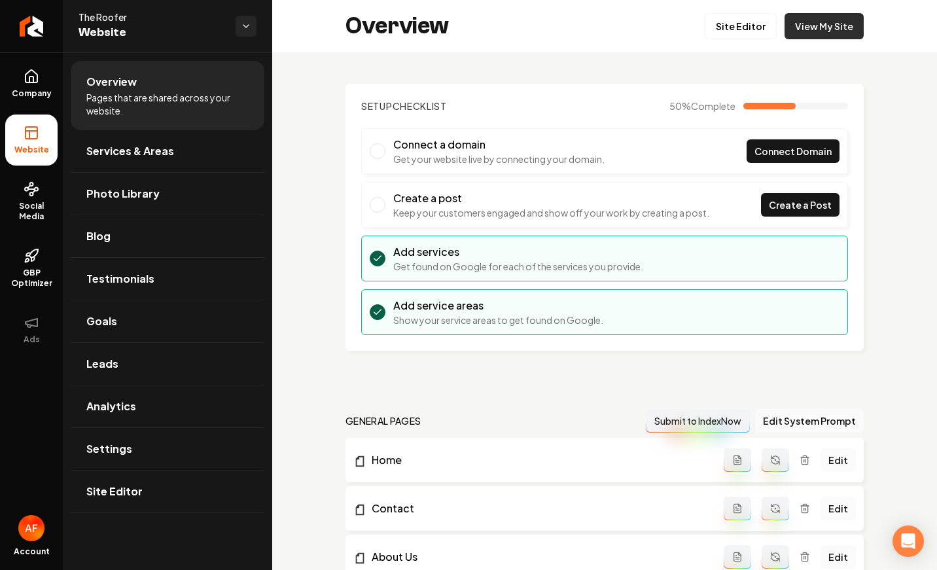
click at [795, 33] on link "View My Site" at bounding box center [824, 26] width 79 height 26
click at [10, 31] on link "Return to dashboard" at bounding box center [31, 26] width 63 height 52
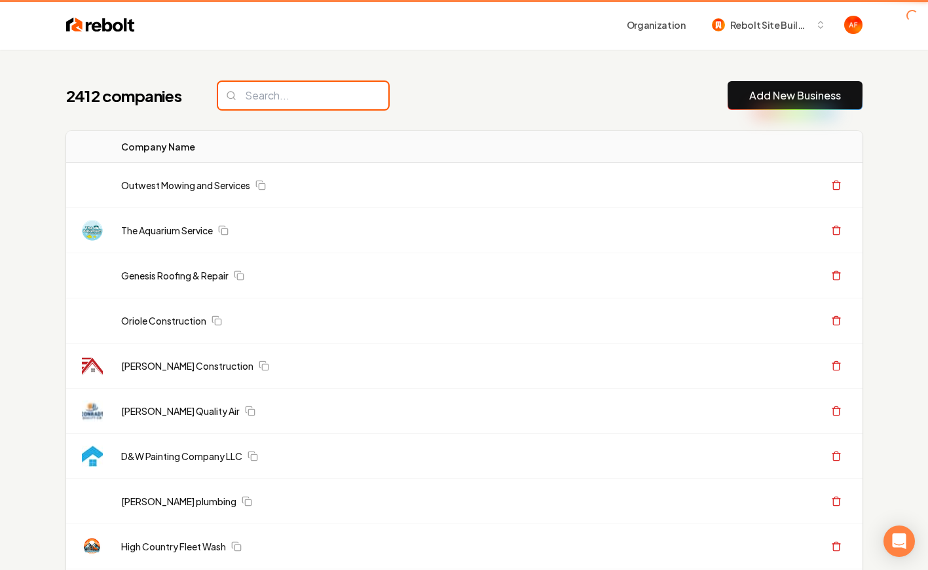
click at [271, 105] on input "search" at bounding box center [303, 95] width 170 height 27
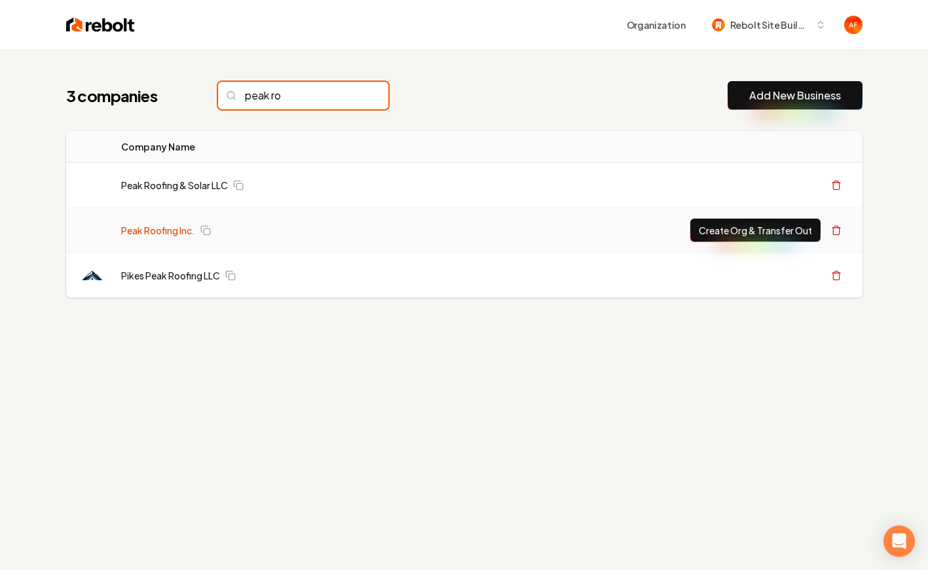
type input "peak ro"
click at [166, 224] on link "Peak Roofing Inc." at bounding box center [158, 230] width 74 height 13
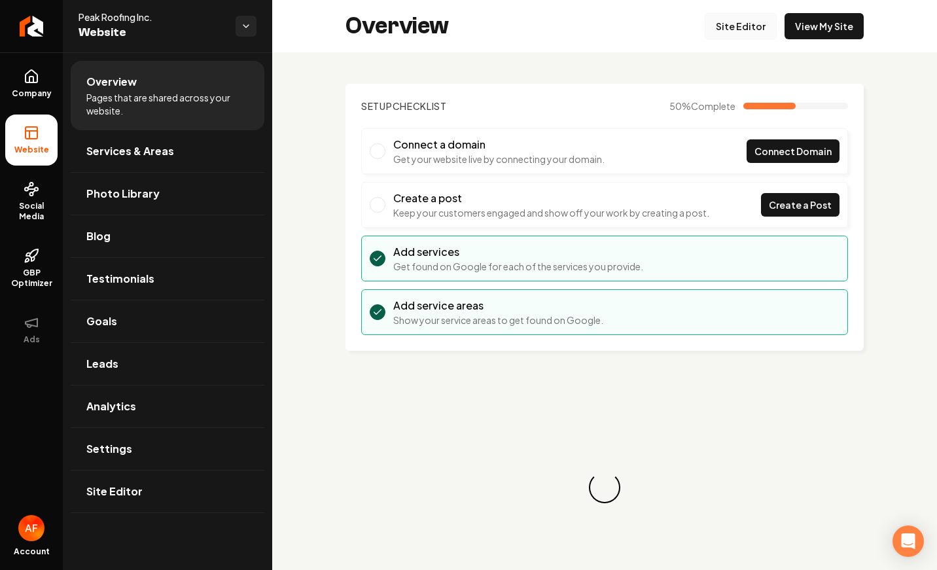
click at [752, 25] on link "Site Editor" at bounding box center [741, 26] width 72 height 26
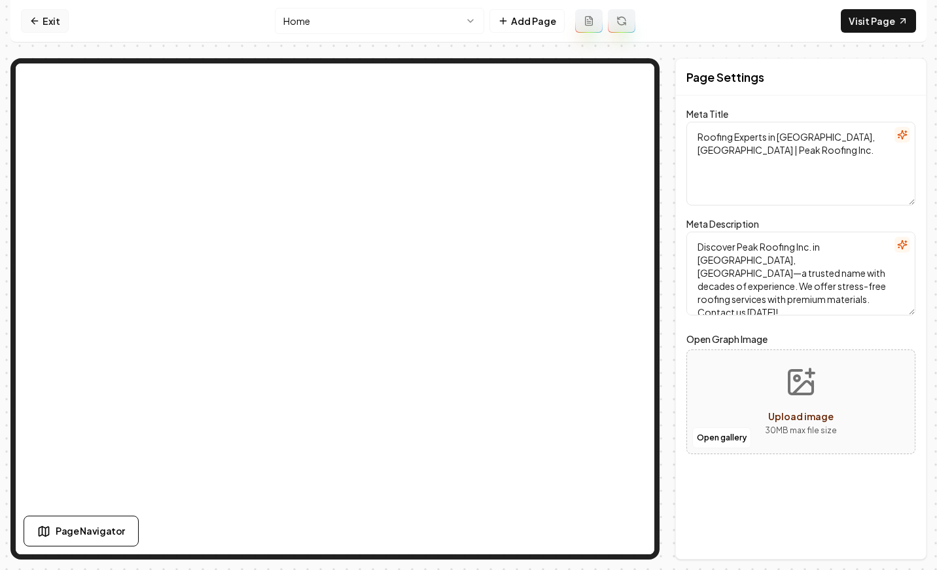
click at [51, 10] on link "Exit" at bounding box center [45, 21] width 48 height 24
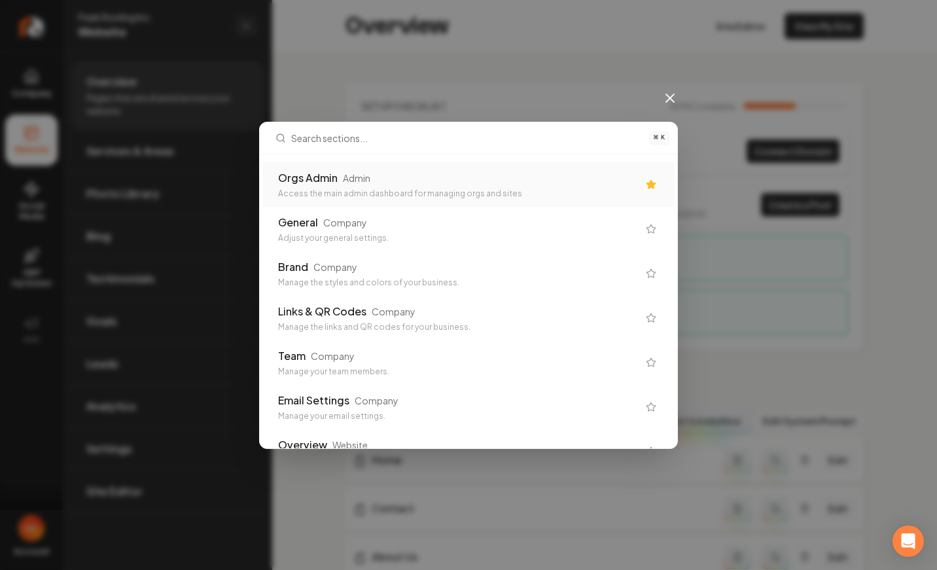
click at [465, 204] on div "Orgs Admin Admin Access the main admin dashboard for managing orgs and sites" at bounding box center [469, 184] width 412 height 45
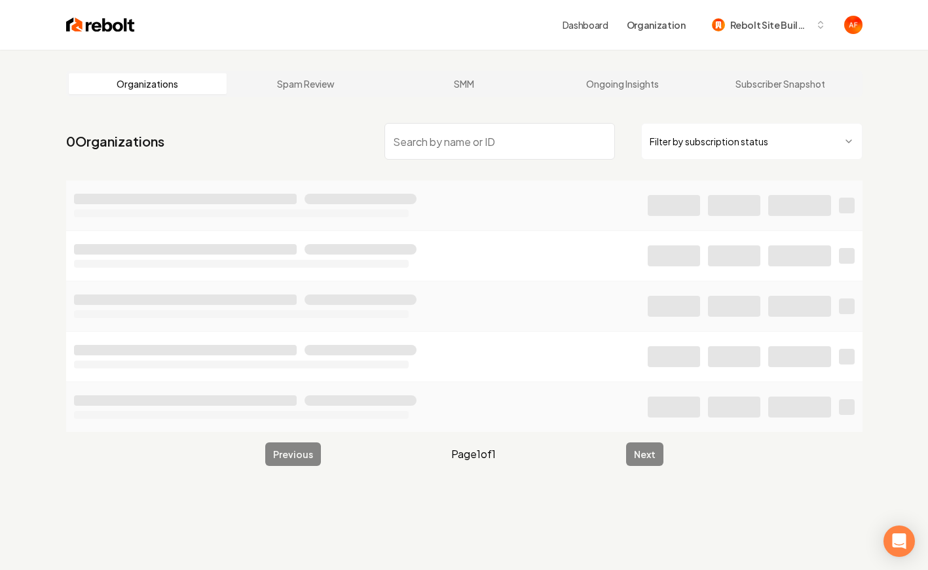
click at [505, 146] on input "search" at bounding box center [499, 141] width 230 height 37
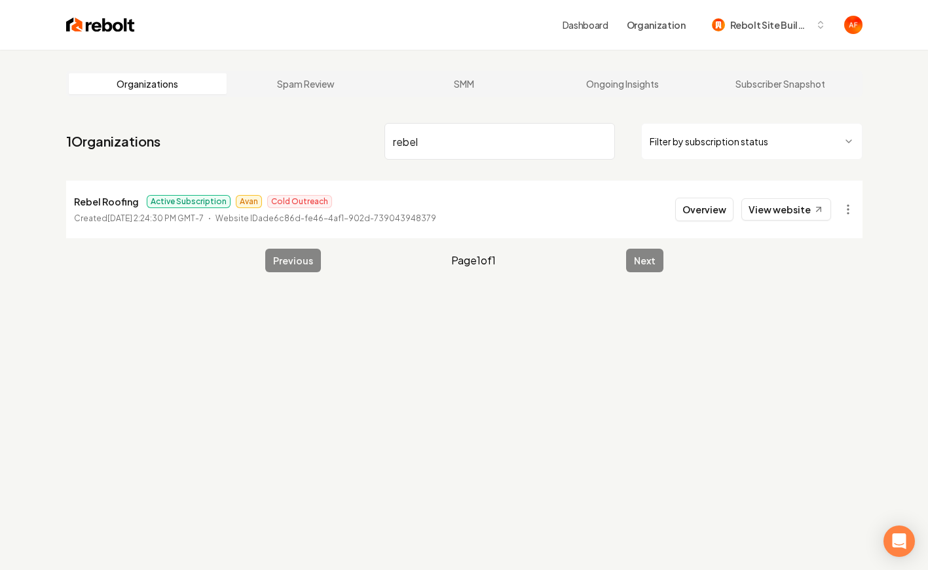
type input "rebel"
click at [798, 206] on link "View website" at bounding box center [786, 209] width 90 height 22
drag, startPoint x: 454, startPoint y: 162, endPoint x: 454, endPoint y: 137, distance: 24.2
click at [454, 161] on nav "1 Organizations rebel Filter by subscription status" at bounding box center [467, 147] width 796 height 58
click at [454, 137] on input "rebel" at bounding box center [502, 141] width 230 height 37
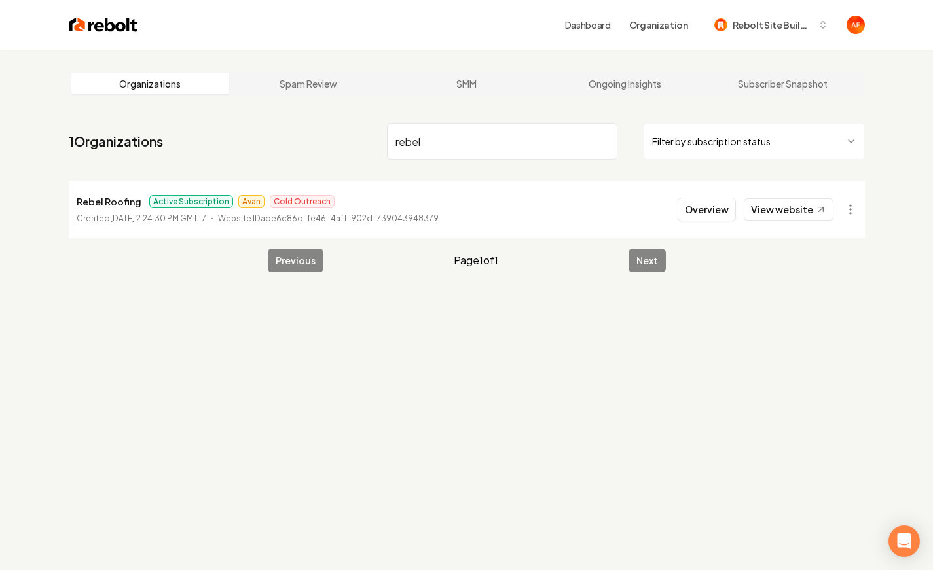
click at [454, 137] on input "rebel" at bounding box center [502, 141] width 230 height 37
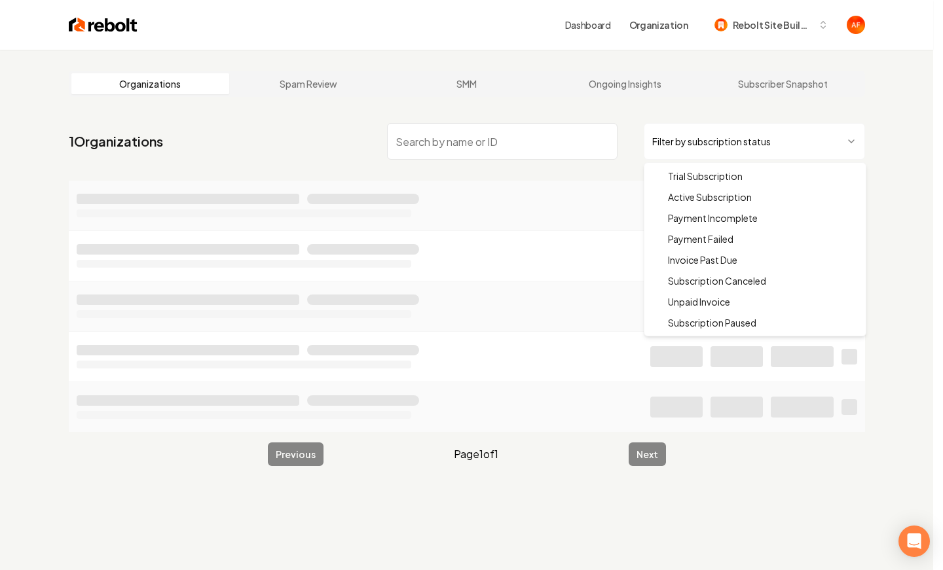
click at [699, 148] on html "Dashboard Organization Rebolt Site Builder Organizations Spam Review SMM Ongoin…" at bounding box center [471, 285] width 943 height 570
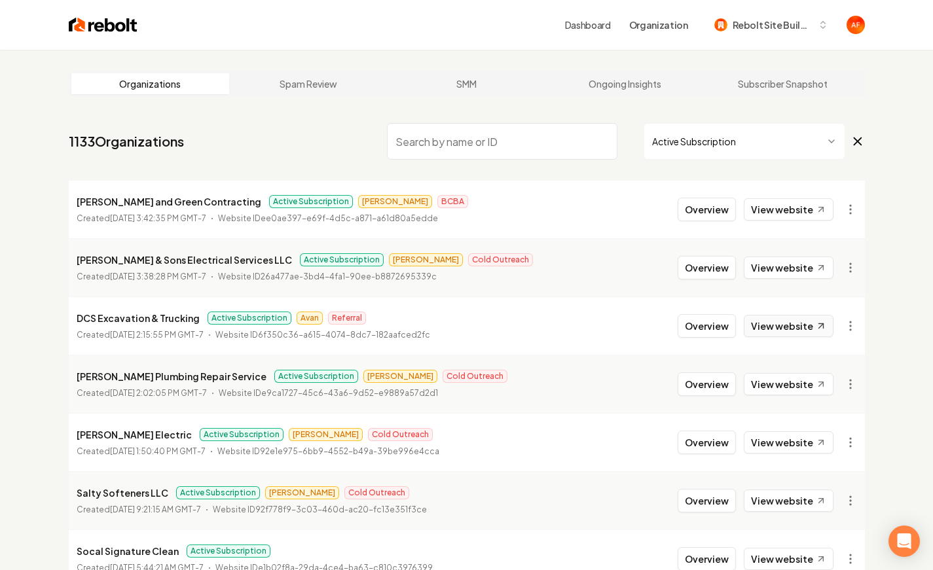
click at [785, 327] on link "View website" at bounding box center [789, 326] width 90 height 22
click at [94, 18] on img at bounding box center [103, 25] width 69 height 18
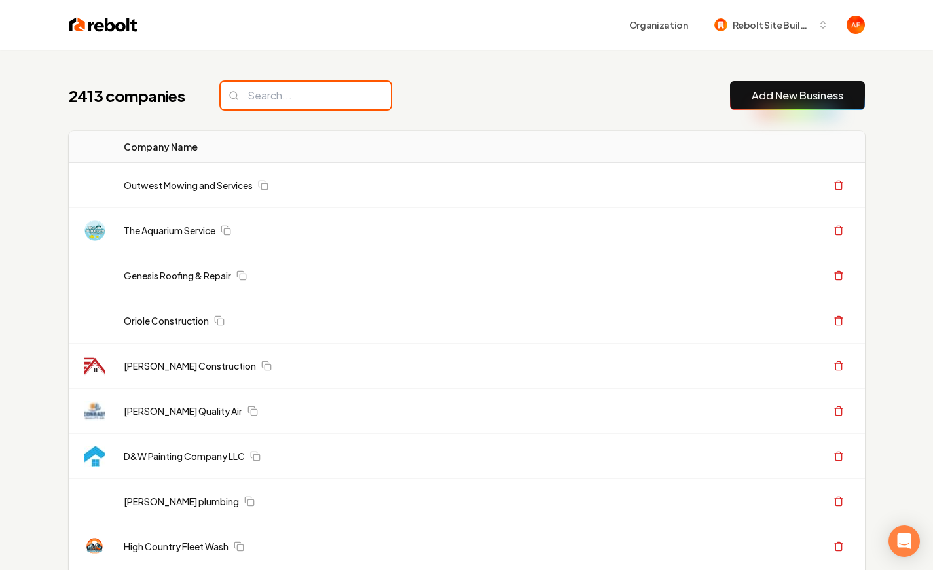
click at [270, 88] on input "search" at bounding box center [306, 95] width 170 height 27
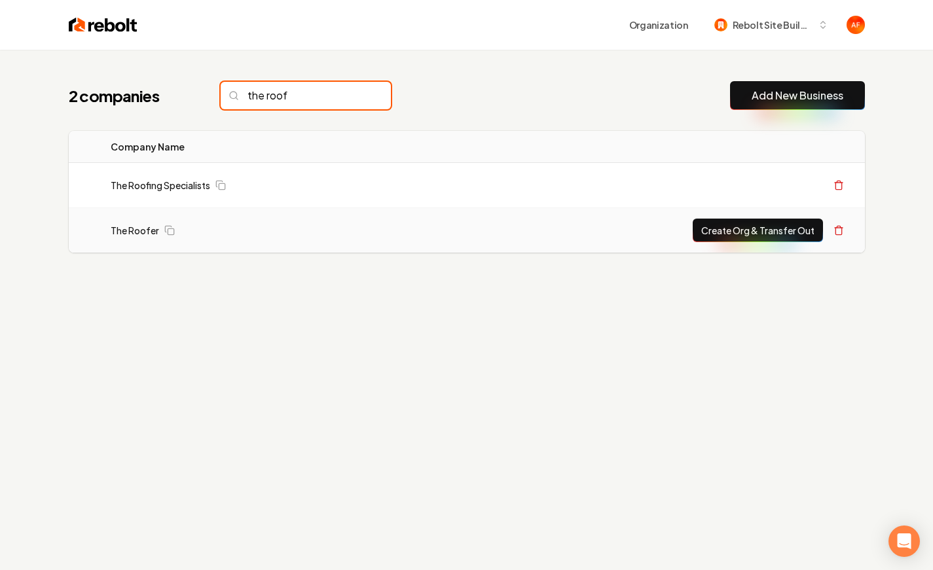
type input "the roof"
click at [721, 236] on button "Create Org & Transfer Out" at bounding box center [758, 231] width 130 height 24
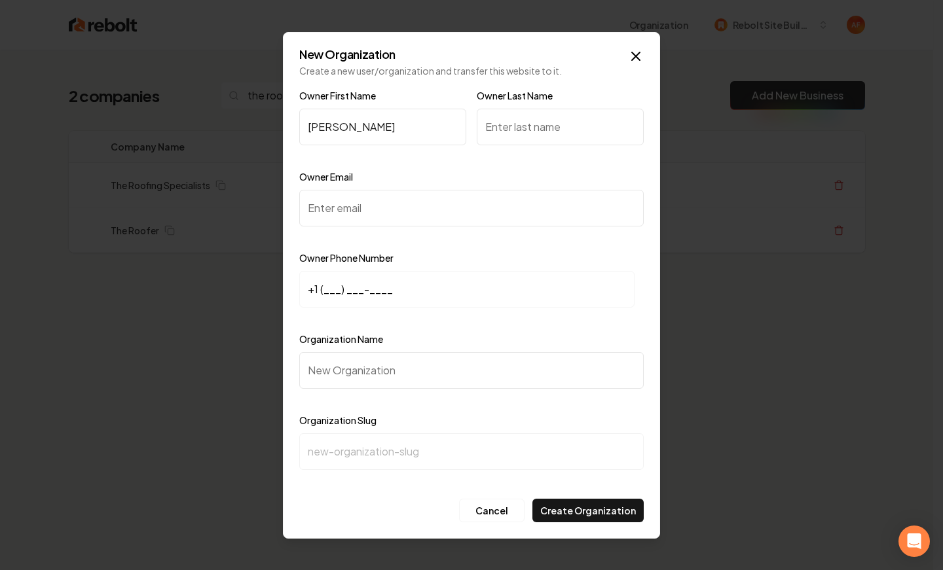
type input "[PERSON_NAME]"
click at [630, 58] on icon "button" at bounding box center [636, 56] width 16 height 16
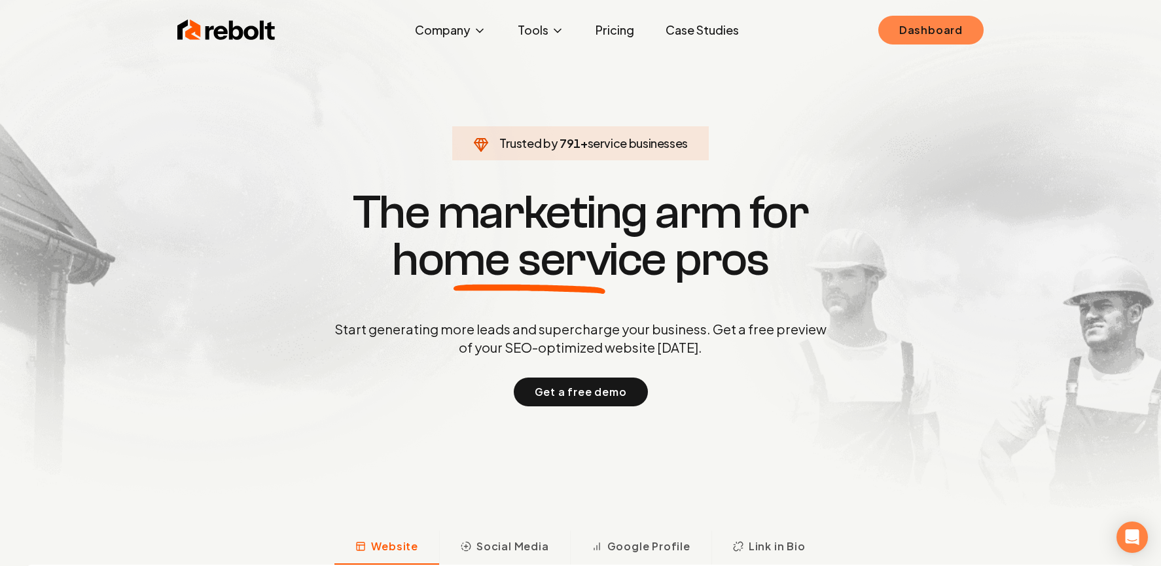
click at [908, 40] on link "Dashboard" at bounding box center [931, 30] width 105 height 29
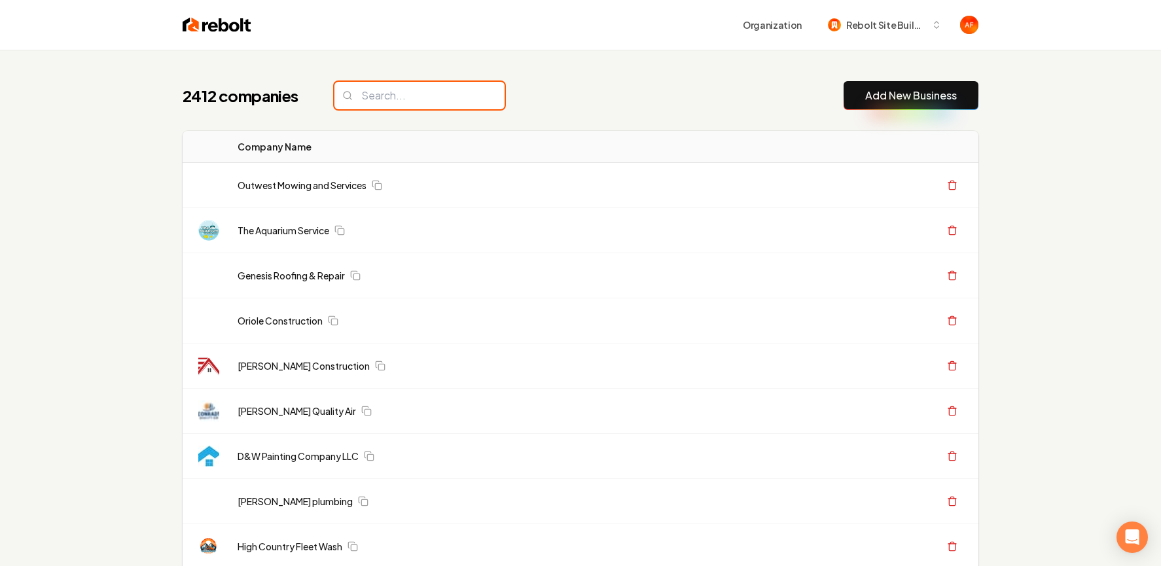
click at [417, 96] on input "search" at bounding box center [420, 95] width 170 height 27
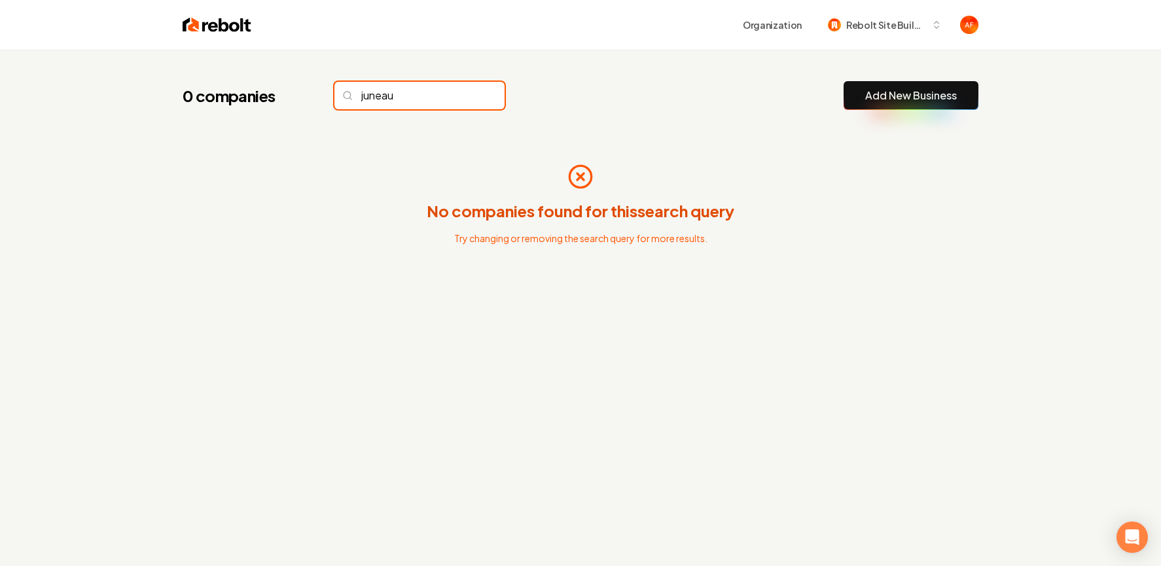
type input "juneau"
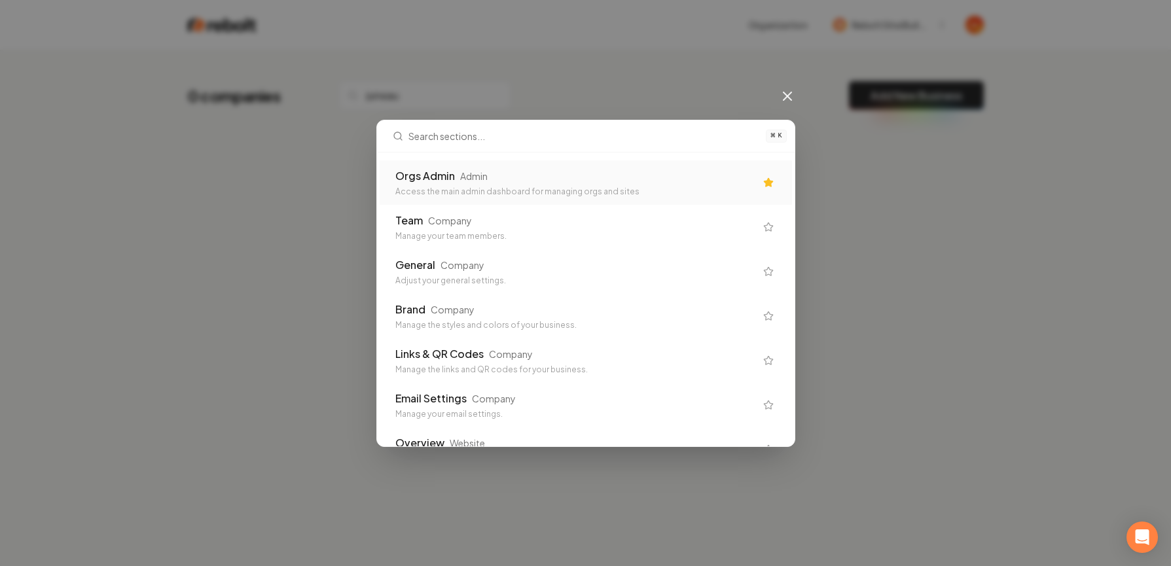
click at [510, 164] on div "Orgs Admin Admin Access the main admin dashboard for managing orgs and sites" at bounding box center [586, 182] width 412 height 45
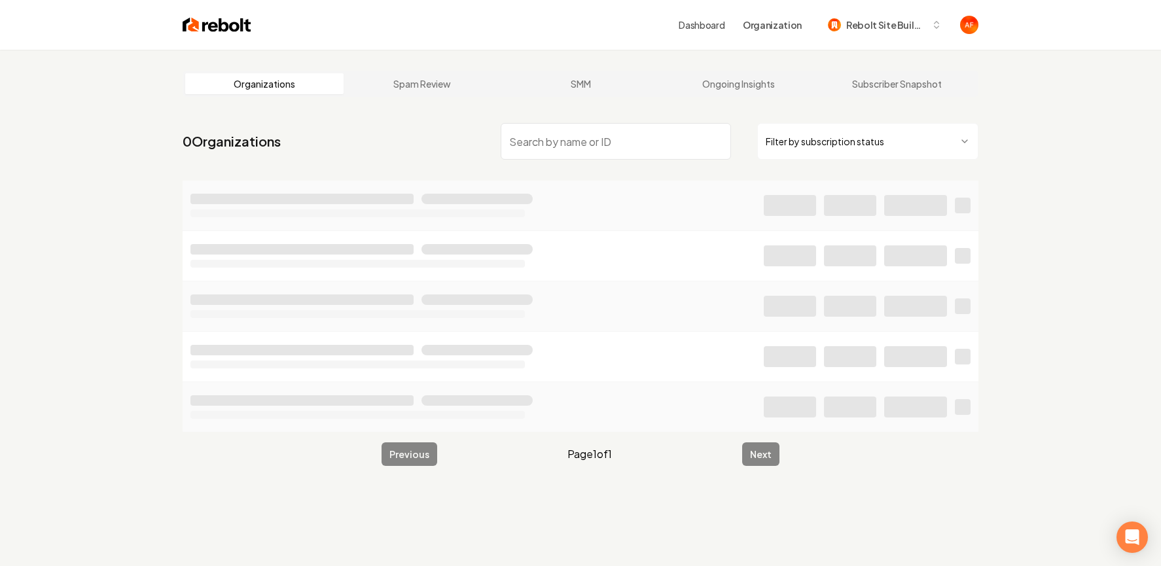
click at [574, 145] on input "search" at bounding box center [616, 141] width 230 height 37
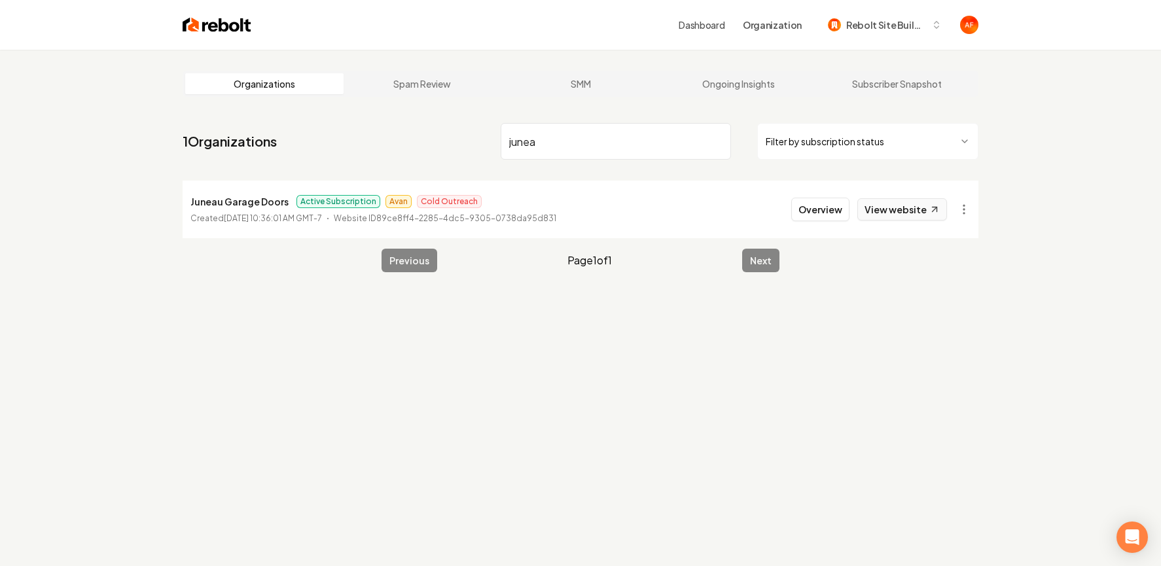
type input "junea"
click at [891, 211] on link "View website" at bounding box center [903, 209] width 90 height 22
click at [818, 215] on button "Overview" at bounding box center [820, 210] width 58 height 24
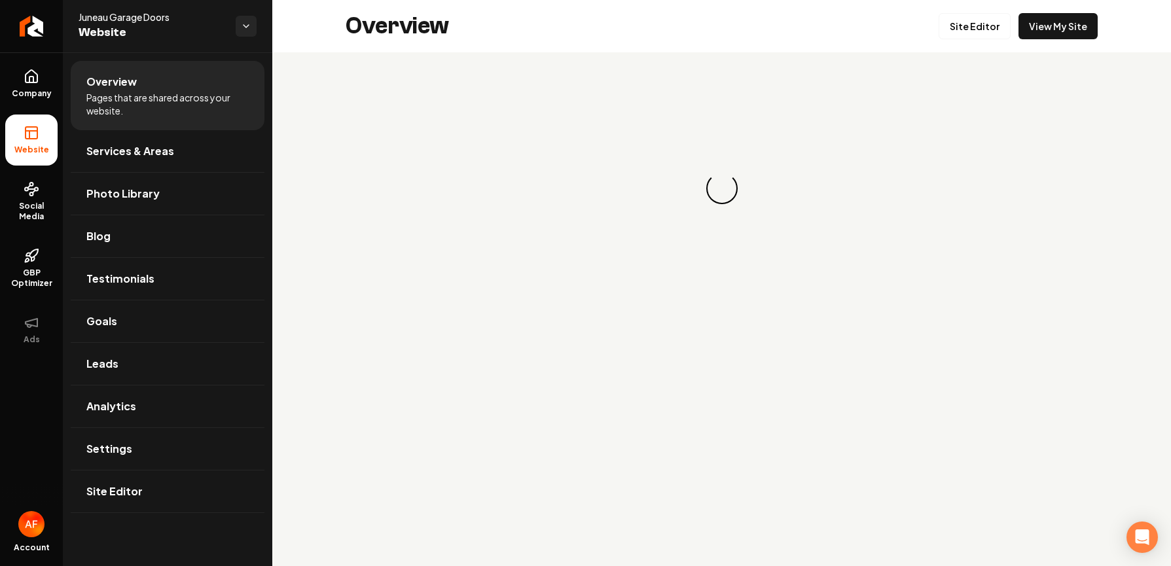
click at [975, 41] on div "Overview Site Editor View My Site" at bounding box center [721, 26] width 899 height 52
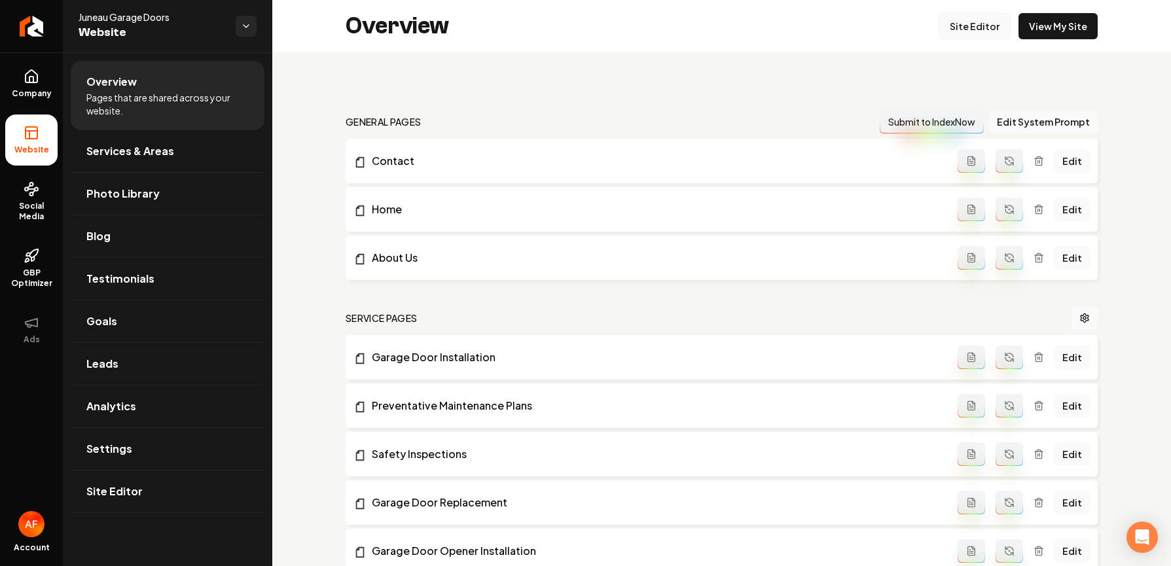
click at [977, 38] on link "Site Editor" at bounding box center [975, 26] width 72 height 26
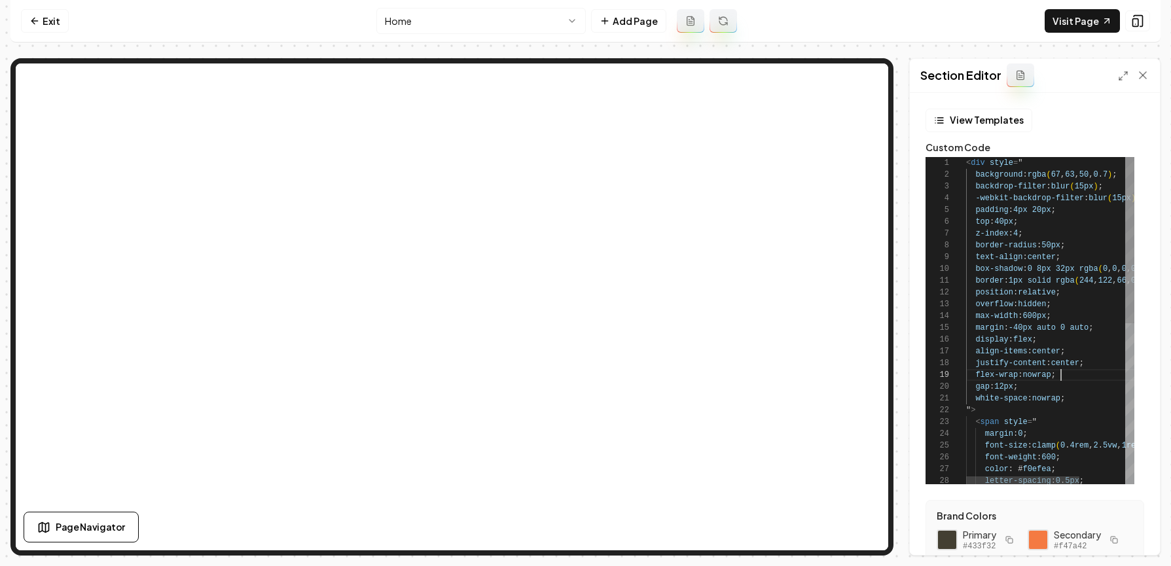
scroll to position [94, 95]
click at [1091, 377] on div "< div style = " background : rgba ( 67 , 63 , 50 , 0 . 7 ) ; backdrop-filter : …" at bounding box center [1084, 479] width 236 height 644
type textarea "**********"
